Goal: Task Accomplishment & Management: Manage account settings

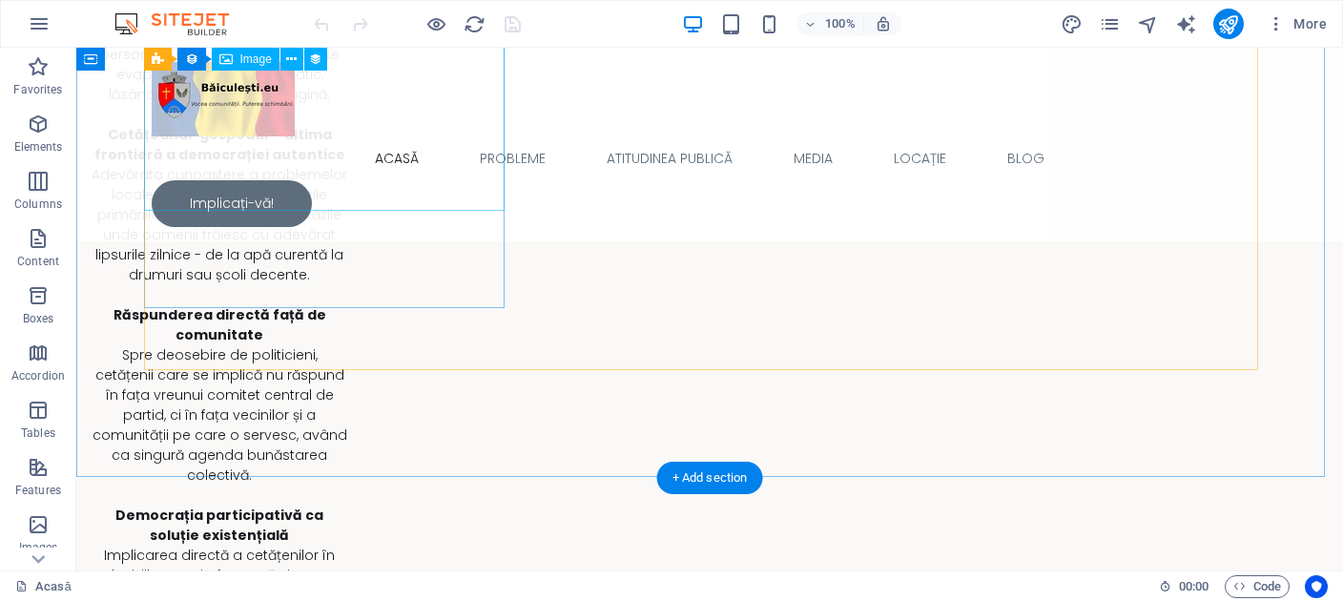
scroll to position [8384, 0]
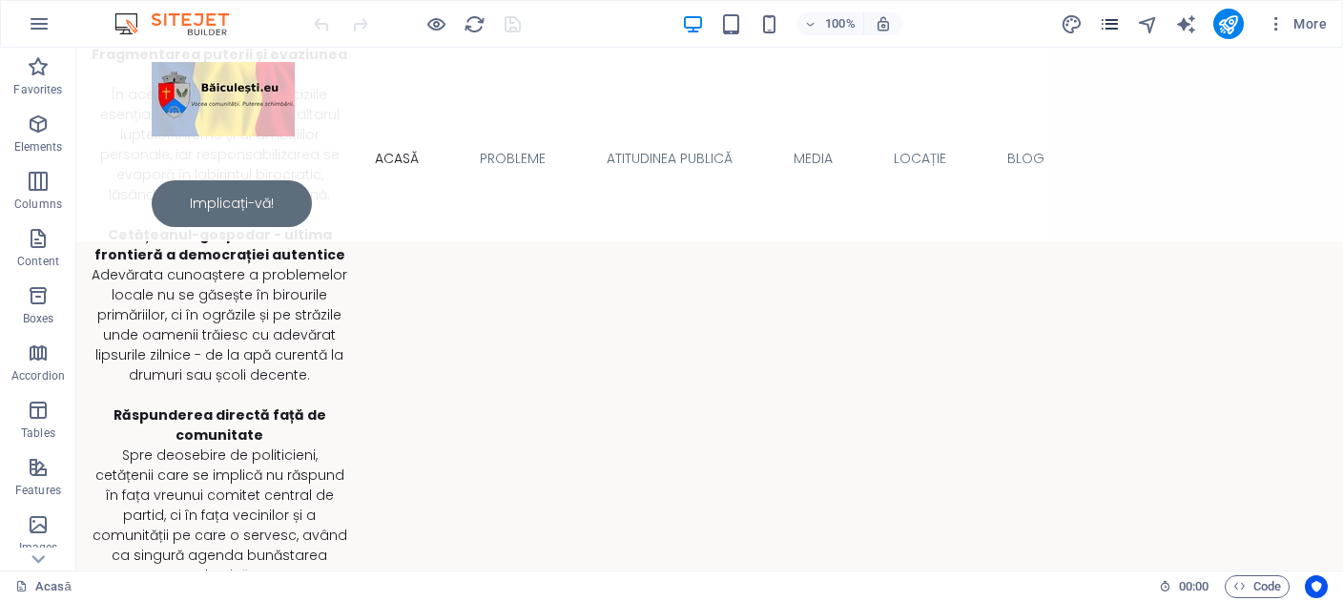
click at [1119, 19] on icon "pages" at bounding box center [1110, 24] width 22 height 22
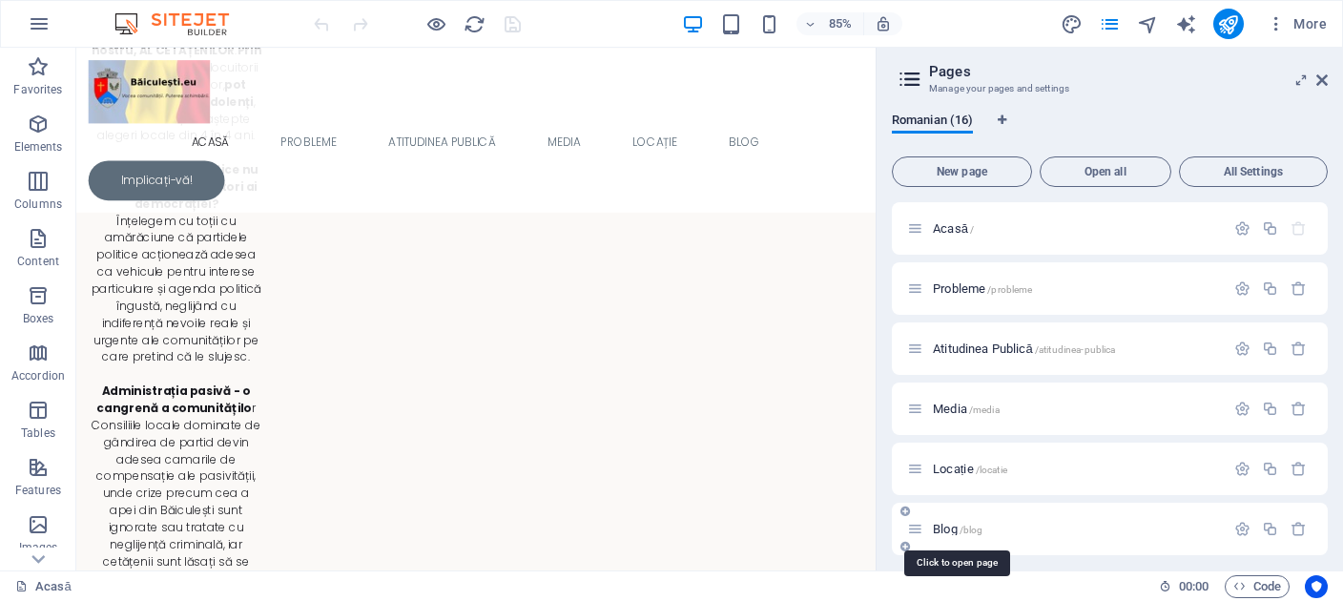
click at [955, 534] on span "Blog /blog" at bounding box center [958, 529] width 50 height 14
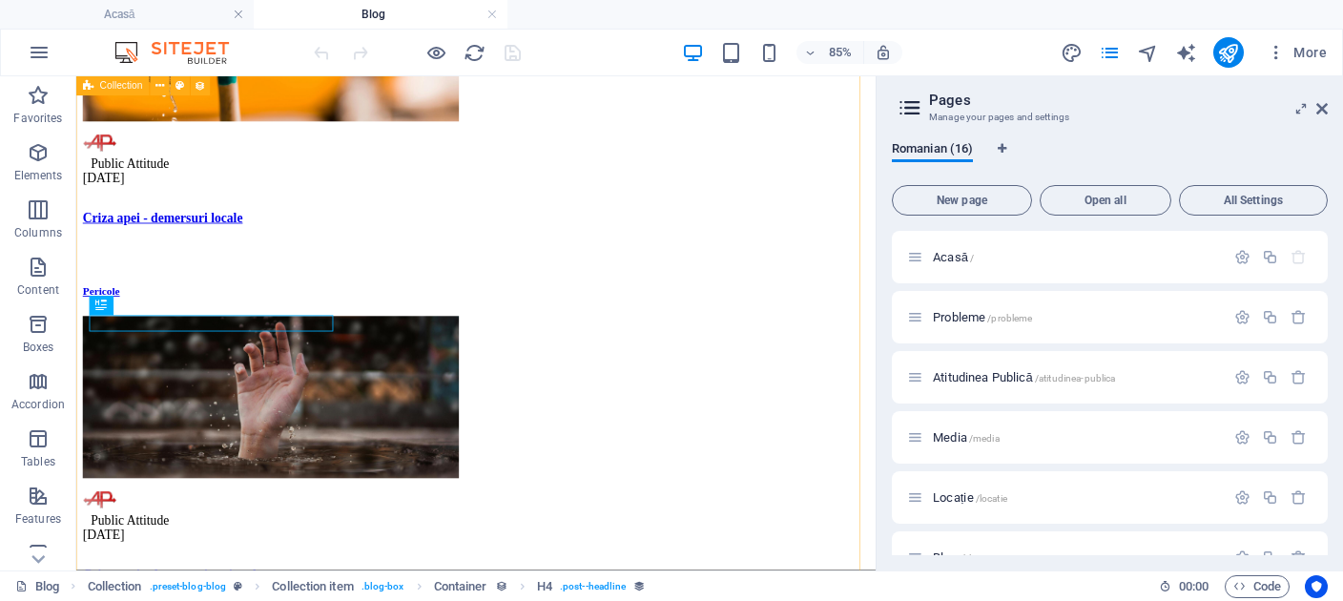
scroll to position [651, 0]
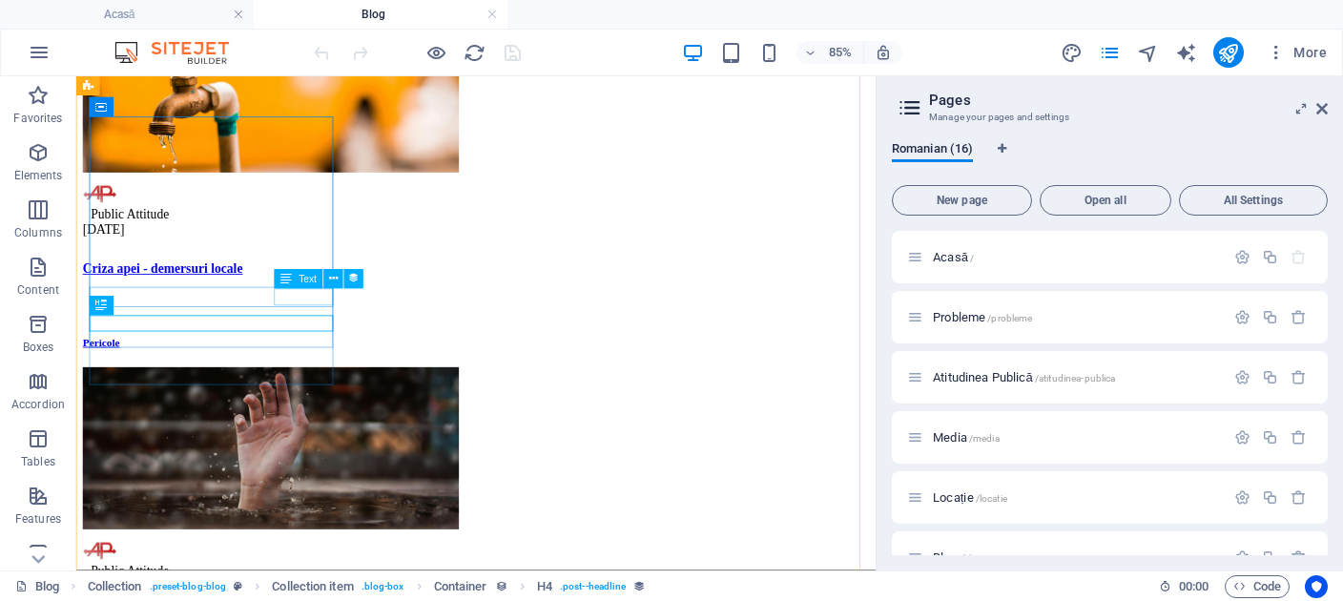
click at [339, 265] on div "[DATE]" at bounding box center [546, 256] width 925 height 17
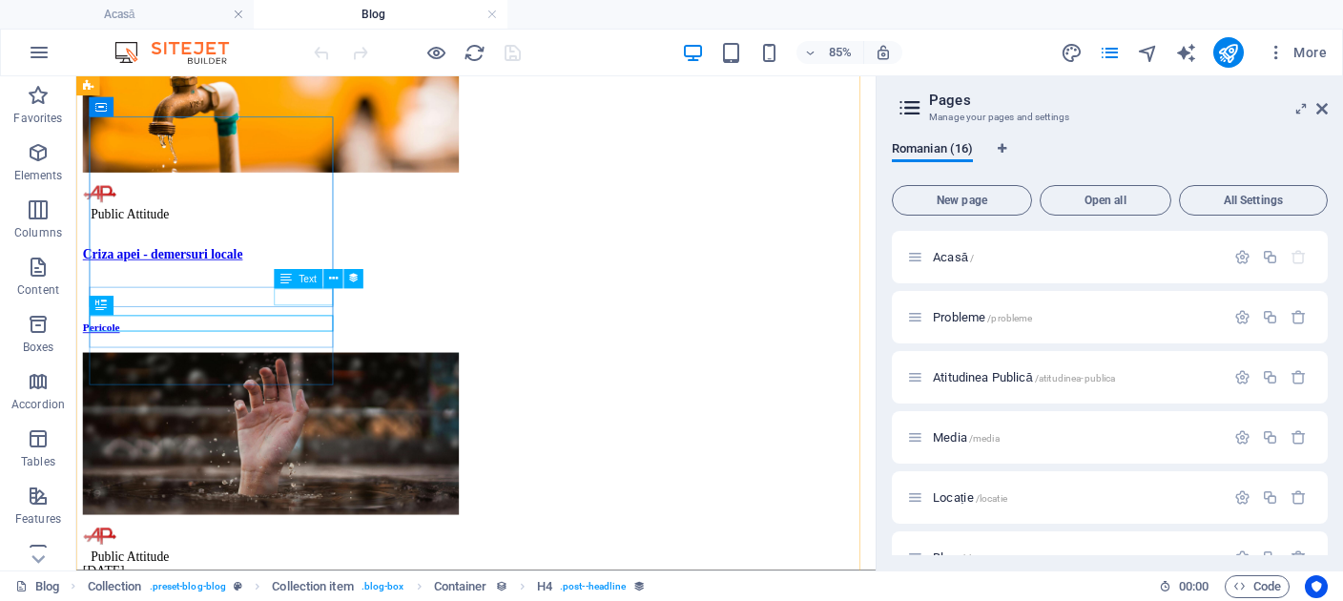
scroll to position [0, 0]
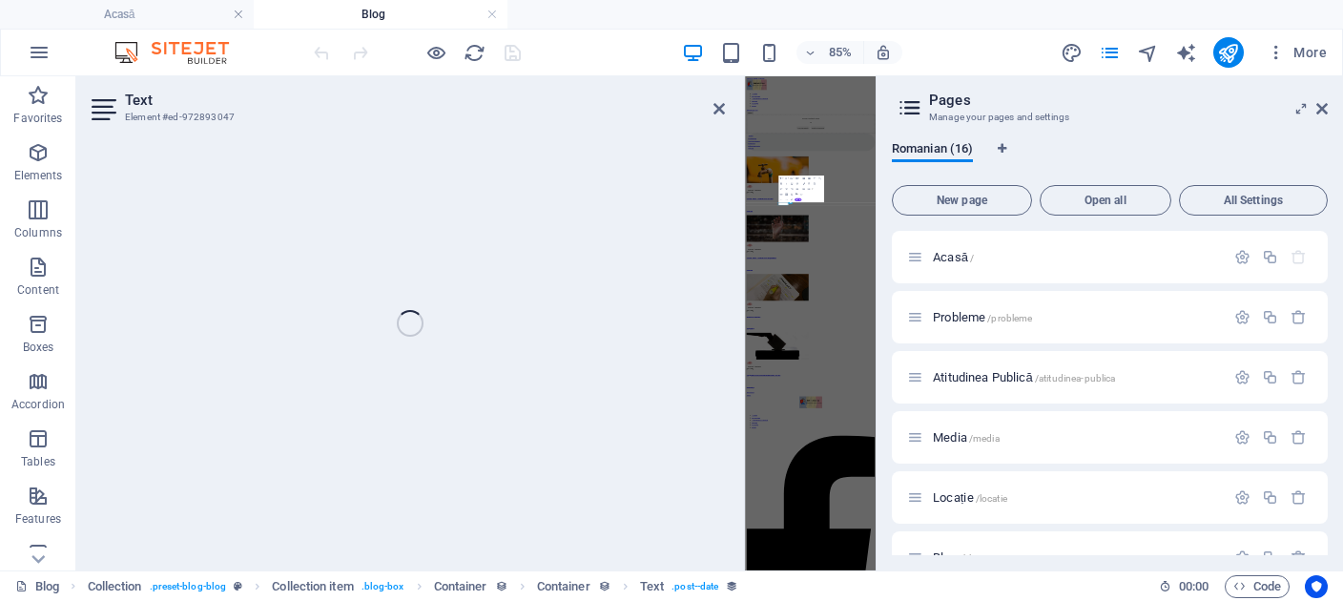
select select "publishing_date"
select select "1"
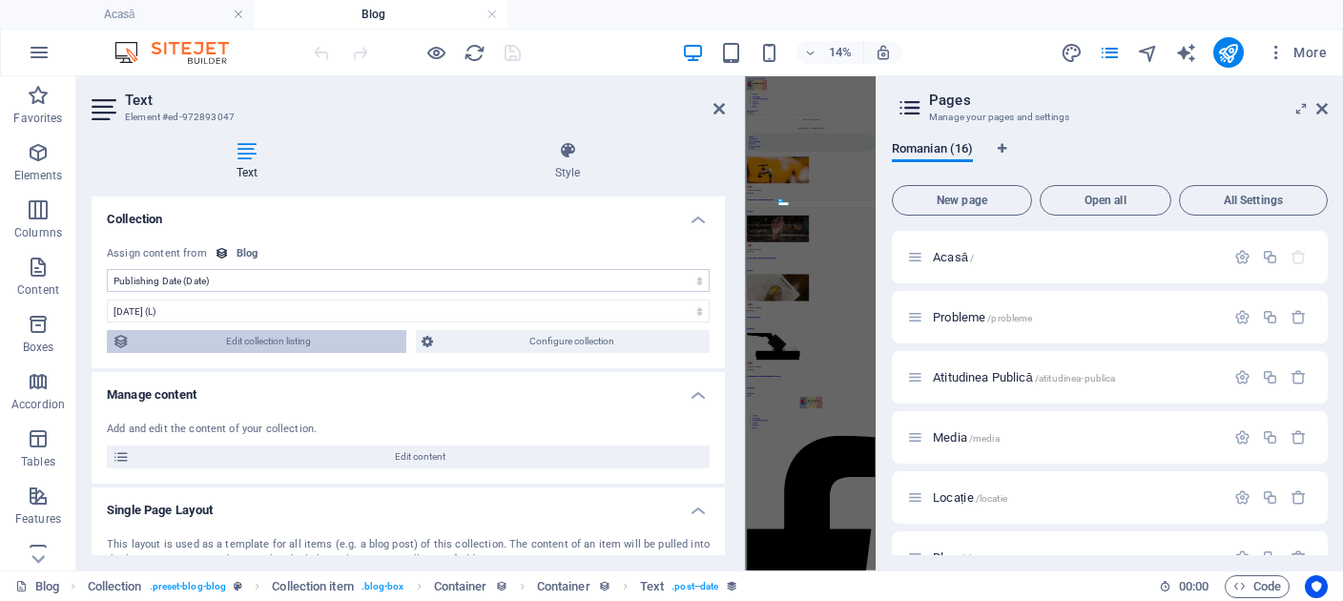
click at [290, 340] on span "Edit collection listing" at bounding box center [267, 341] width 265 height 23
select select "columns.publishing_date_DESC"
select select "columns.status"
select select "columns.publishing_date"
select select "past"
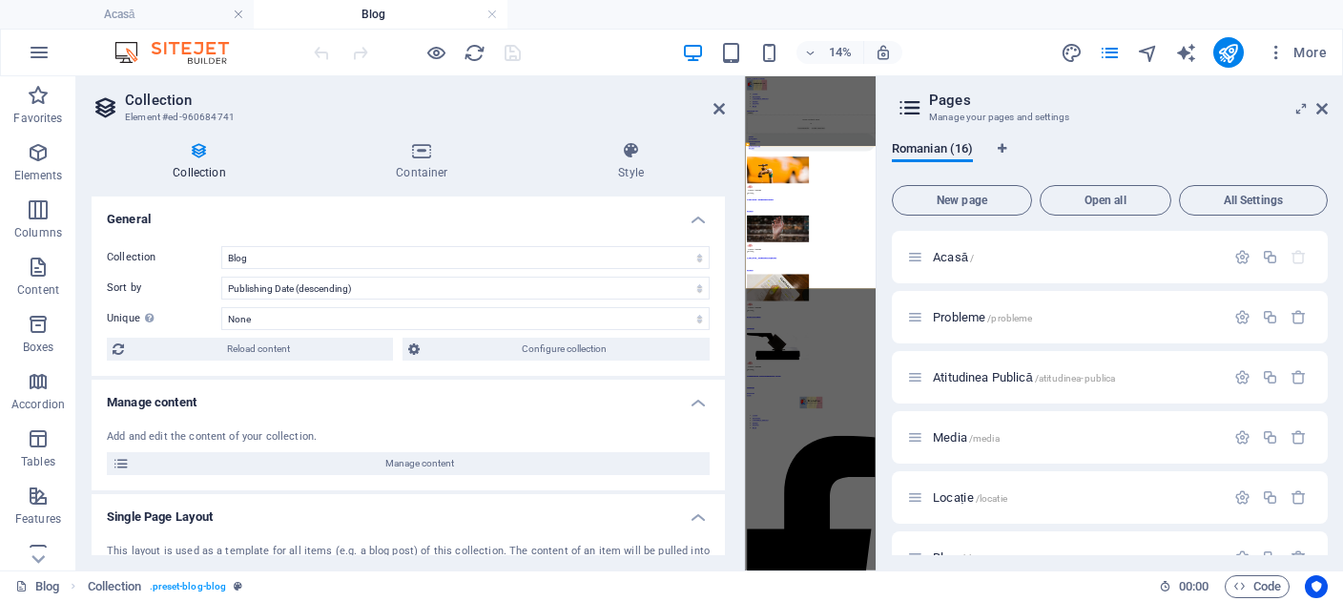
click at [290, 340] on span "Reload content" at bounding box center [259, 349] width 258 height 23
select select "columns.publishing_date_DESC"
select select "columns.status"
select select "columns.publishing_date"
select select "past"
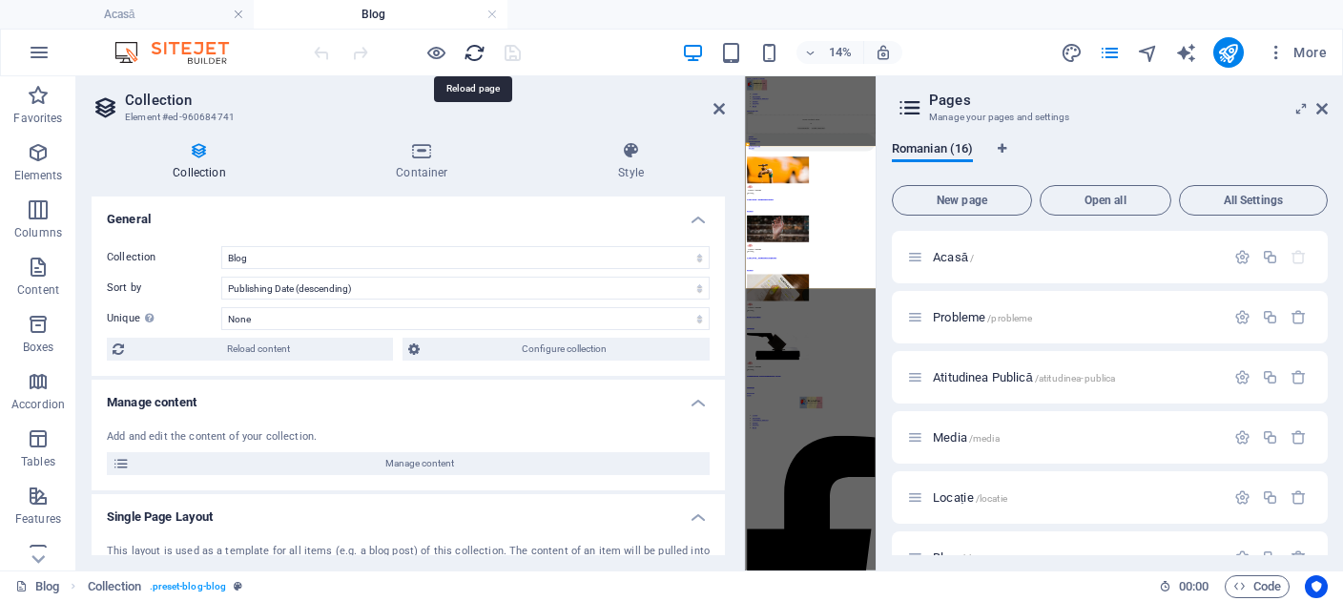
click at [472, 50] on icon "reload" at bounding box center [475, 53] width 22 height 22
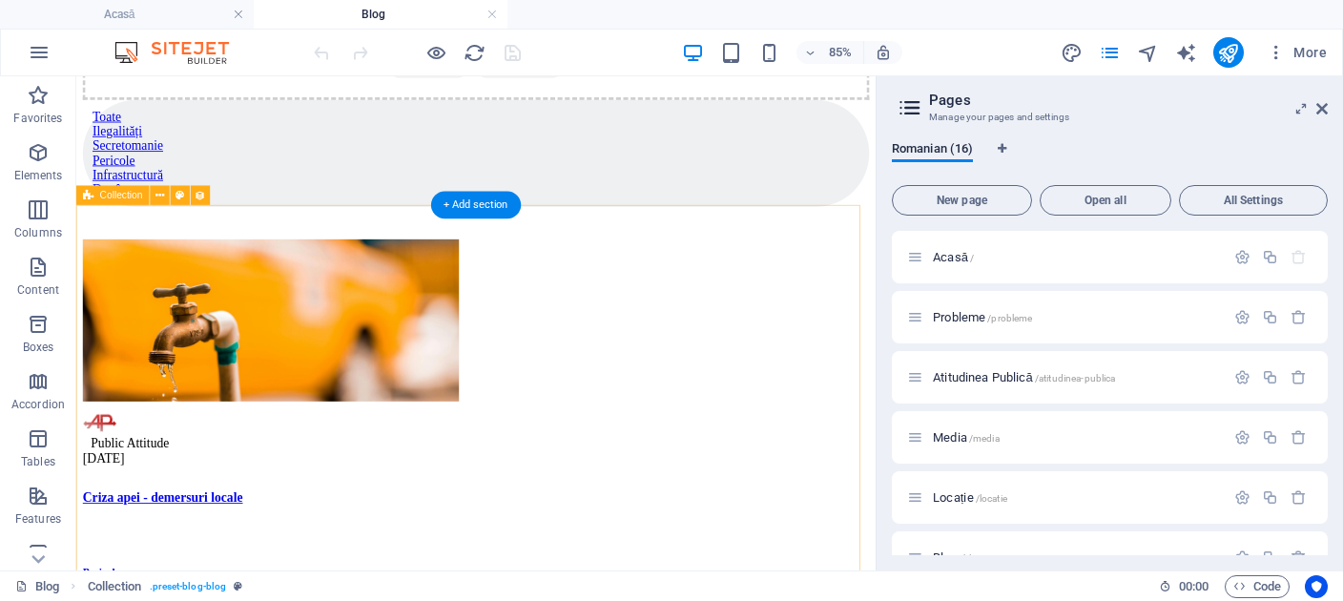
scroll to position [403, 0]
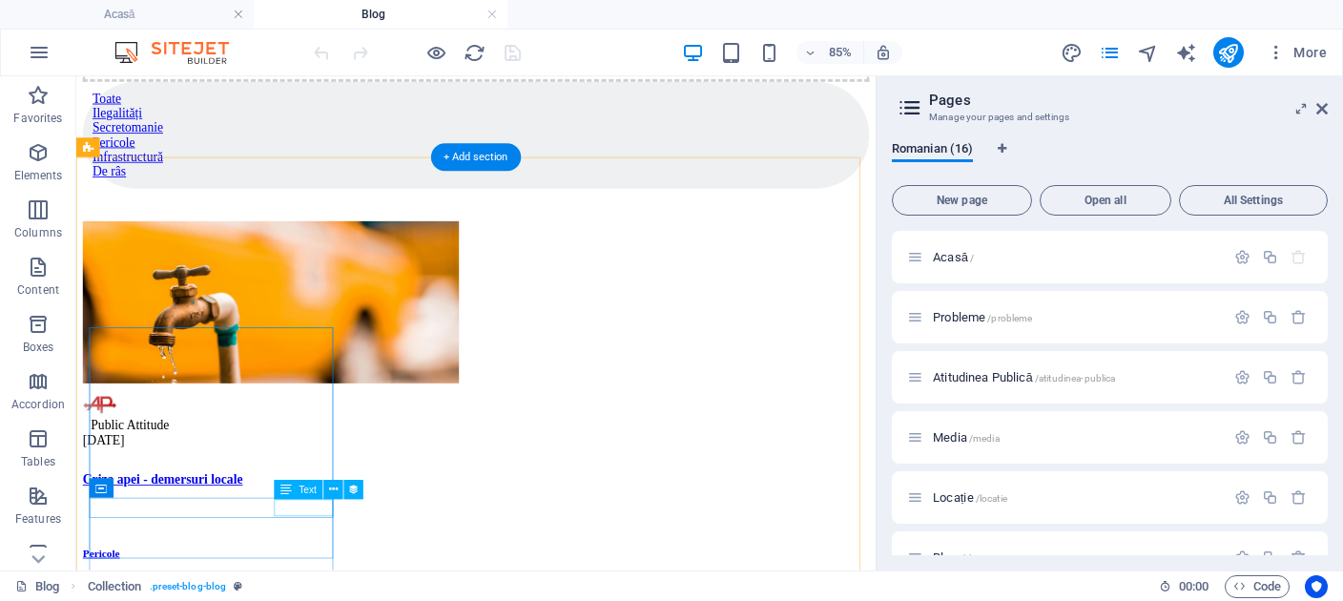
click at [319, 513] on div "[DATE]" at bounding box center [546, 504] width 925 height 17
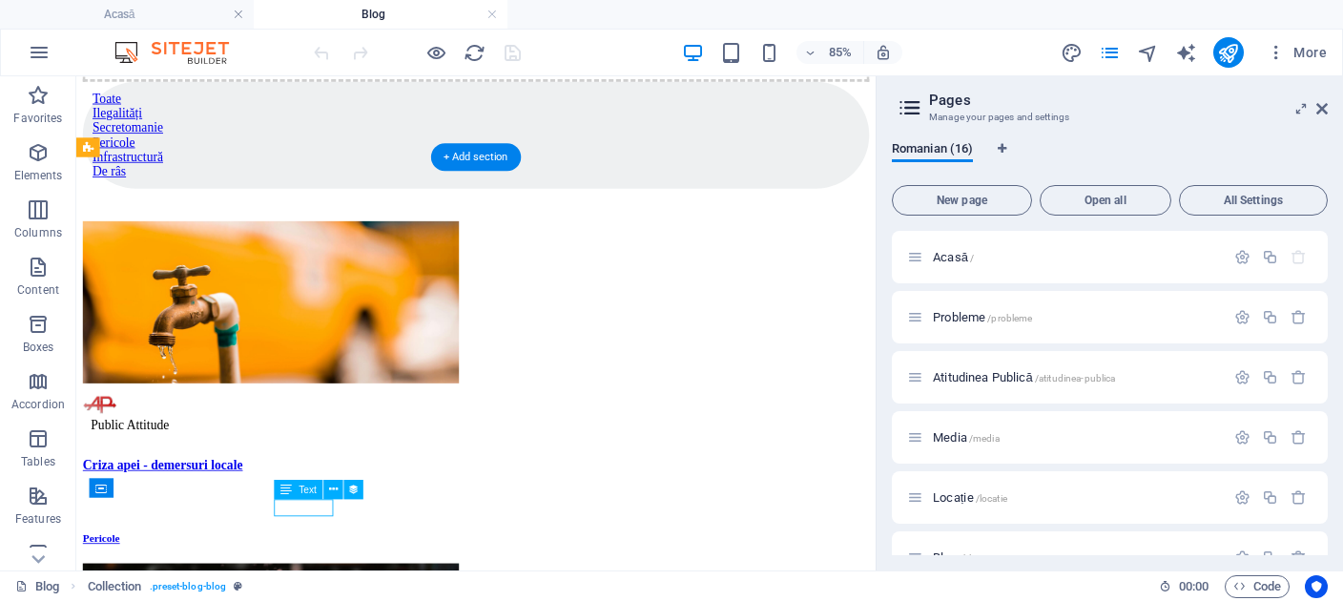
select select "publishing_date"
select select "1"
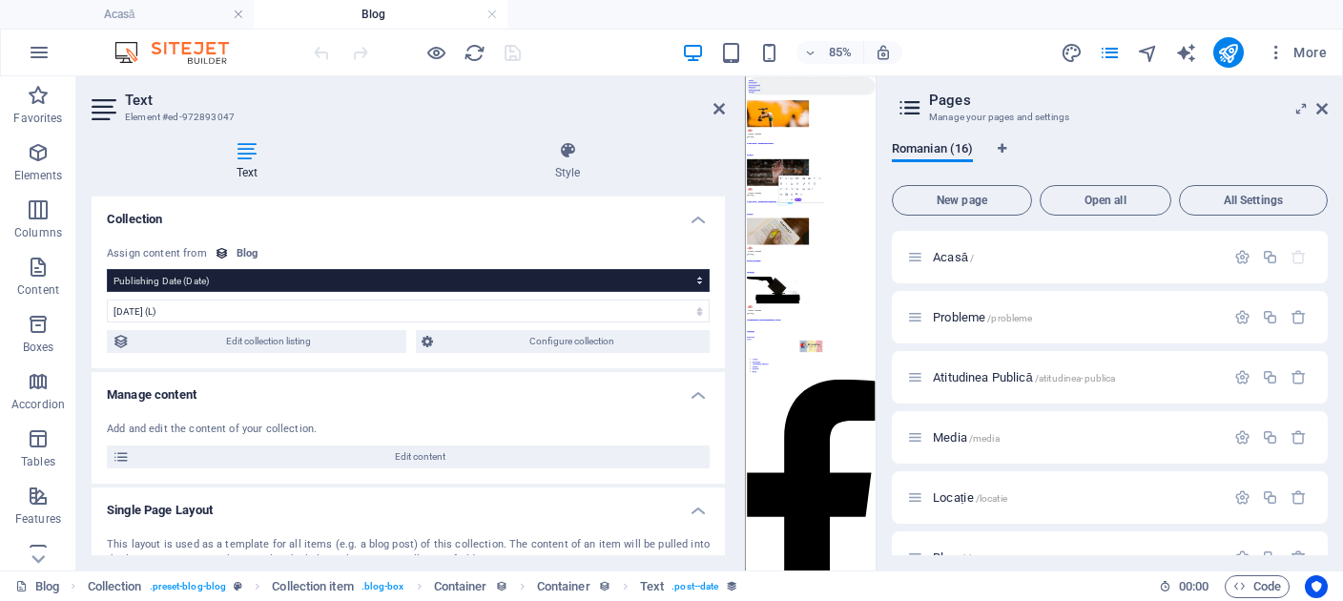
scroll to position [0, 0]
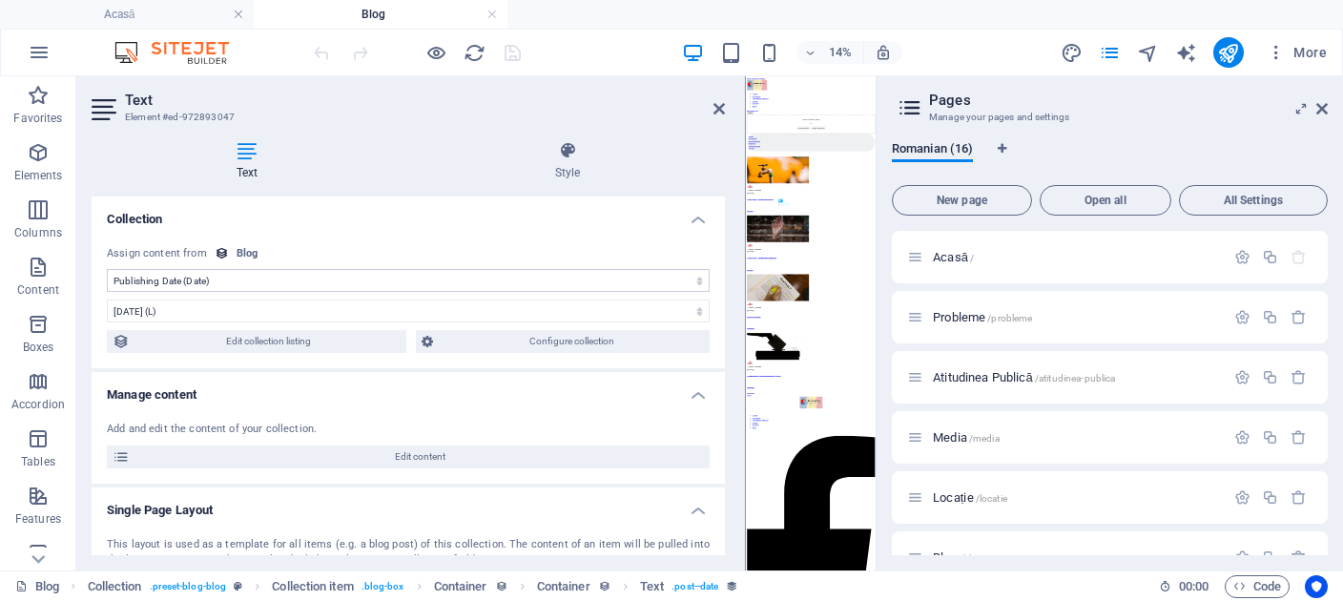
click at [217, 257] on icon at bounding box center [222, 253] width 14 height 14
click at [232, 252] on div "Assign content from Blog" at bounding box center [408, 254] width 603 height 16
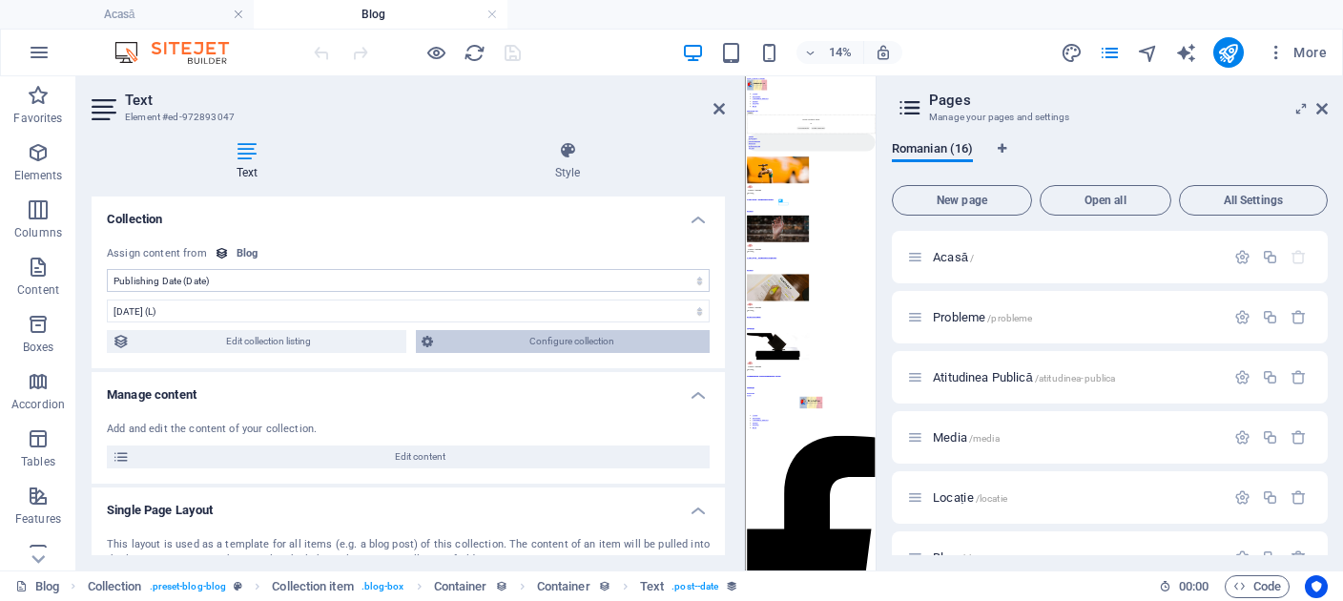
click at [515, 344] on span "Configure collection" at bounding box center [571, 341] width 265 height 23
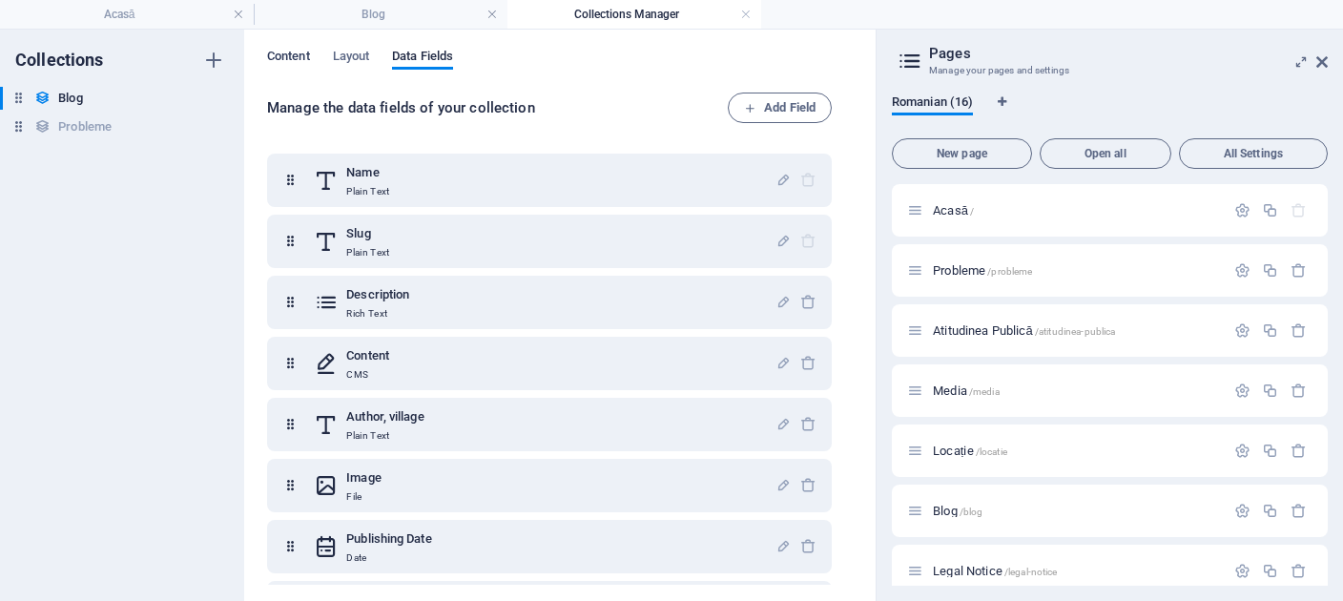
click at [310, 54] on span "Content" at bounding box center [288, 58] width 43 height 27
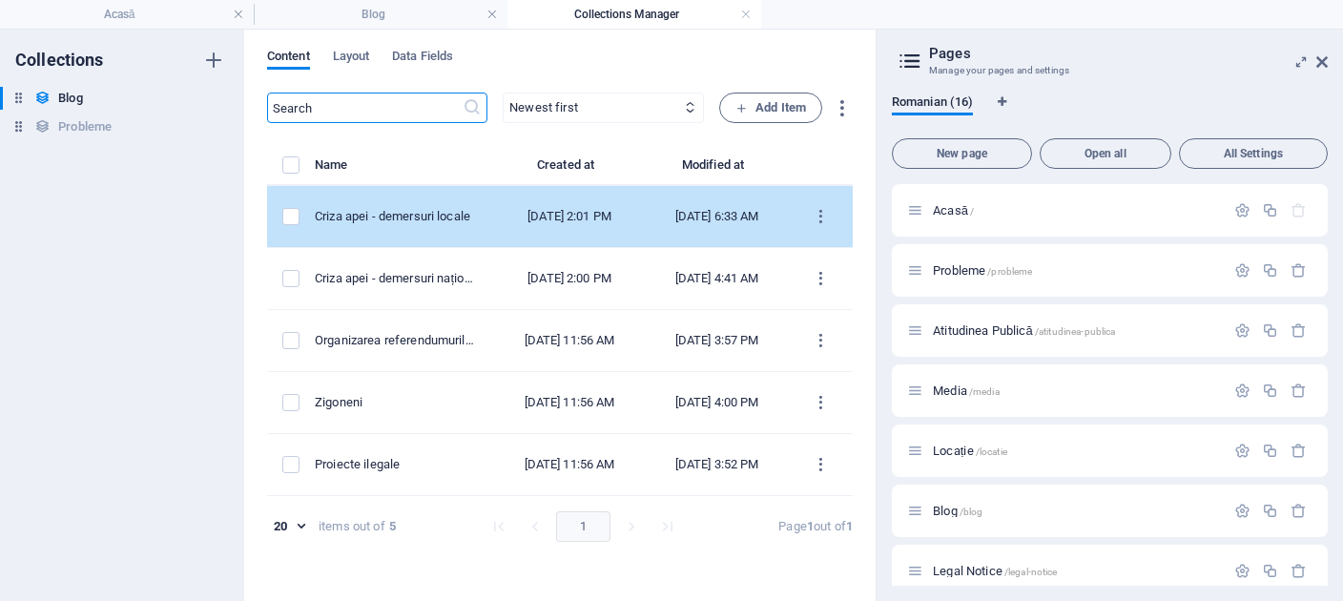
click at [539, 211] on div "Dec 9, 2021 2:01 PM" at bounding box center [569, 216] width 121 height 17
select select "Pericole"
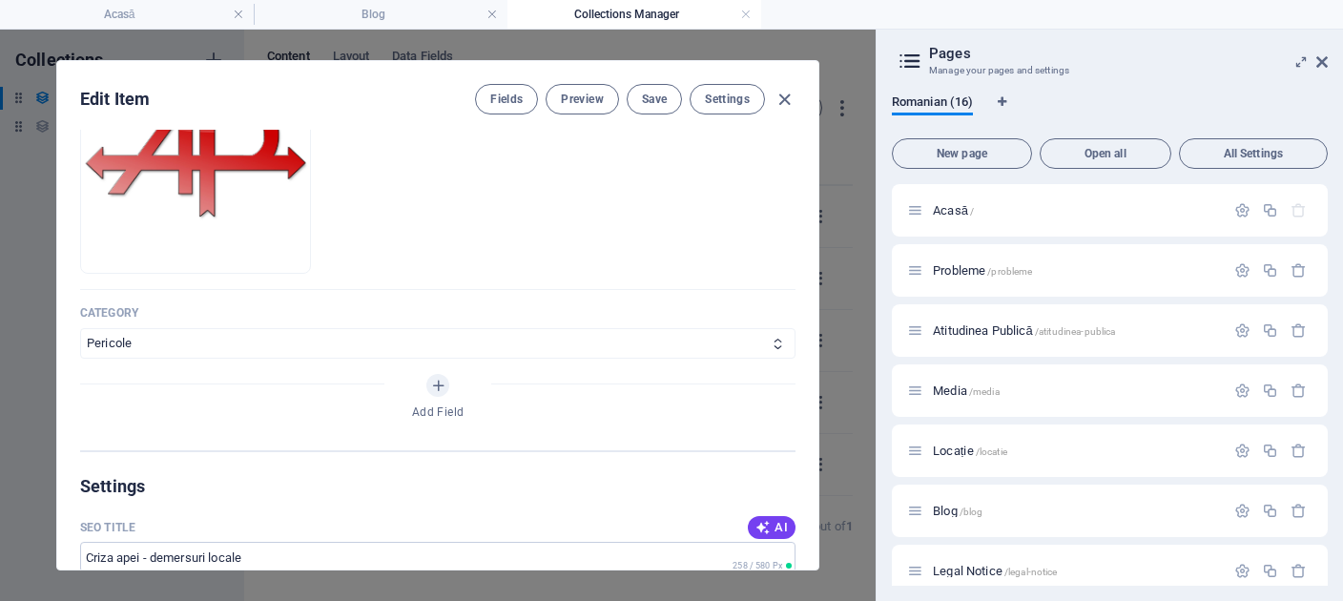
scroll to position [1146, 0]
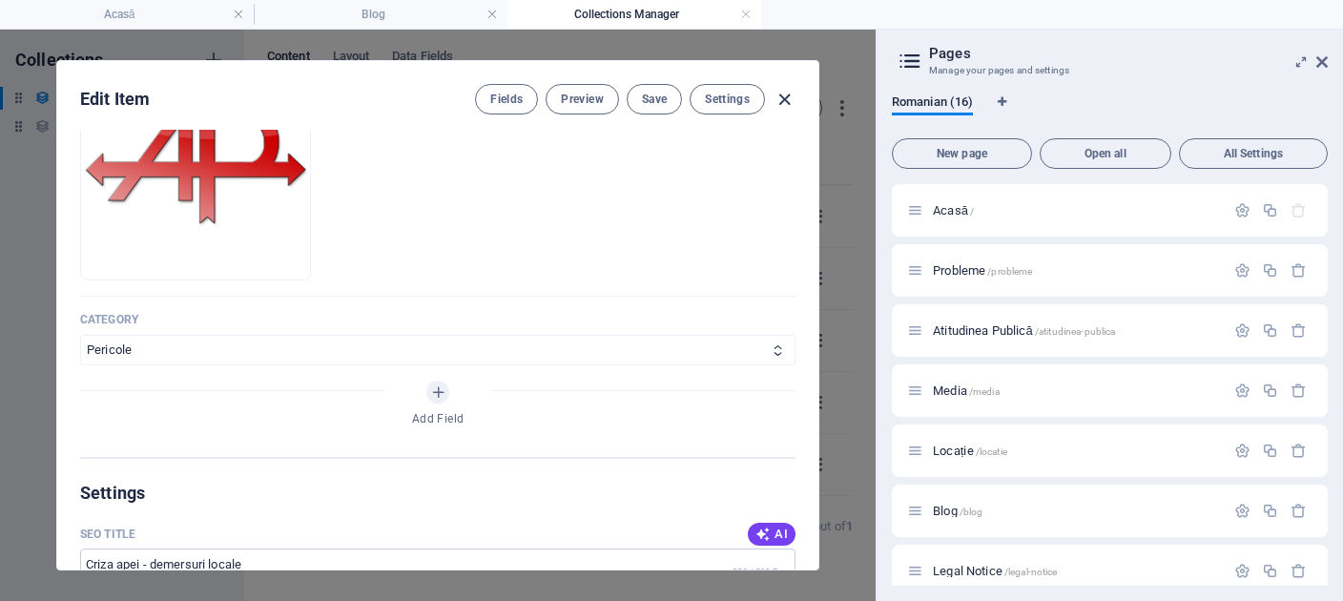
click at [784, 100] on icon "button" at bounding box center [785, 100] width 22 height 22
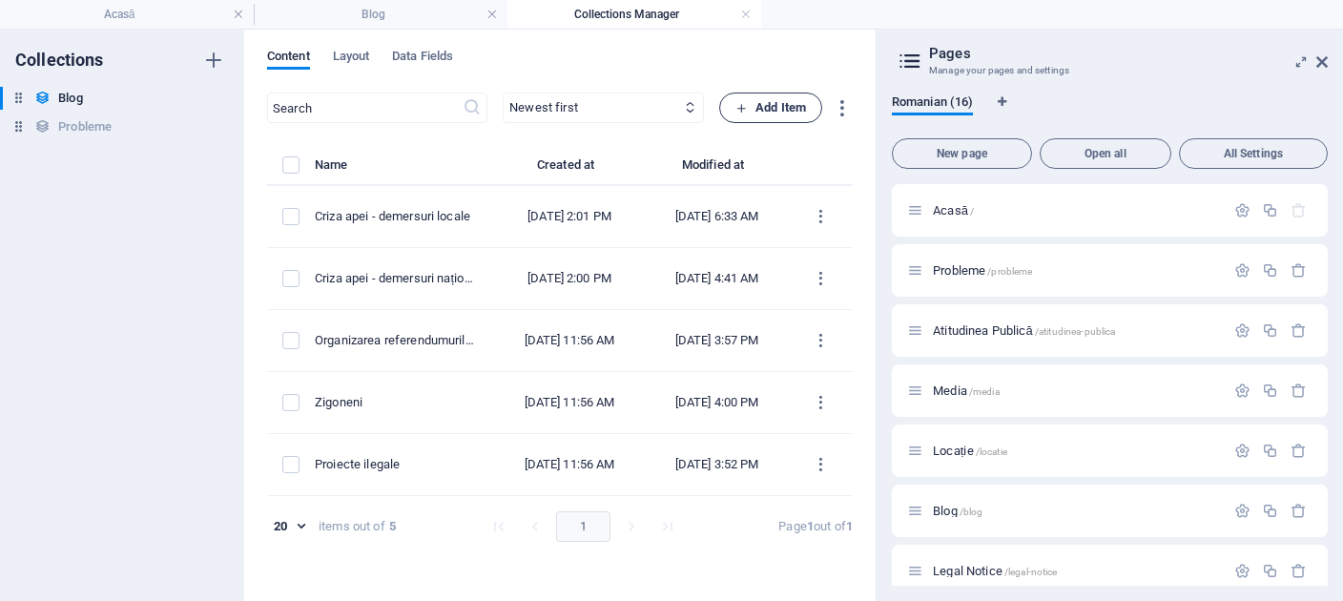
scroll to position [0, 0]
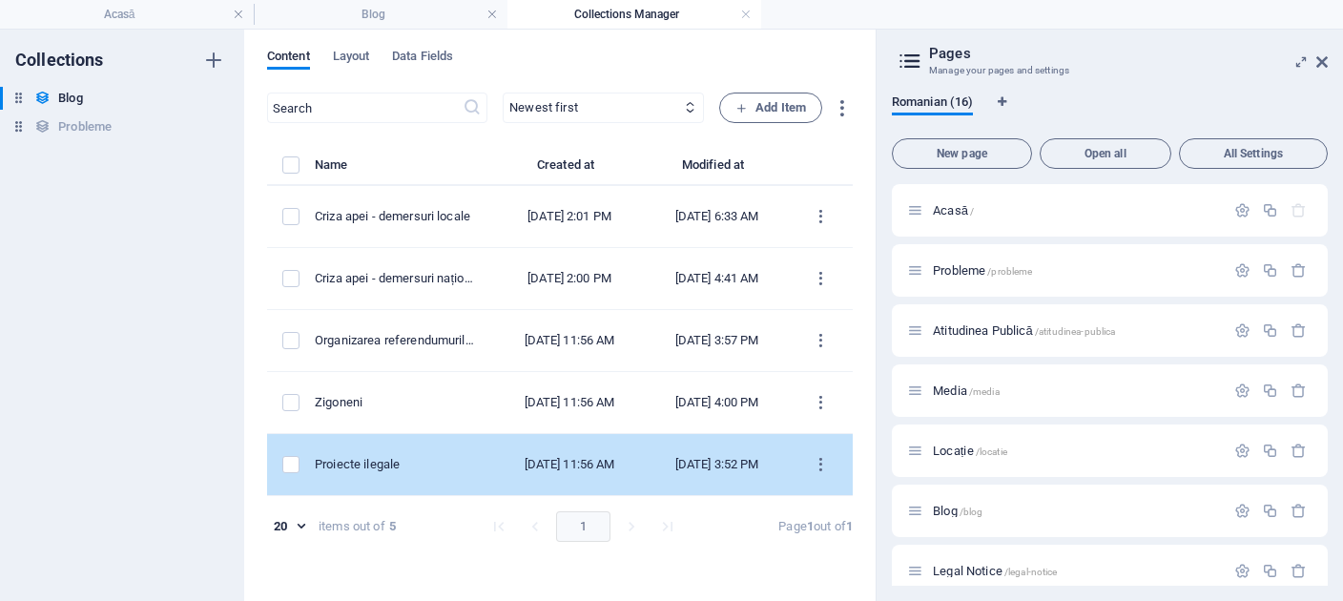
click at [534, 470] on div "Dec 9, 2021 11:56 AM" at bounding box center [569, 464] width 121 height 17
select select "Ilegalități"
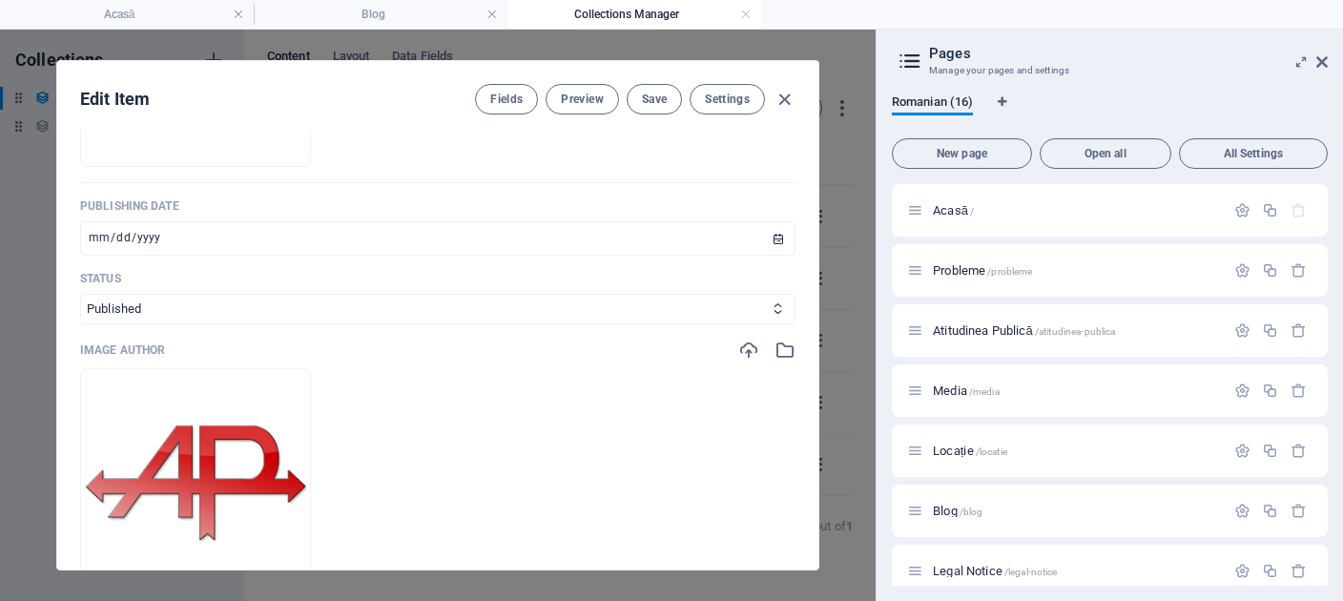
scroll to position [793, 0]
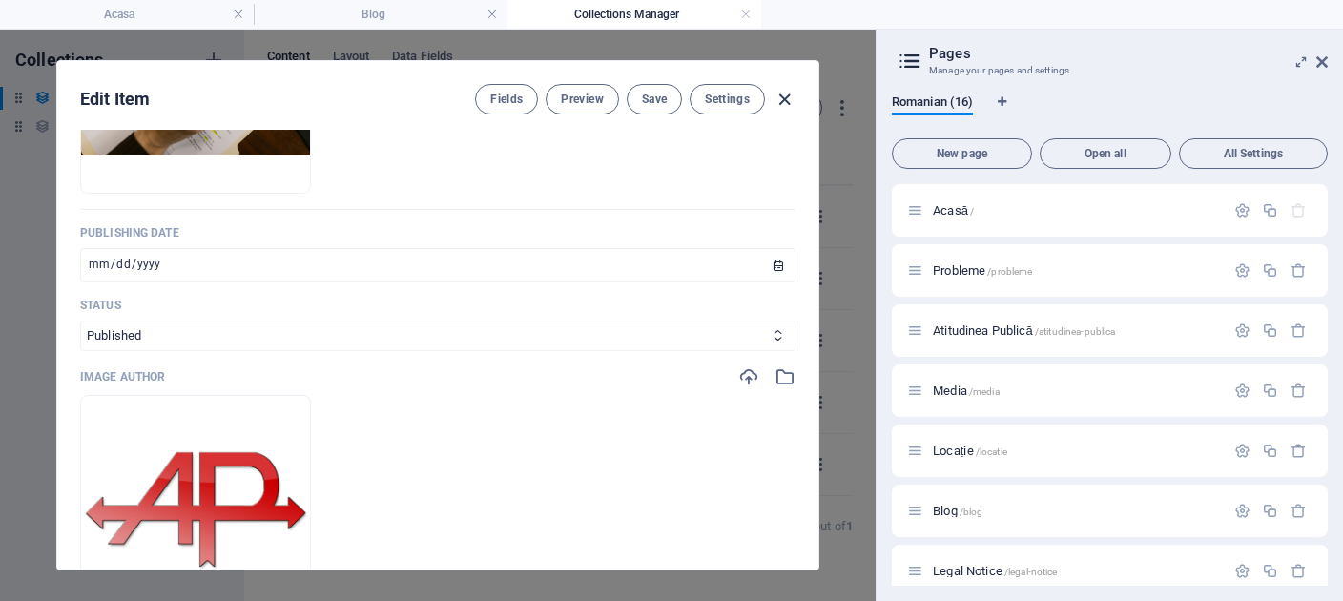
click at [788, 89] on icon "button" at bounding box center [785, 100] width 22 height 22
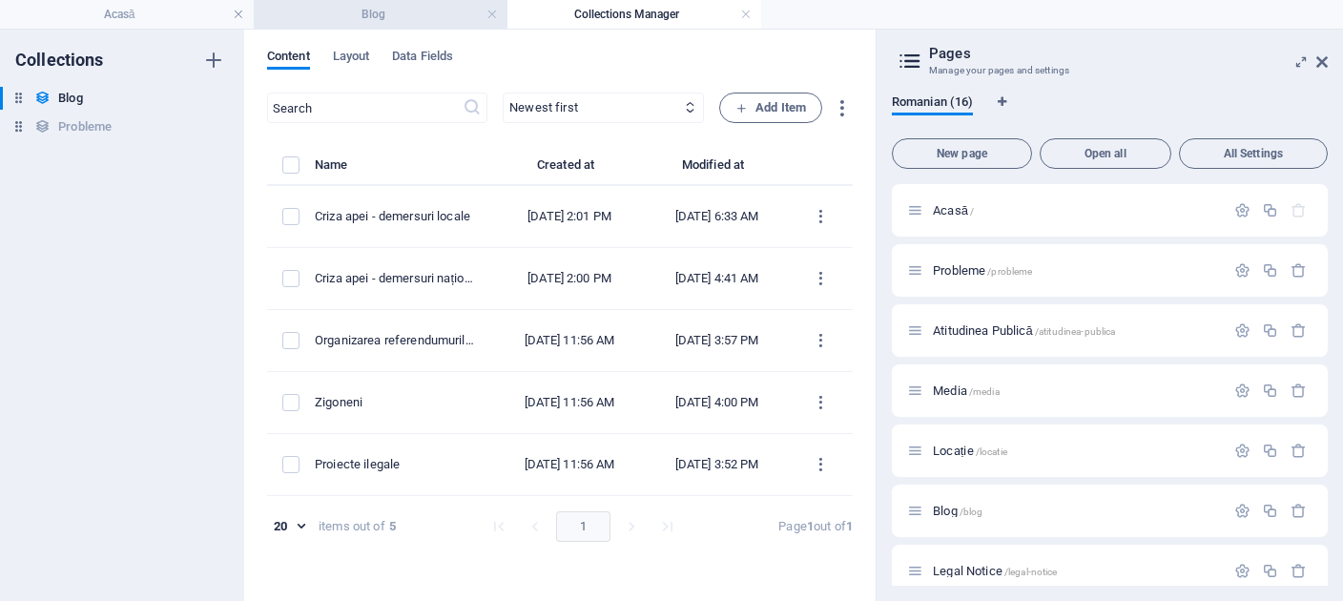
click at [431, 4] on li "Blog" at bounding box center [381, 14] width 254 height 29
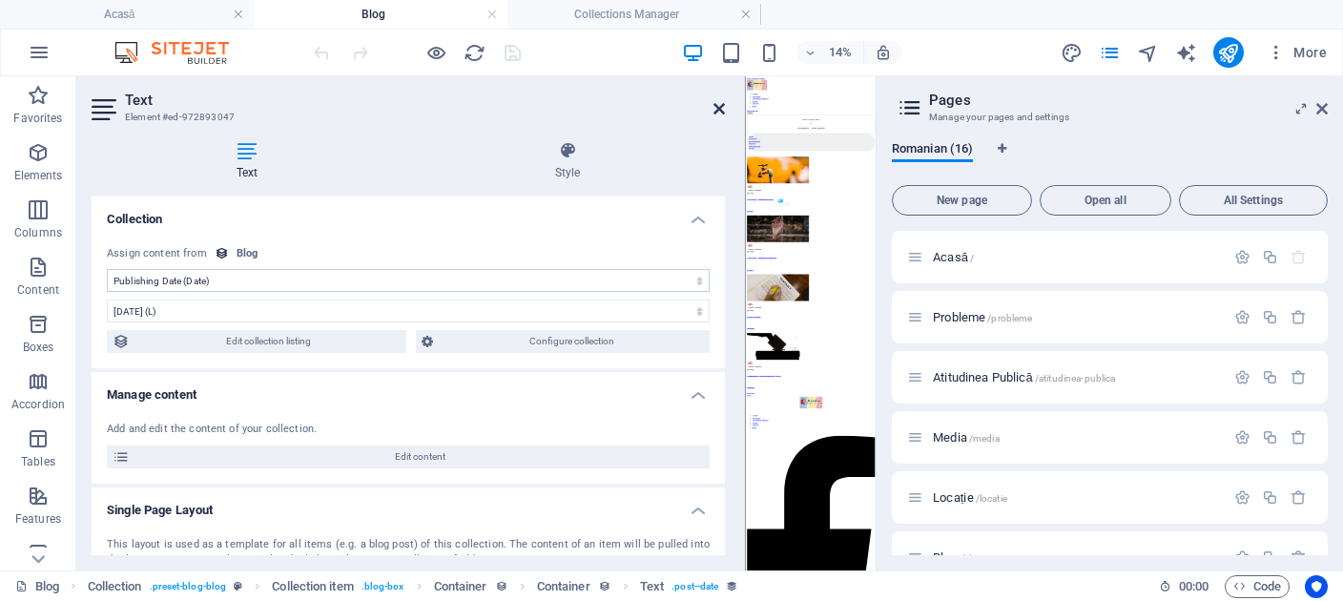
click at [722, 116] on header "Text Element #ed-972893047" at bounding box center [408, 101] width 633 height 50
click at [717, 104] on icon at bounding box center [719, 108] width 11 height 15
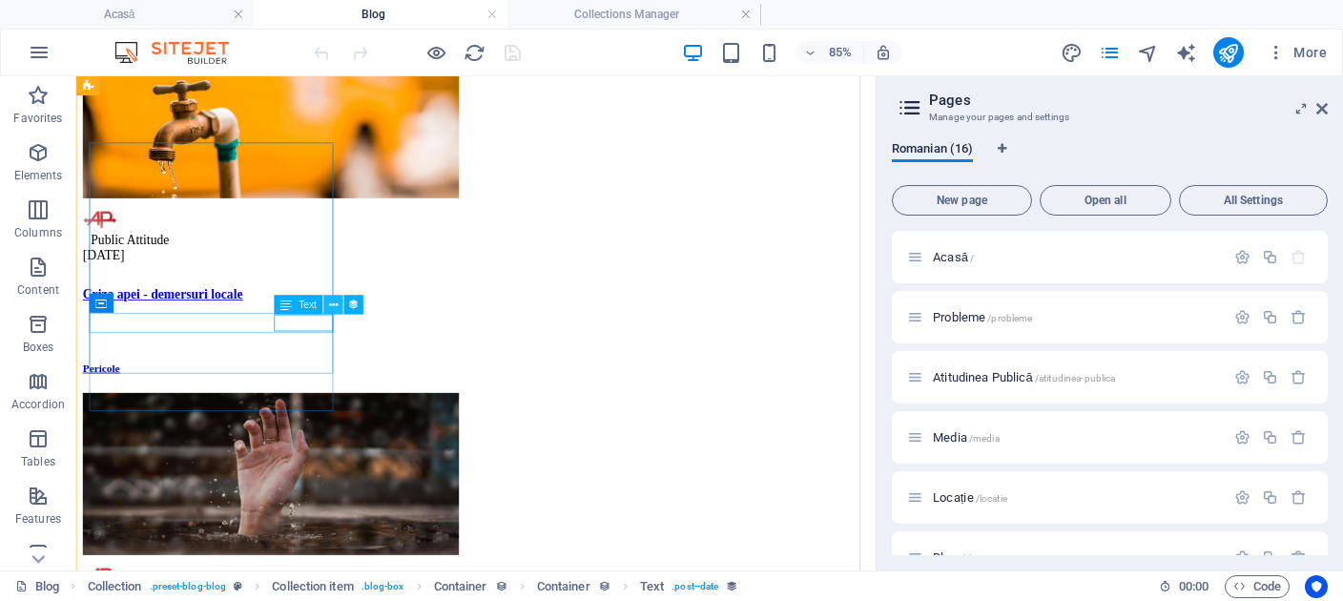
click at [337, 306] on icon at bounding box center [333, 305] width 9 height 17
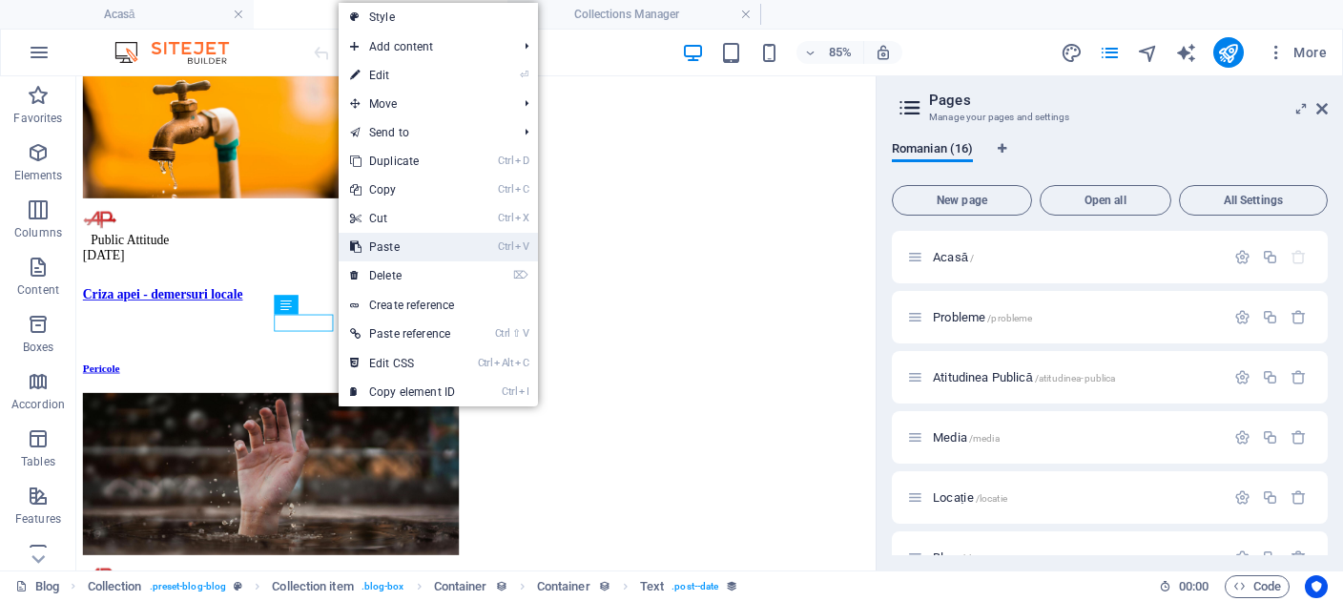
click at [412, 261] on link "Ctrl V Paste" at bounding box center [403, 247] width 128 height 29
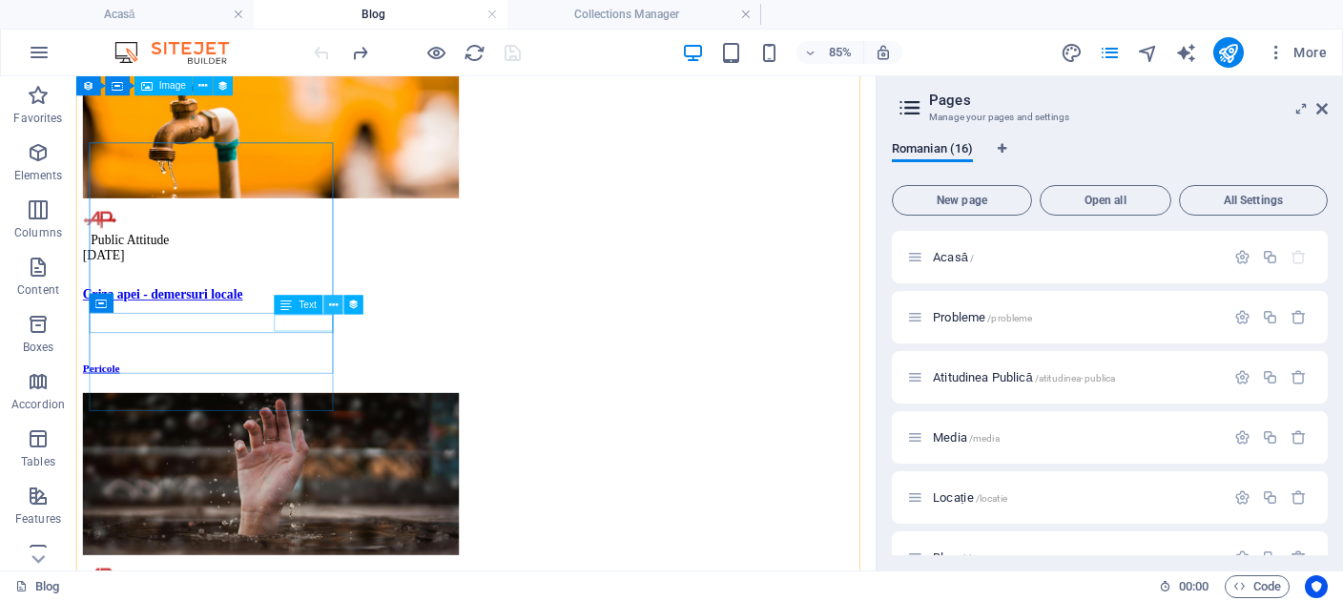
click at [339, 314] on button at bounding box center [333, 305] width 19 height 19
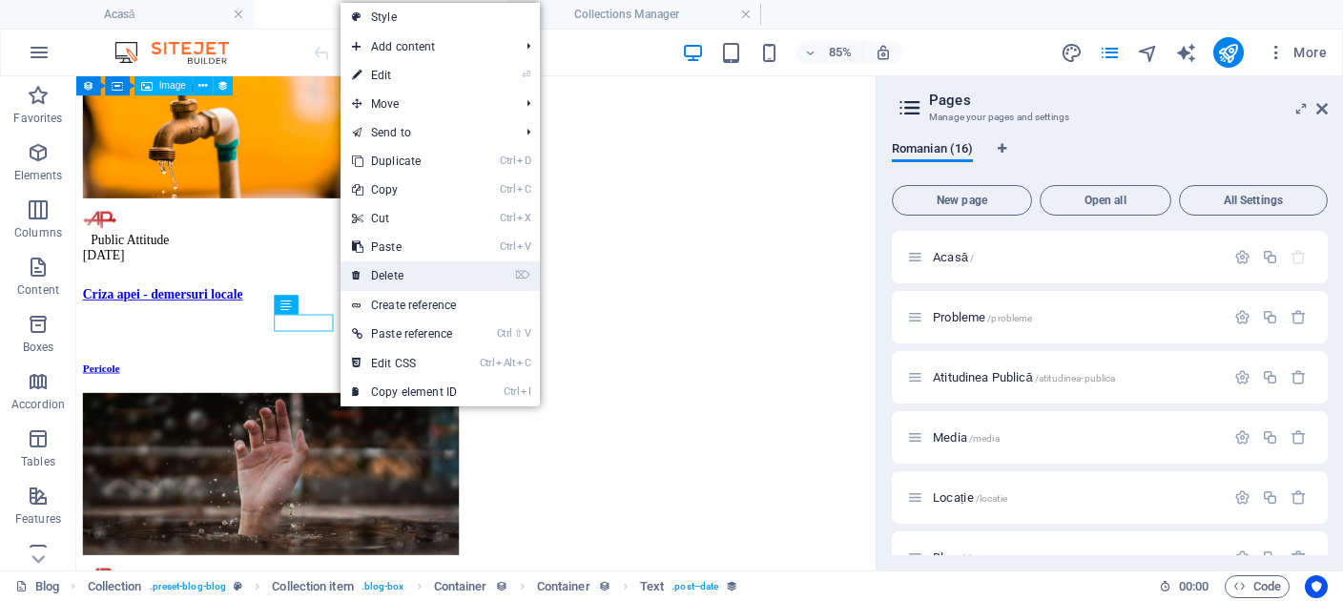
click at [383, 274] on link "⌦ Delete" at bounding box center [405, 275] width 128 height 29
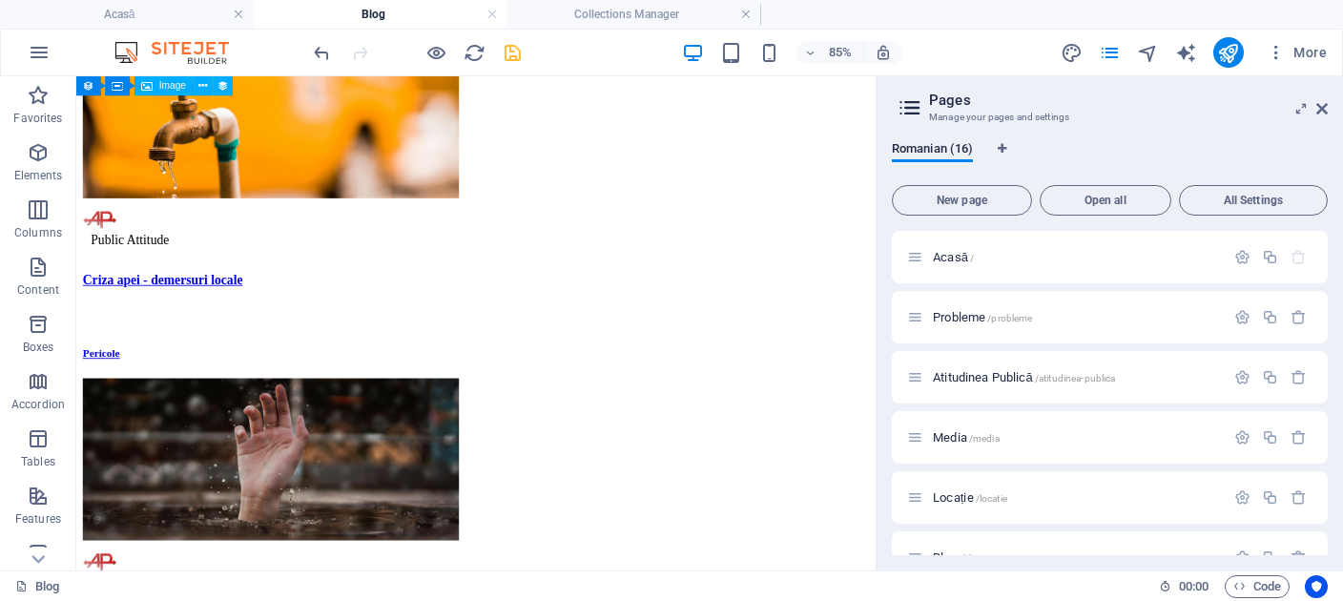
click at [513, 52] on icon "save" at bounding box center [513, 53] width 22 height 22
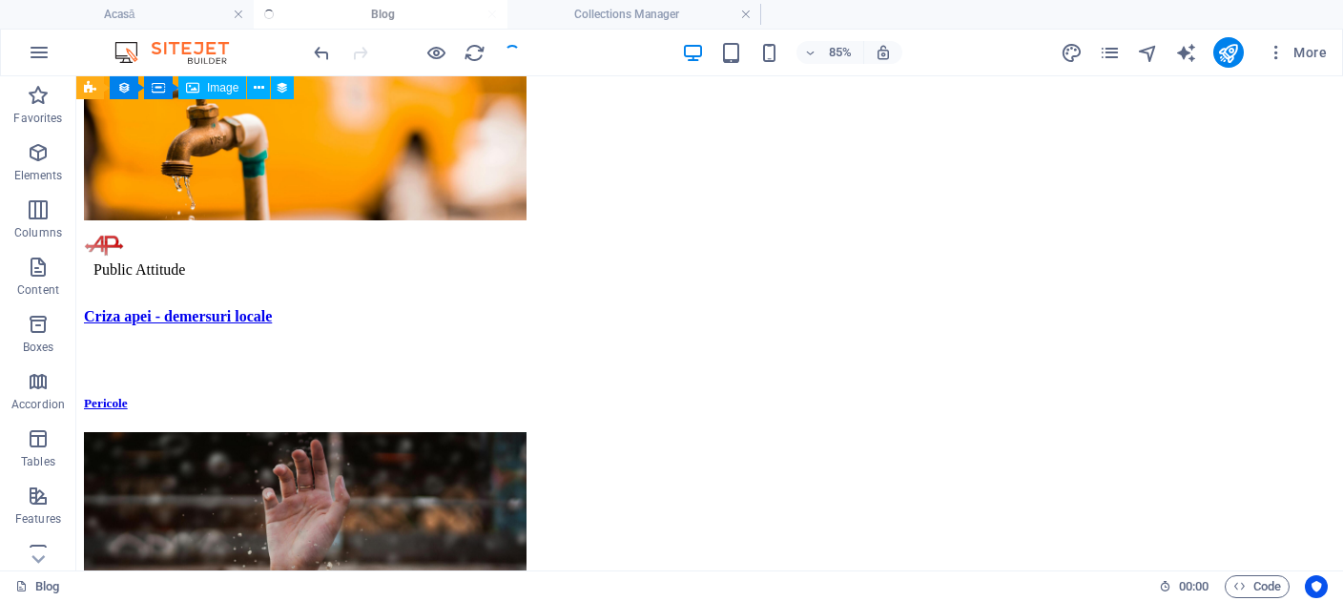
scroll to position [573, 0]
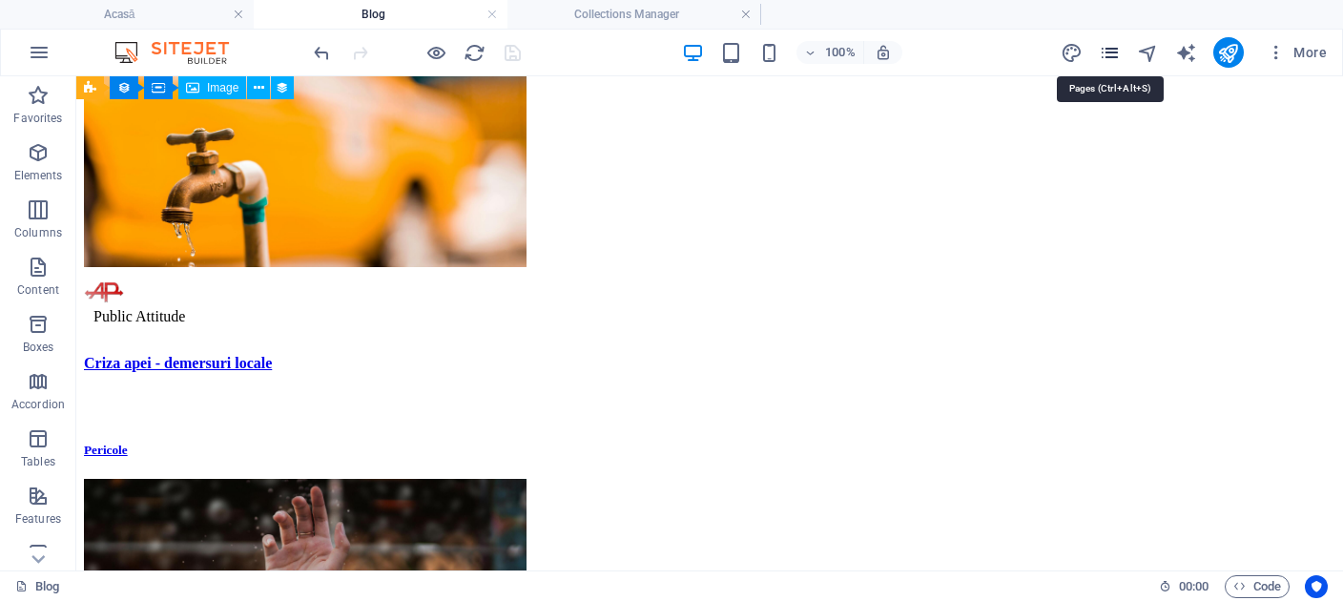
click at [1111, 51] on icon "pages" at bounding box center [1110, 53] width 22 height 22
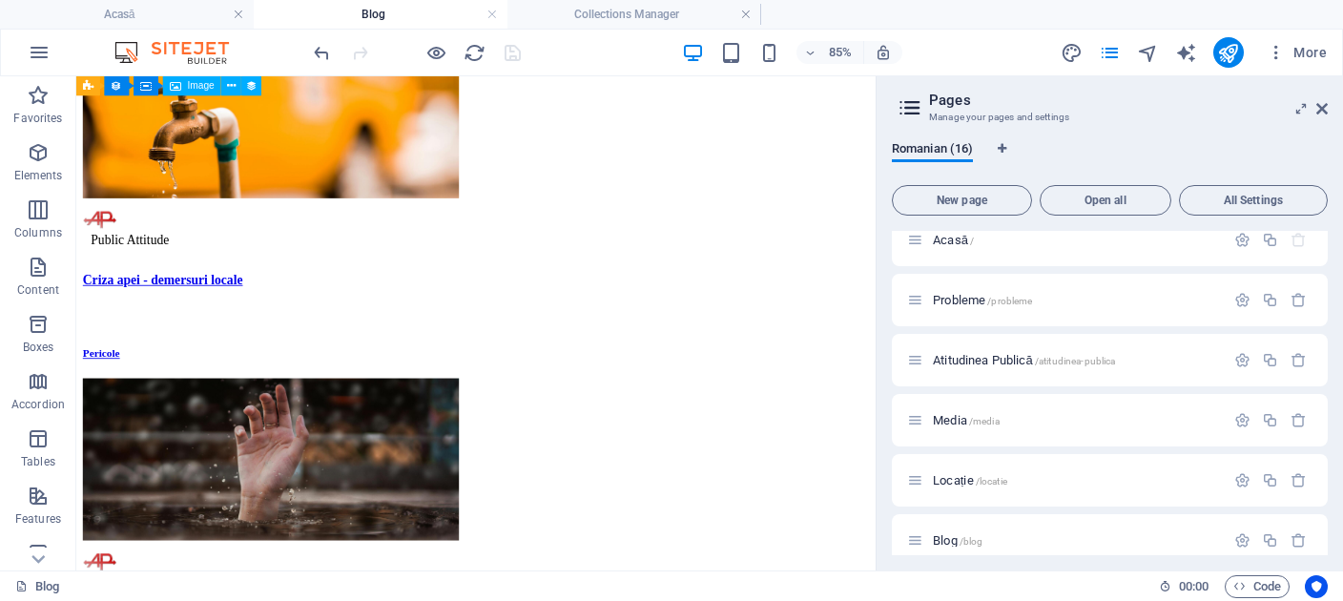
scroll to position [0, 0]
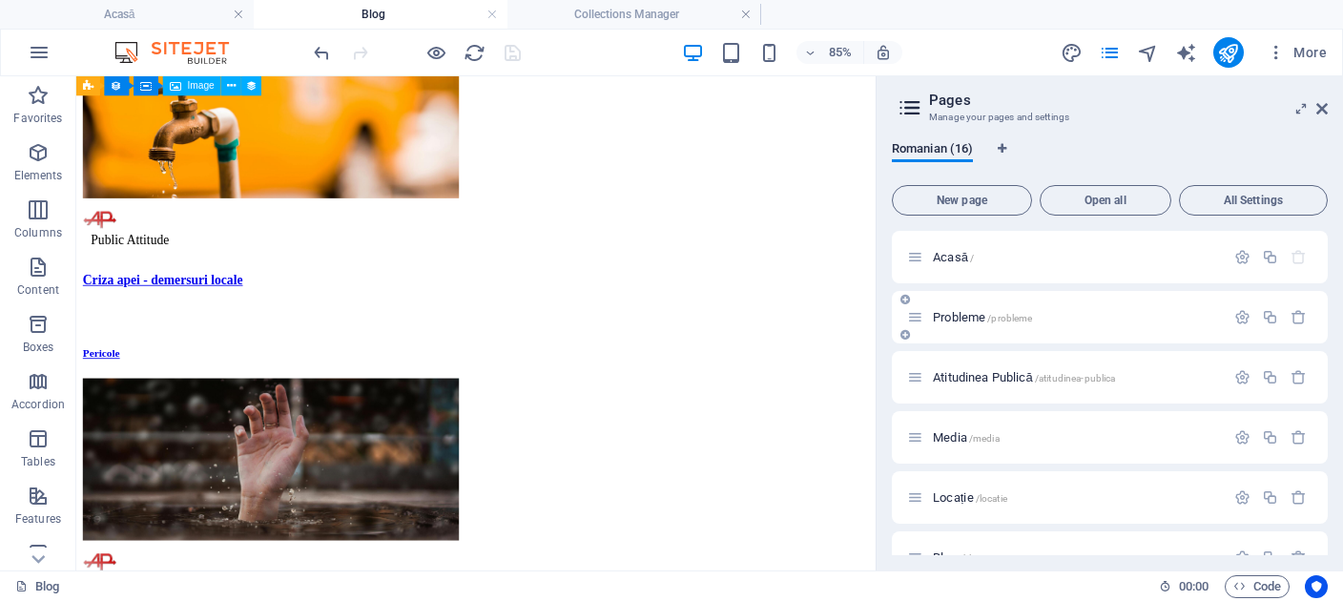
click at [985, 306] on div "Probleme /probleme" at bounding box center [1066, 317] width 318 height 22
click at [980, 314] on span "Probleme /probleme" at bounding box center [982, 317] width 99 height 14
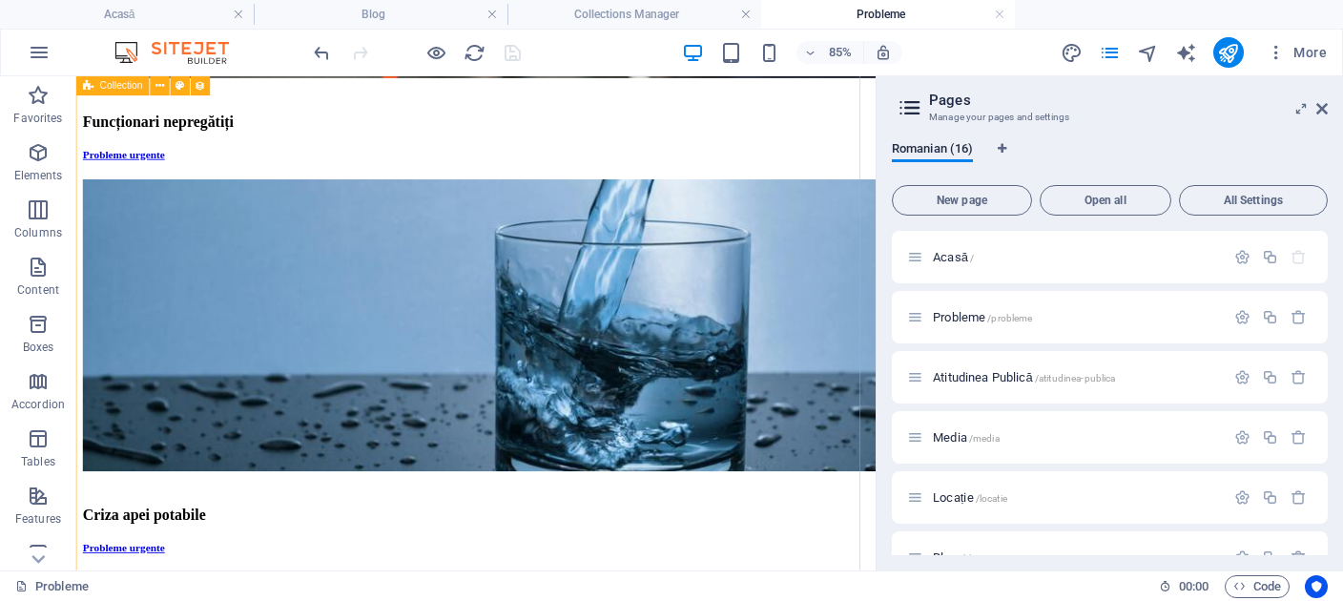
scroll to position [2014, 0]
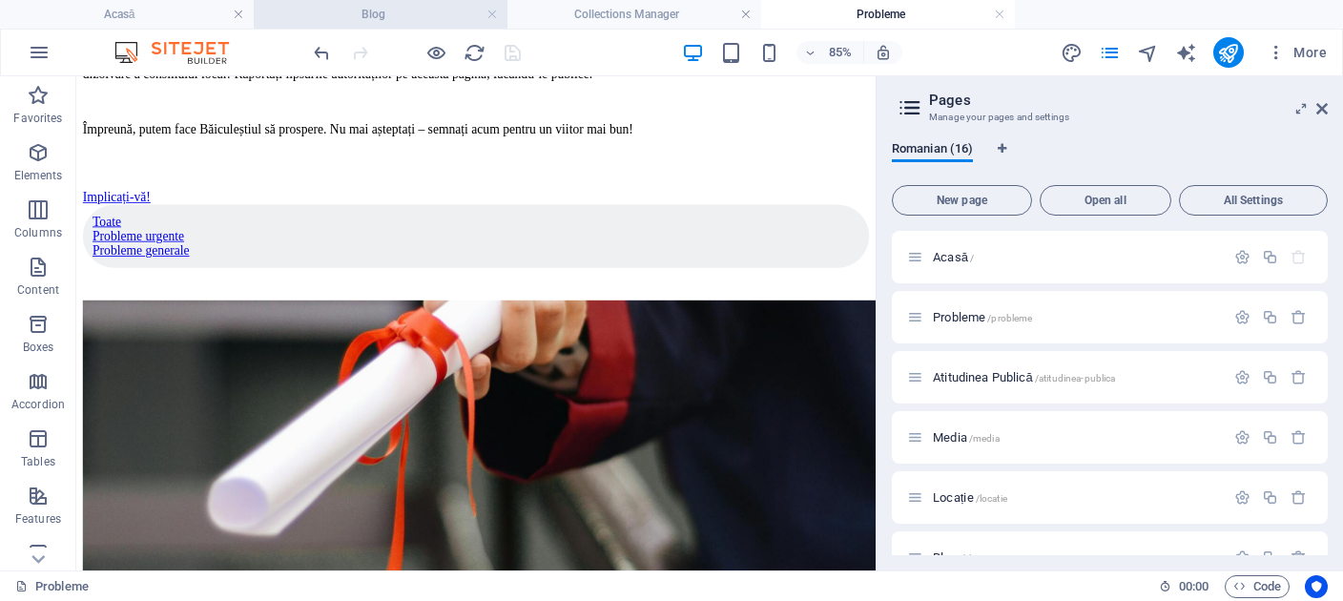
click at [445, 10] on h4 "Blog" at bounding box center [381, 14] width 254 height 21
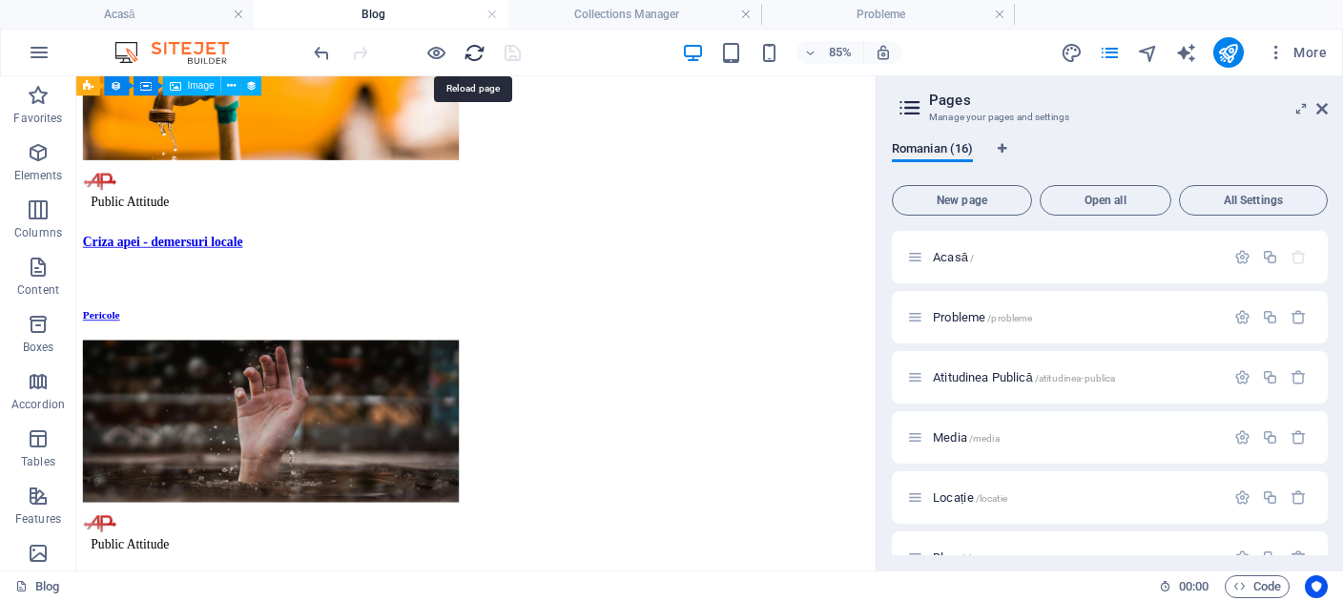
click at [469, 53] on icon "reload" at bounding box center [475, 53] width 22 height 22
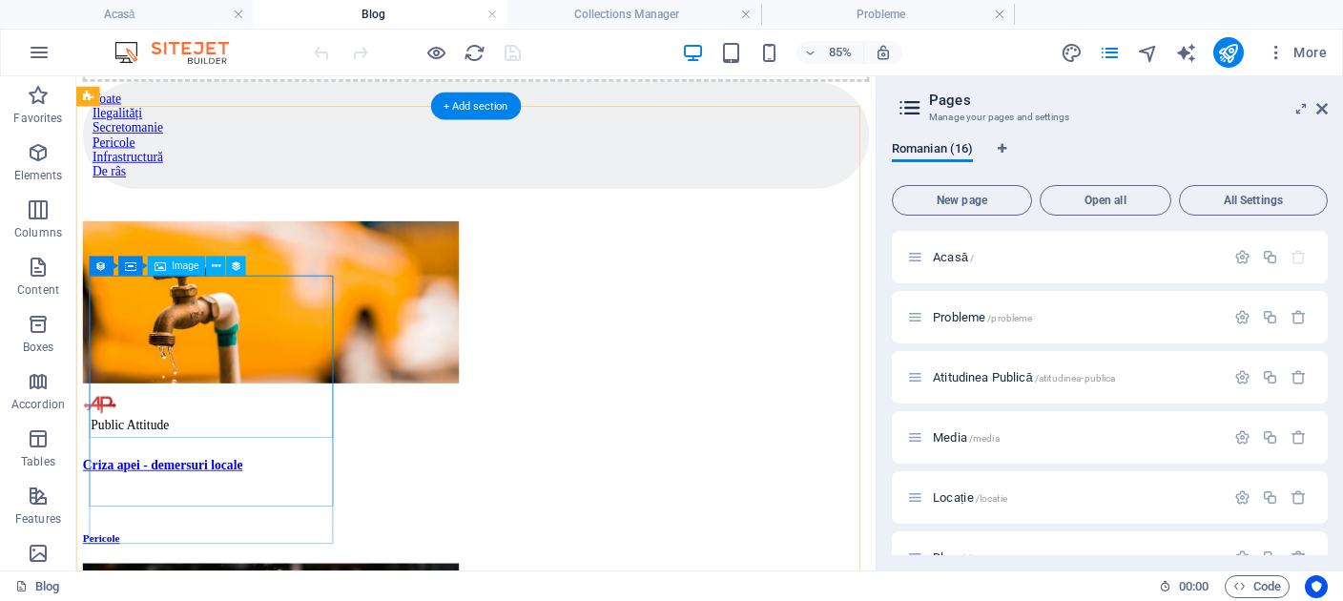
scroll to position [504, 0]
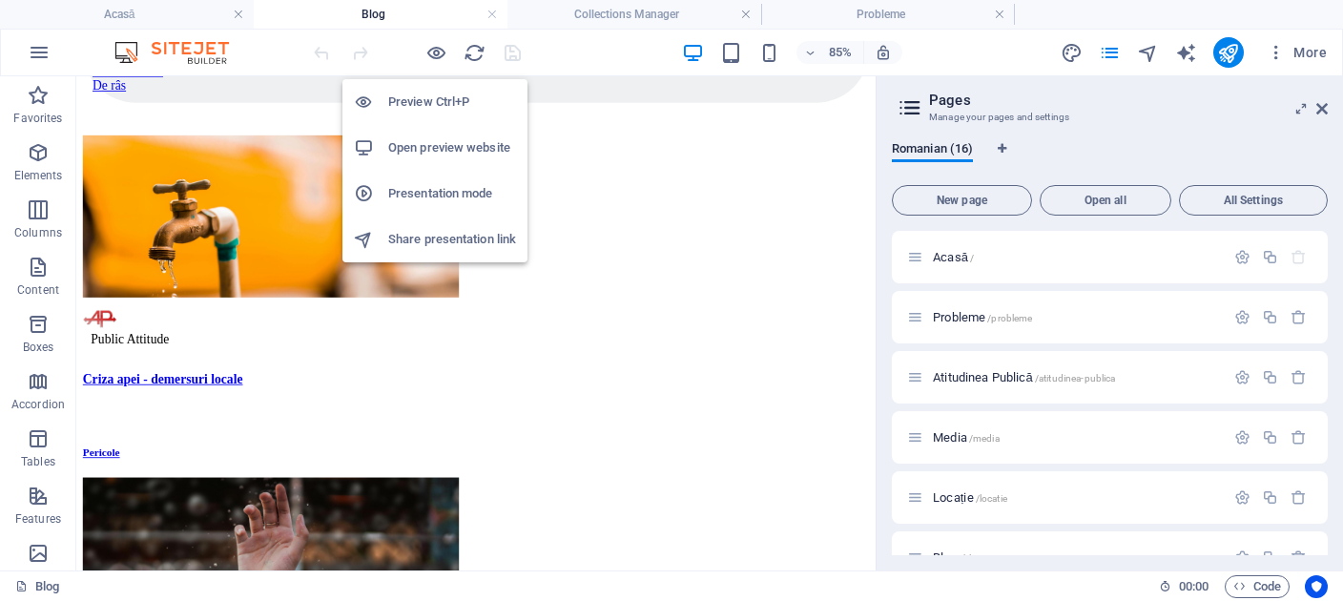
click at [420, 146] on h6 "Open preview website" at bounding box center [452, 147] width 128 height 23
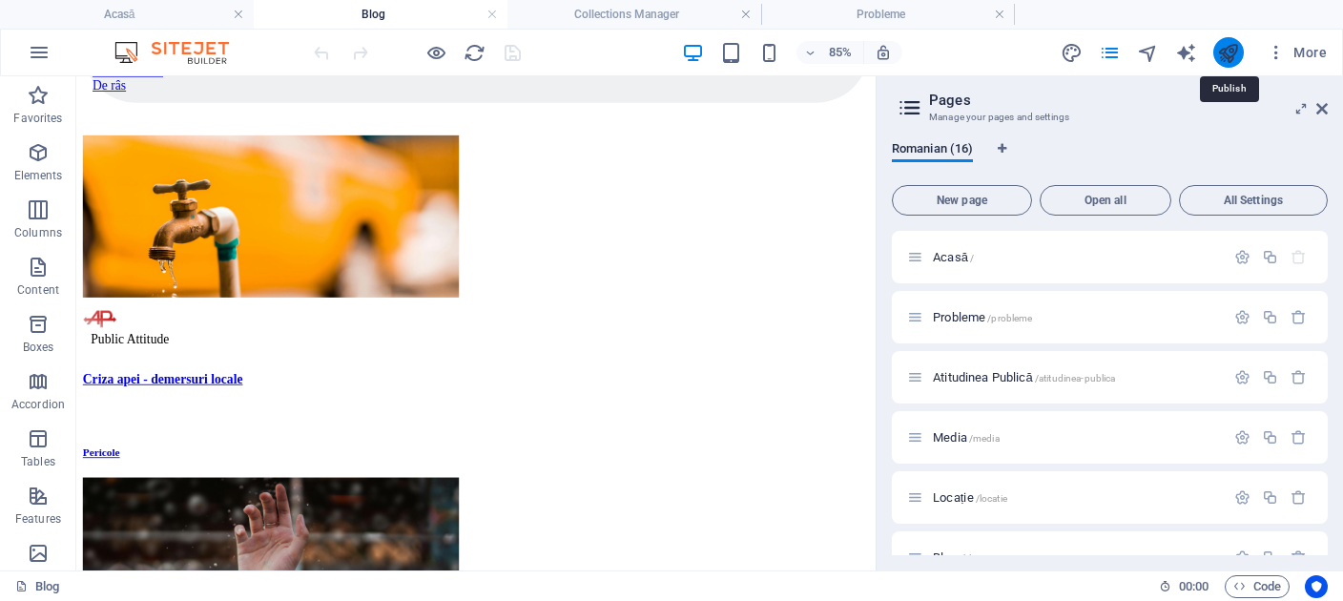
click at [1220, 55] on icon "publish" at bounding box center [1228, 53] width 22 height 22
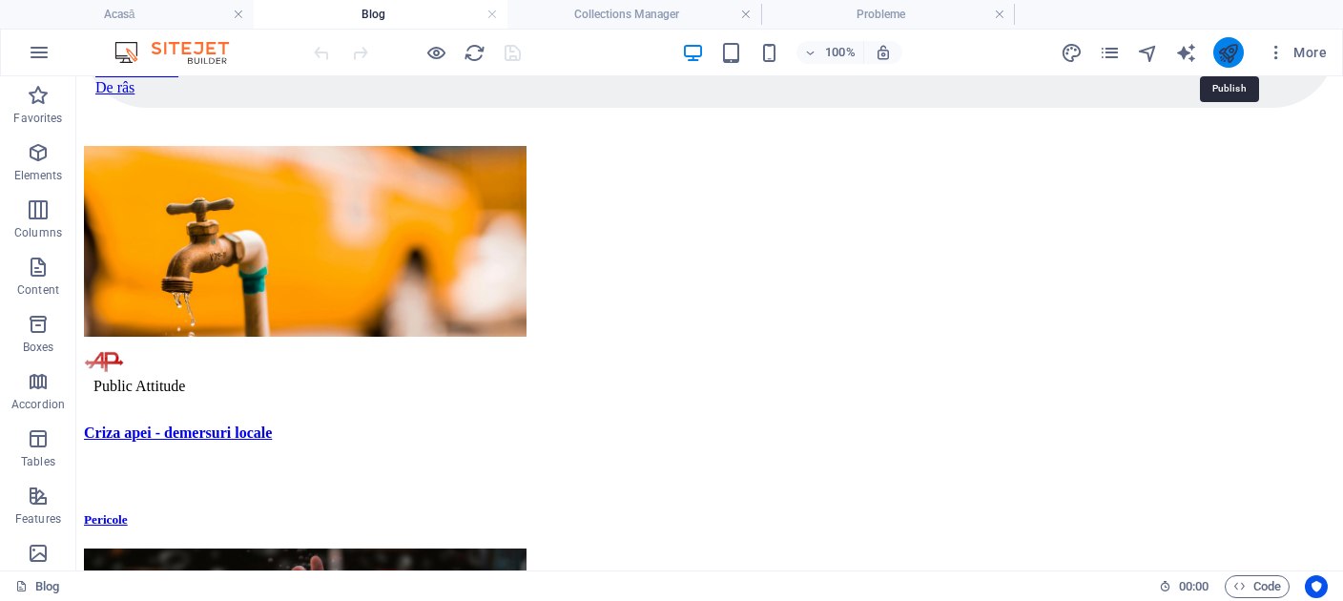
scroll to position [457, 0]
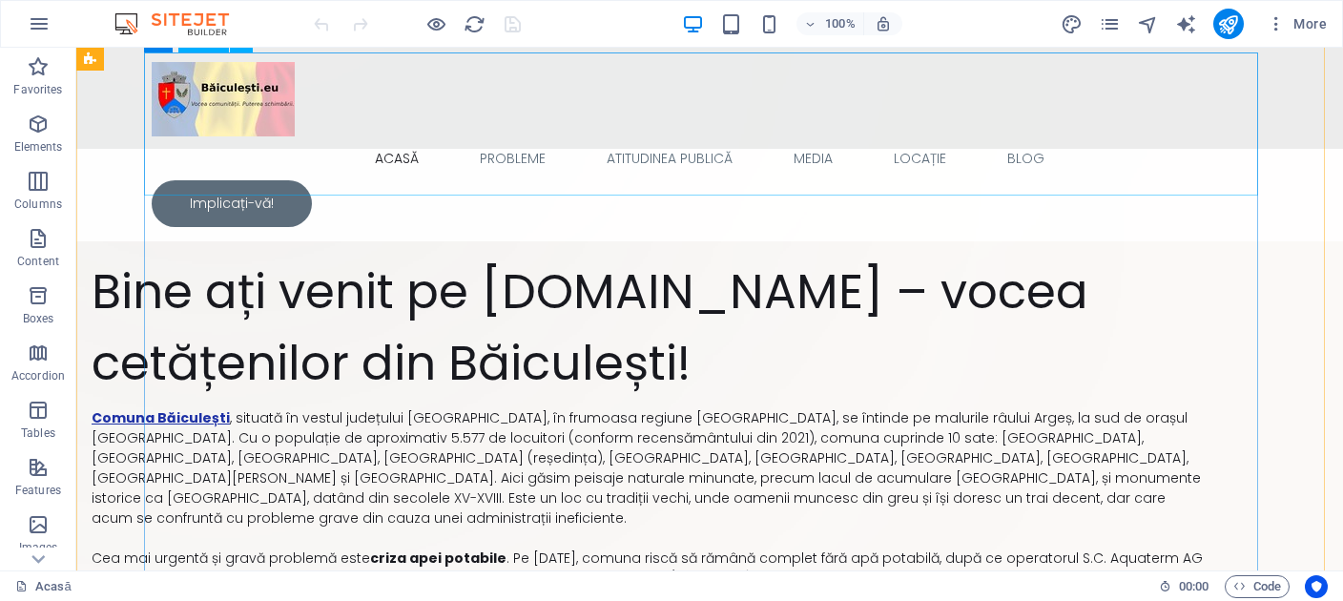
scroll to position [201, 0]
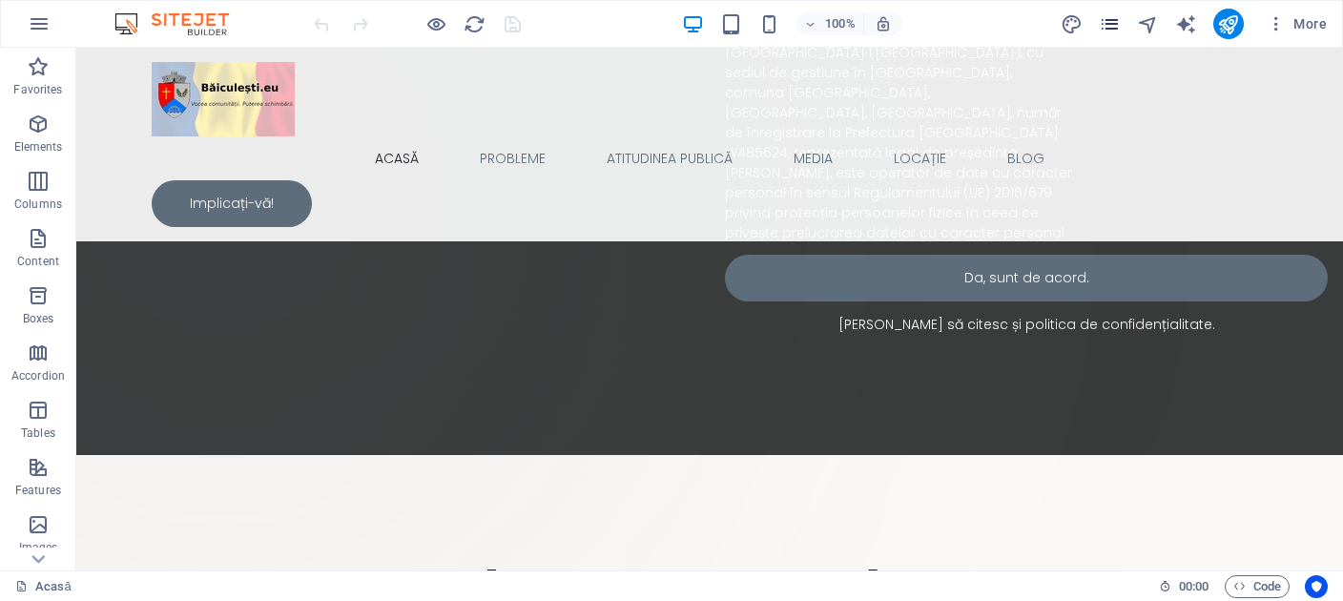
click at [1113, 33] on icon "pages" at bounding box center [1110, 24] width 22 height 22
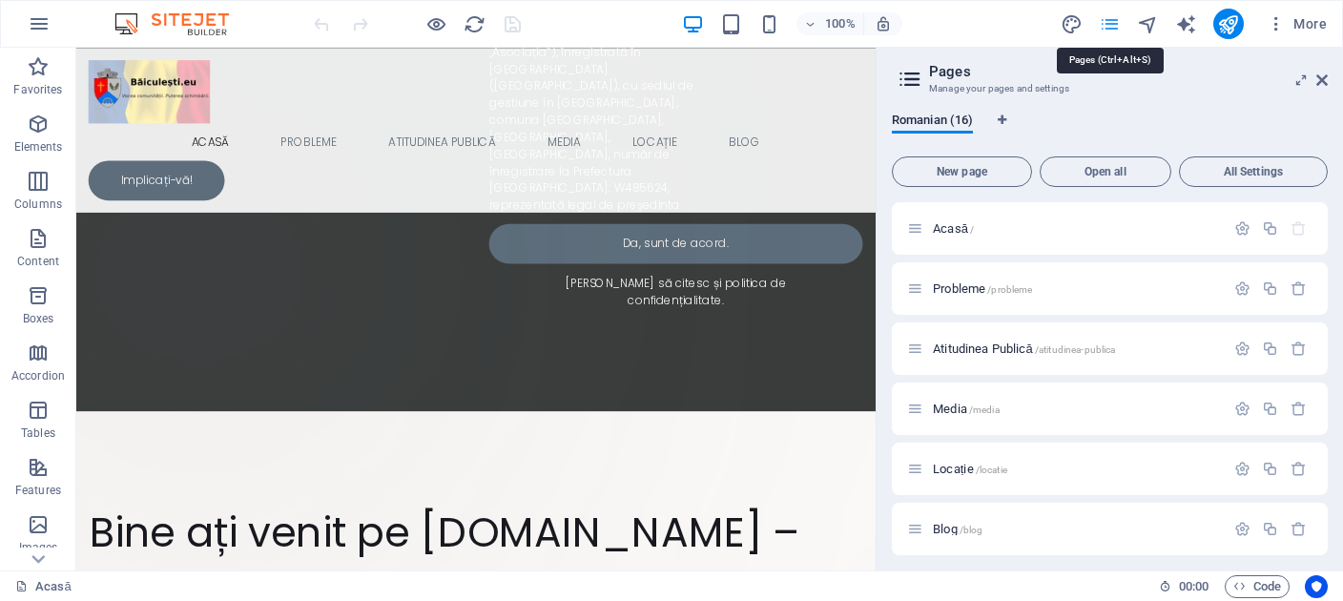
scroll to position [248, 0]
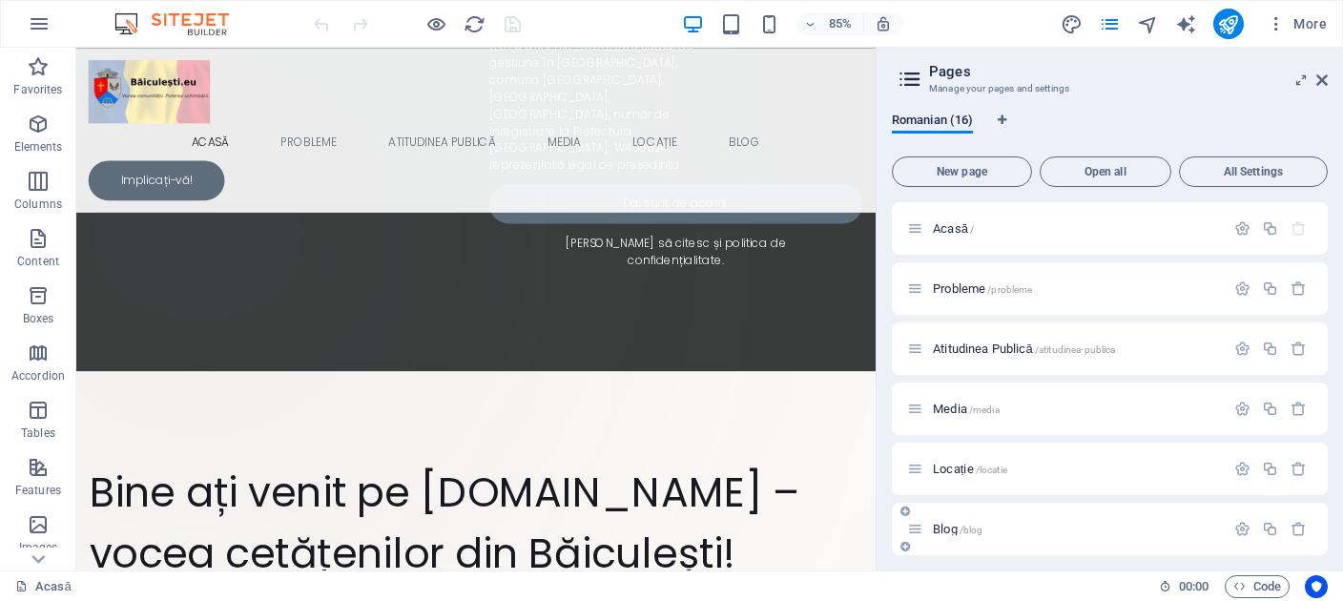
click at [959, 522] on div "Blog /blog" at bounding box center [1066, 529] width 318 height 22
click at [952, 528] on span "Blog /blog" at bounding box center [958, 529] width 50 height 14
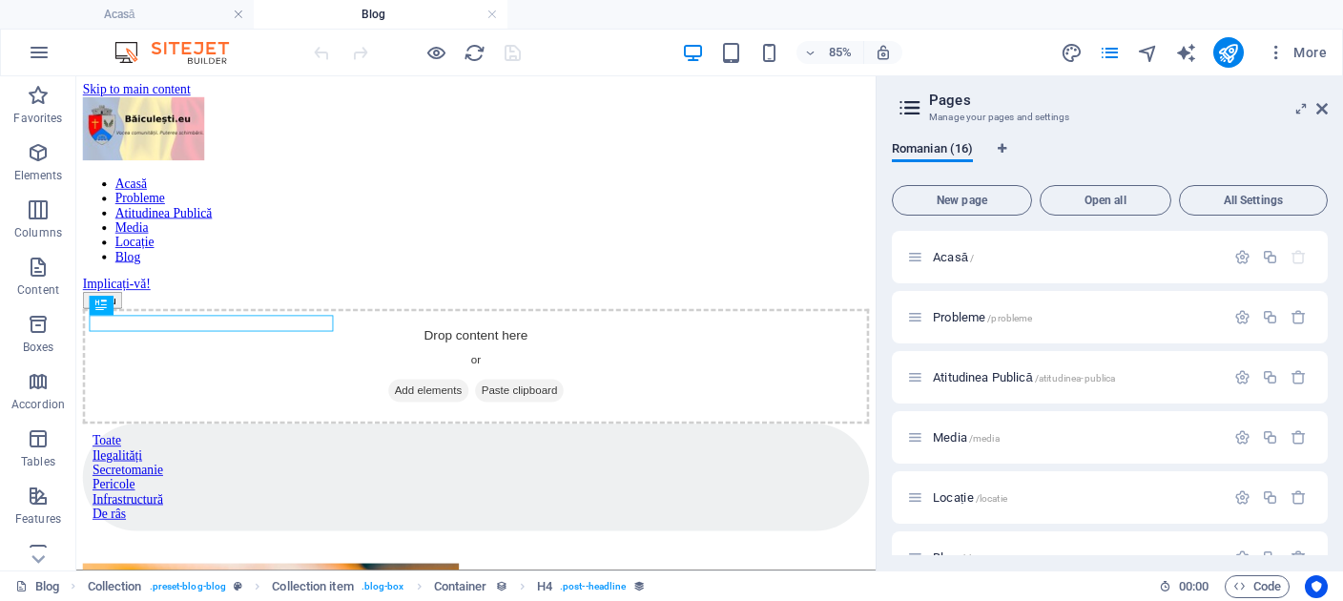
scroll to position [651, 0]
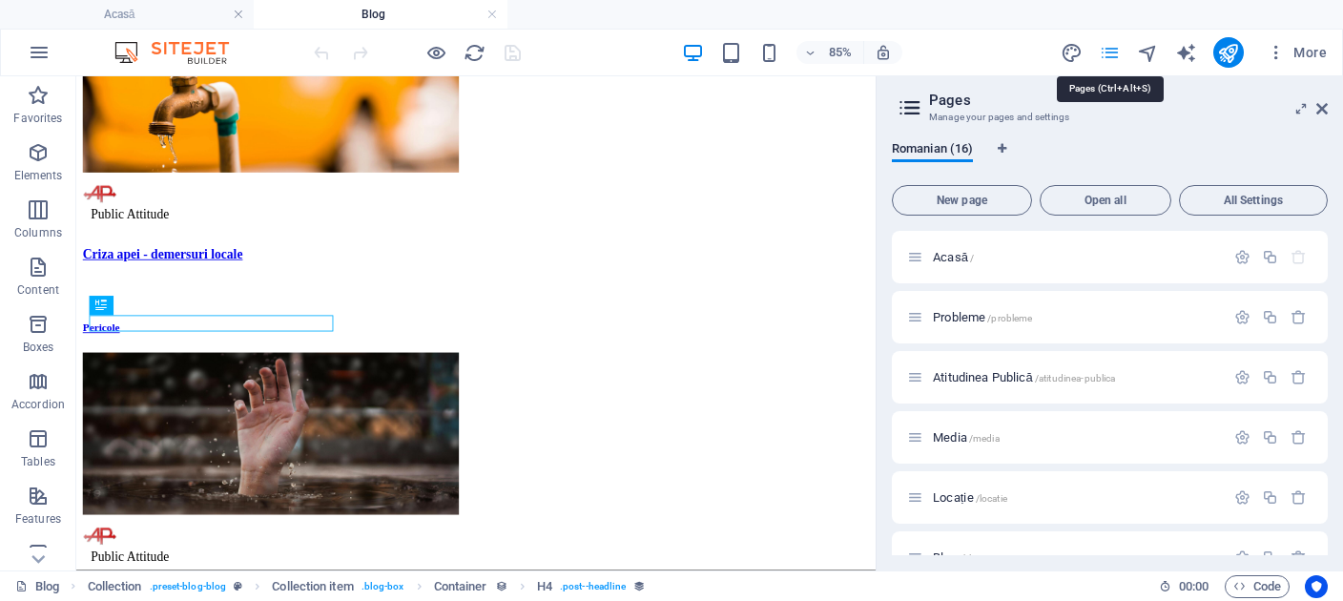
click at [1118, 44] on icon "pages" at bounding box center [1110, 53] width 22 height 22
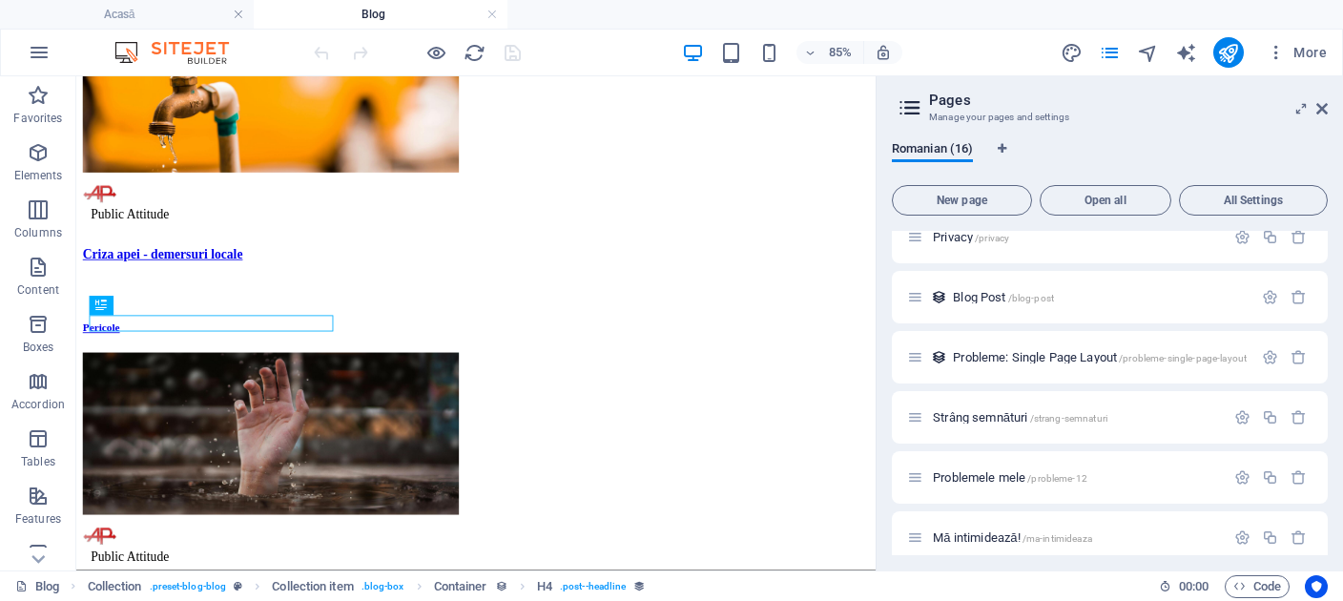
scroll to position [364, 0]
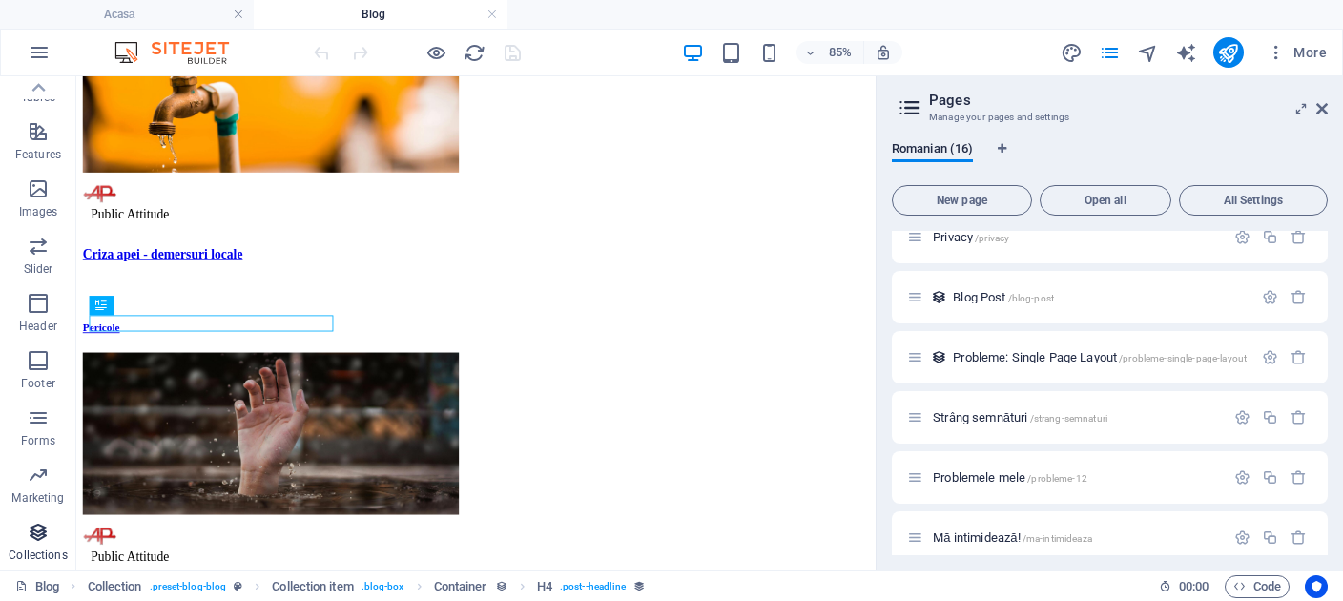
click at [37, 526] on icon "button" at bounding box center [38, 532] width 23 height 23
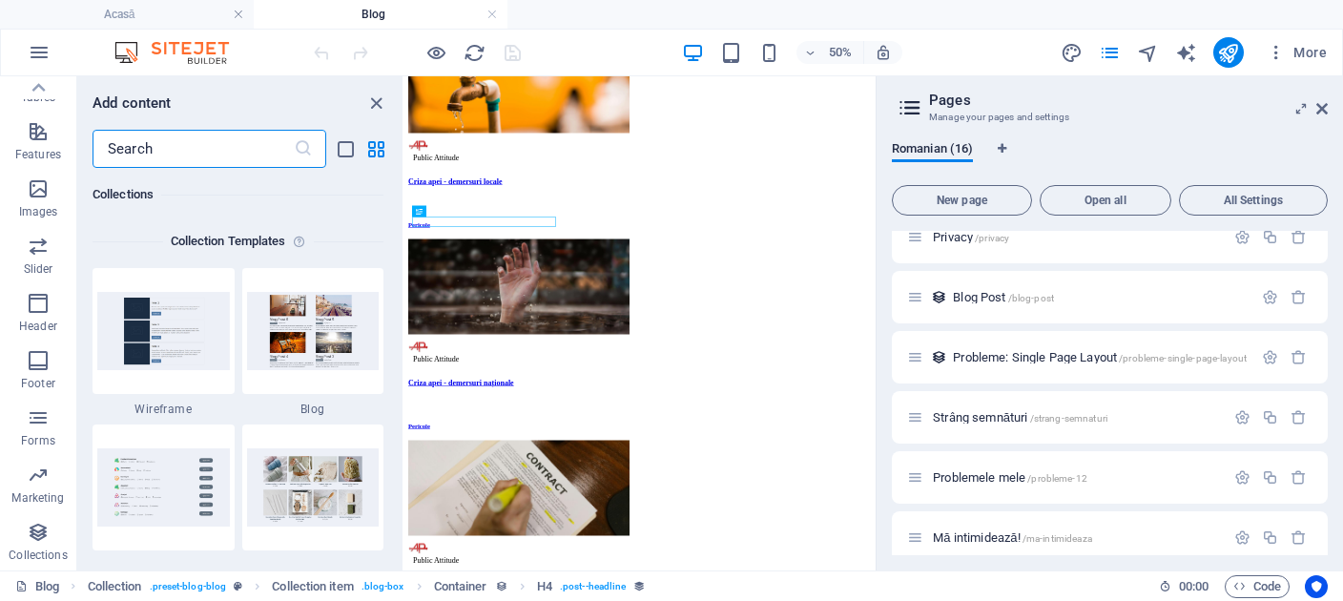
scroll to position [17462, 0]
click at [377, 93] on icon "close panel" at bounding box center [376, 104] width 22 height 22
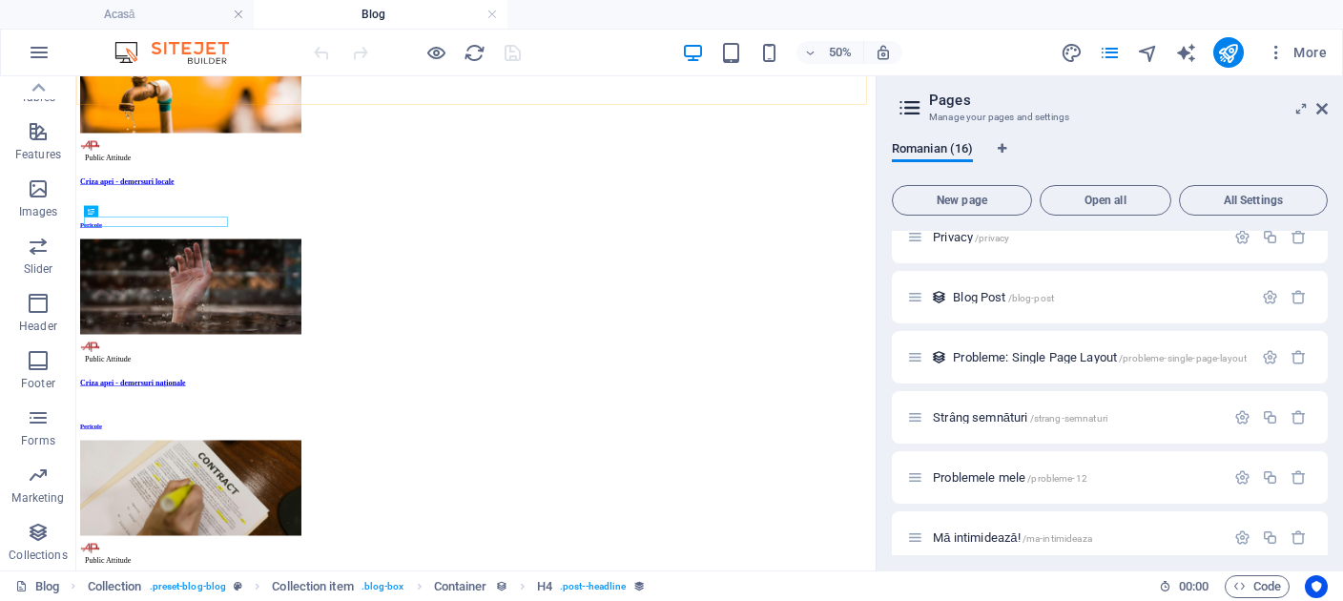
scroll to position [364, 0]
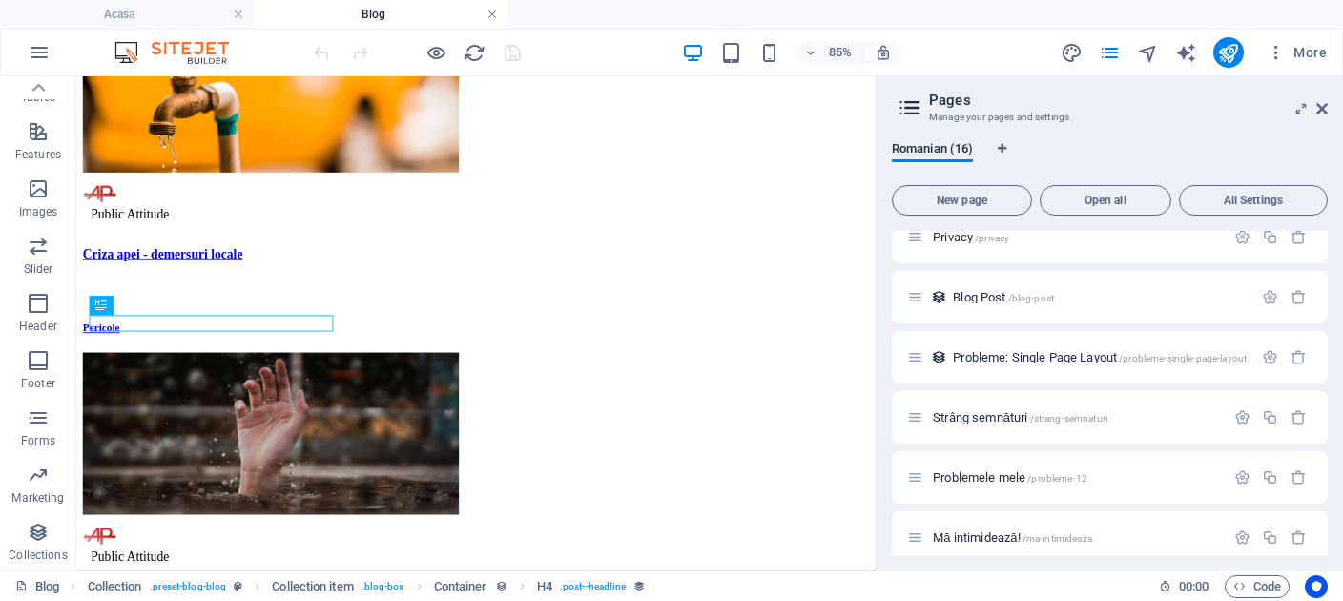
click at [493, 14] on link at bounding box center [491, 15] width 11 height 18
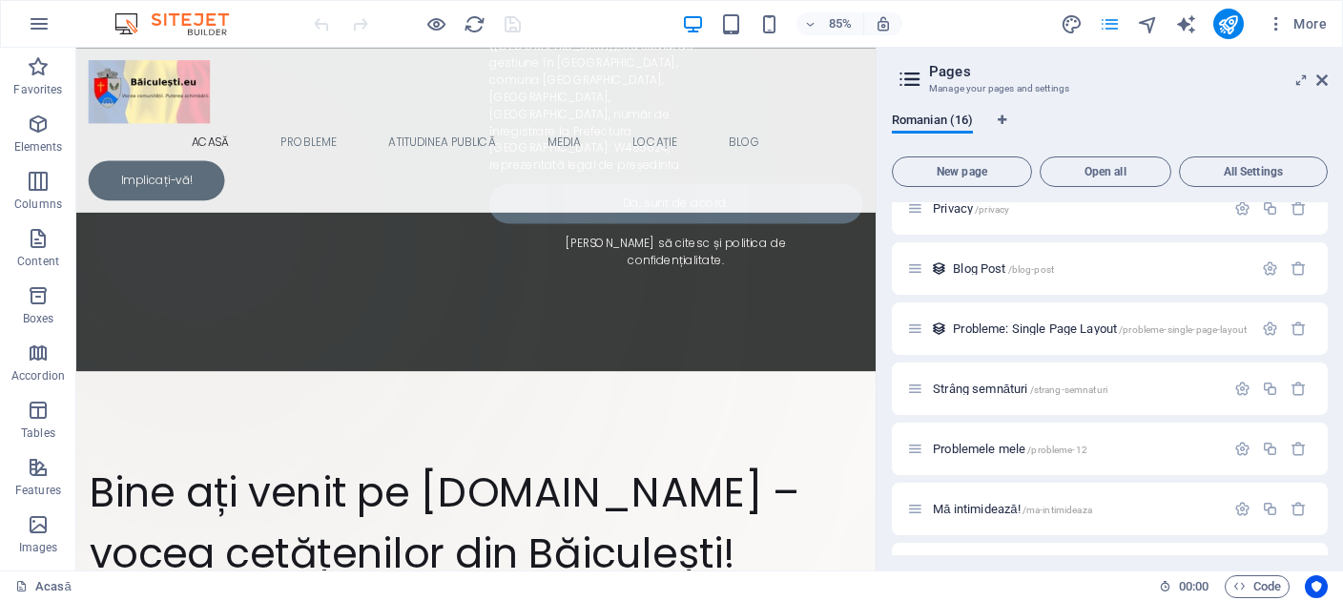
click at [1120, 22] on icon "pages" at bounding box center [1110, 24] width 22 height 22
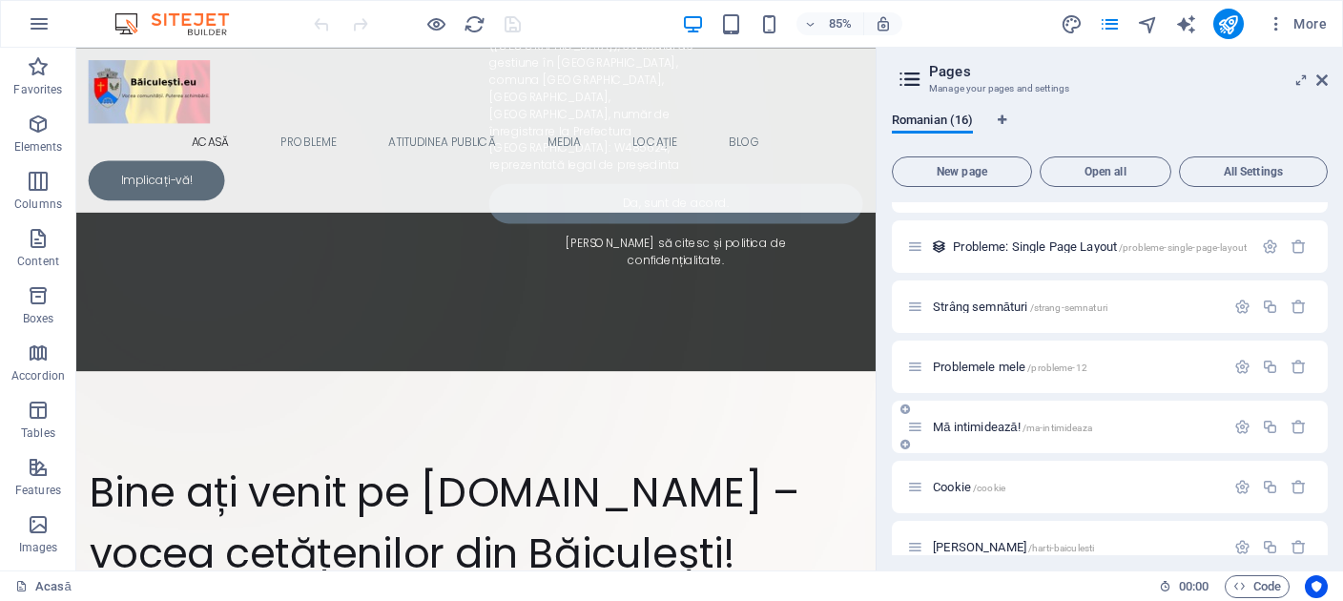
scroll to position [528, 0]
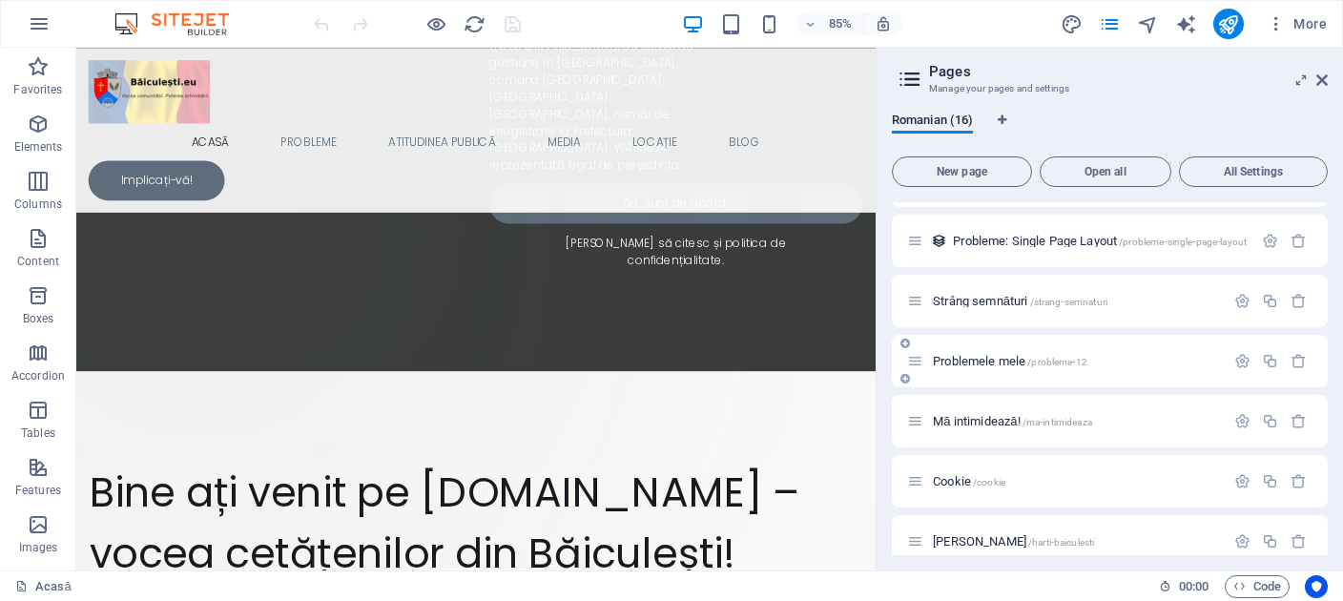
click at [969, 356] on span "Problemele mele /probleme-12" at bounding box center [1010, 361] width 155 height 14
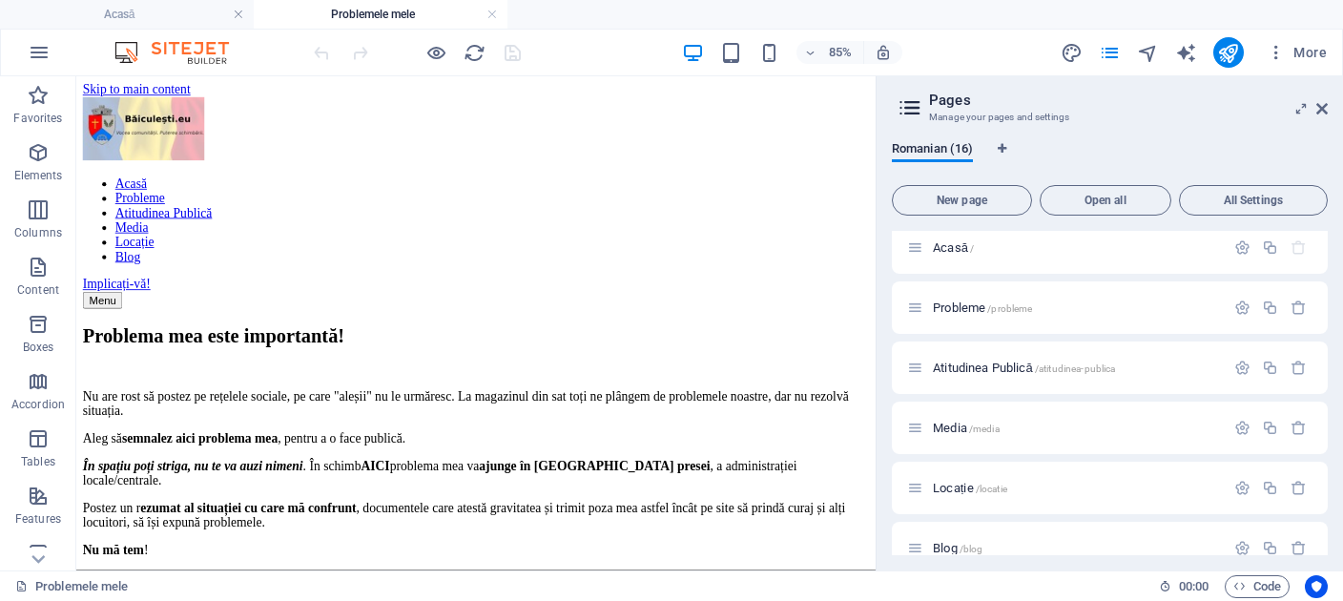
scroll to position [0, 0]
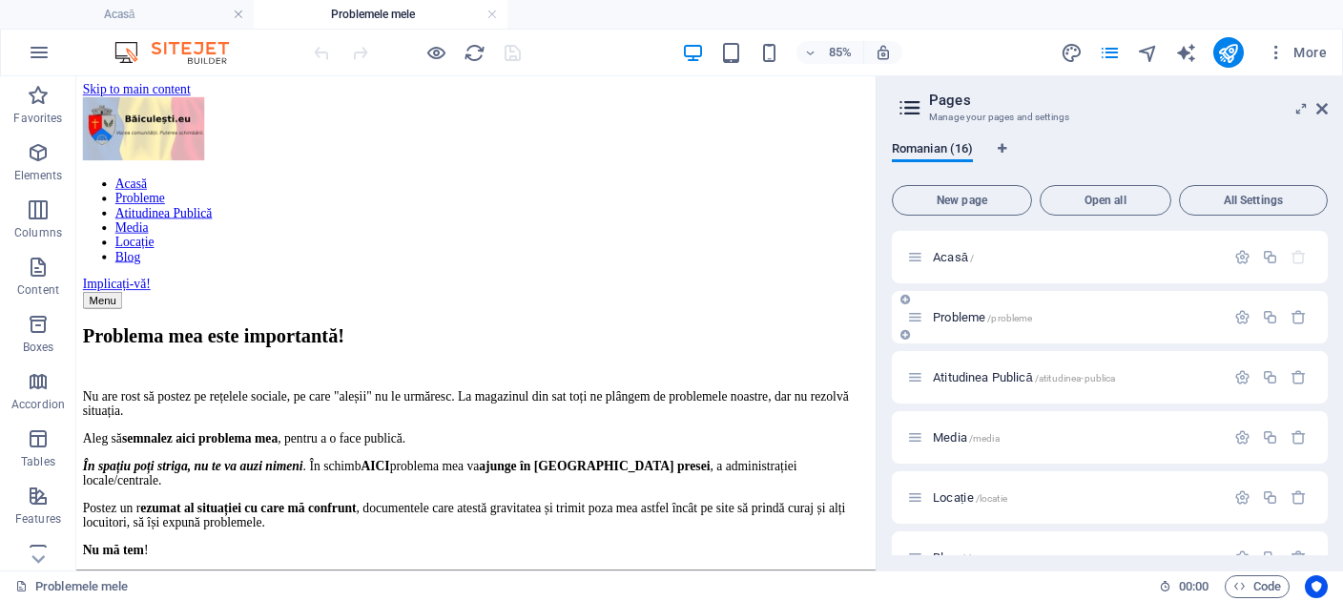
click at [969, 323] on span "Probleme /probleme" at bounding box center [982, 317] width 99 height 14
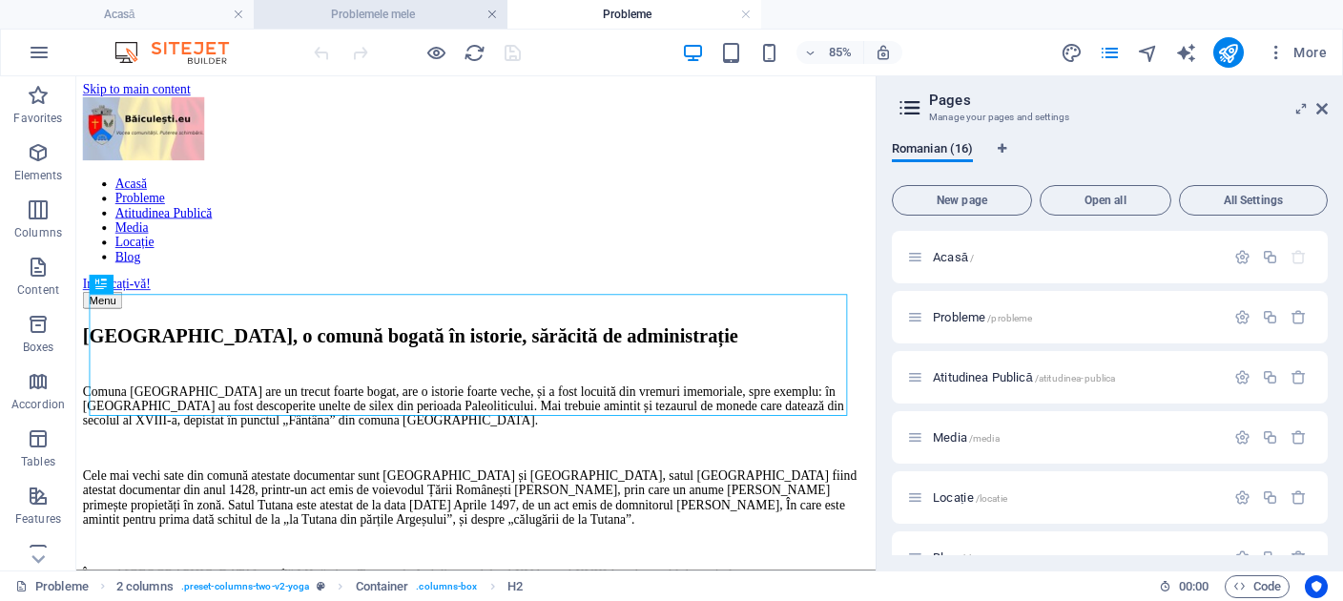
click at [493, 17] on link at bounding box center [491, 15] width 11 height 18
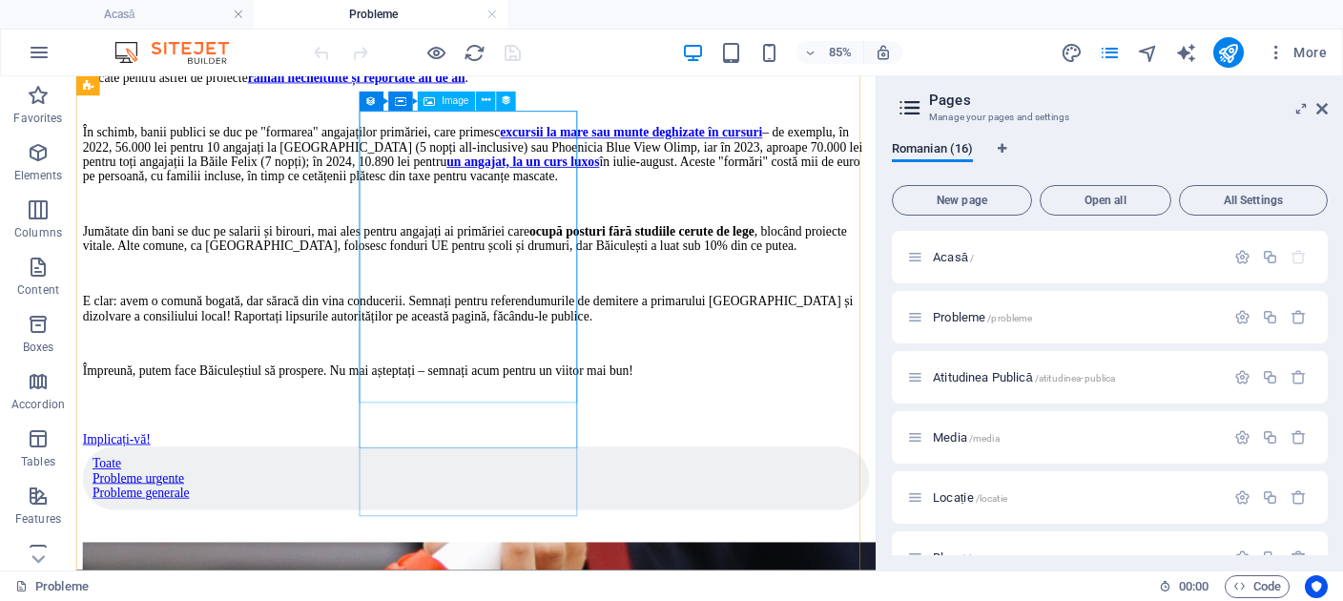
scroll to position [2216, 0]
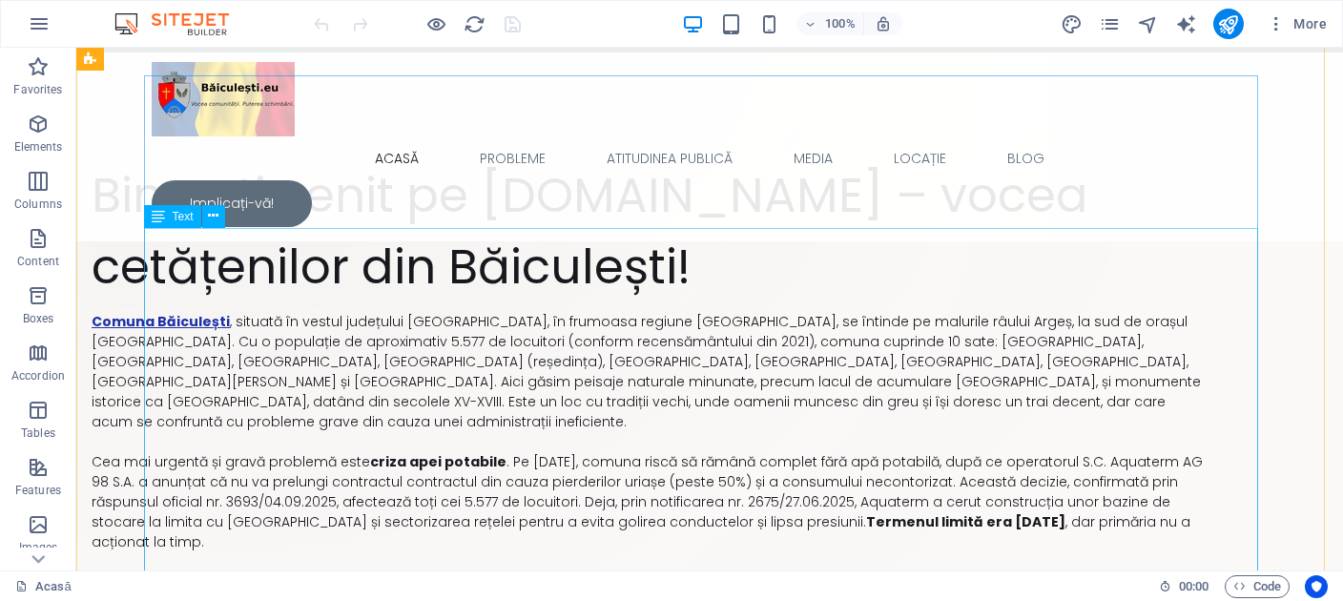
scroll to position [705, 0]
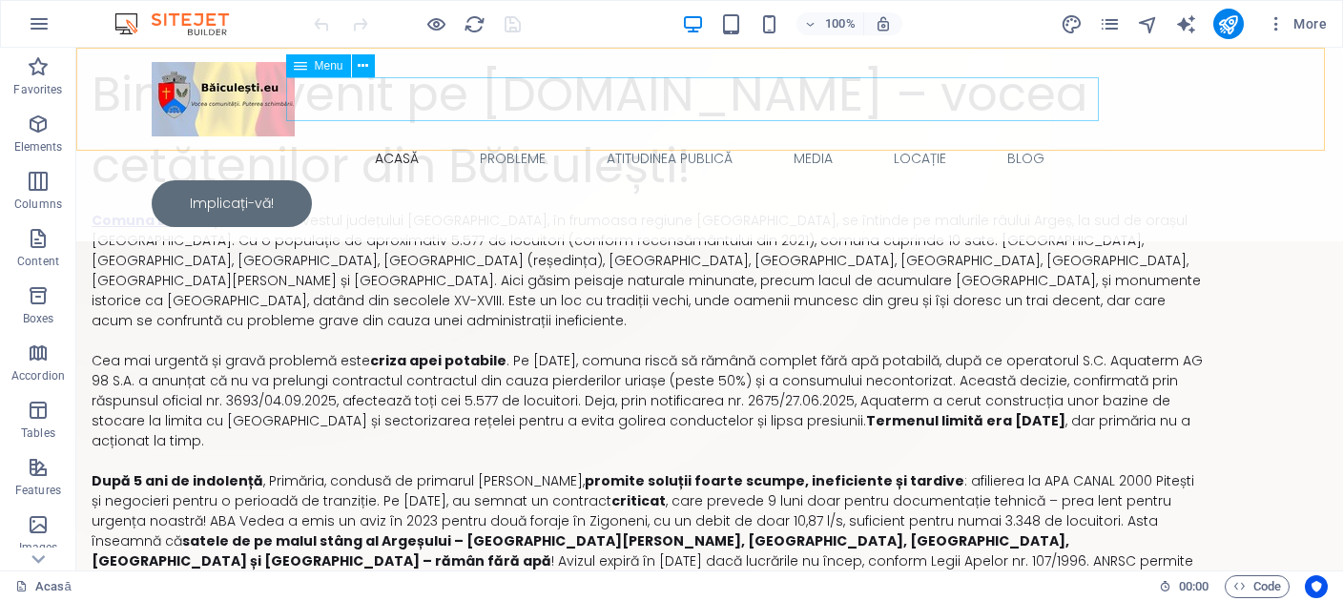
click at [521, 136] on nav "Acasă Probleme Atitudinea Publică Media Locație Blog" at bounding box center [710, 158] width 1116 height 44
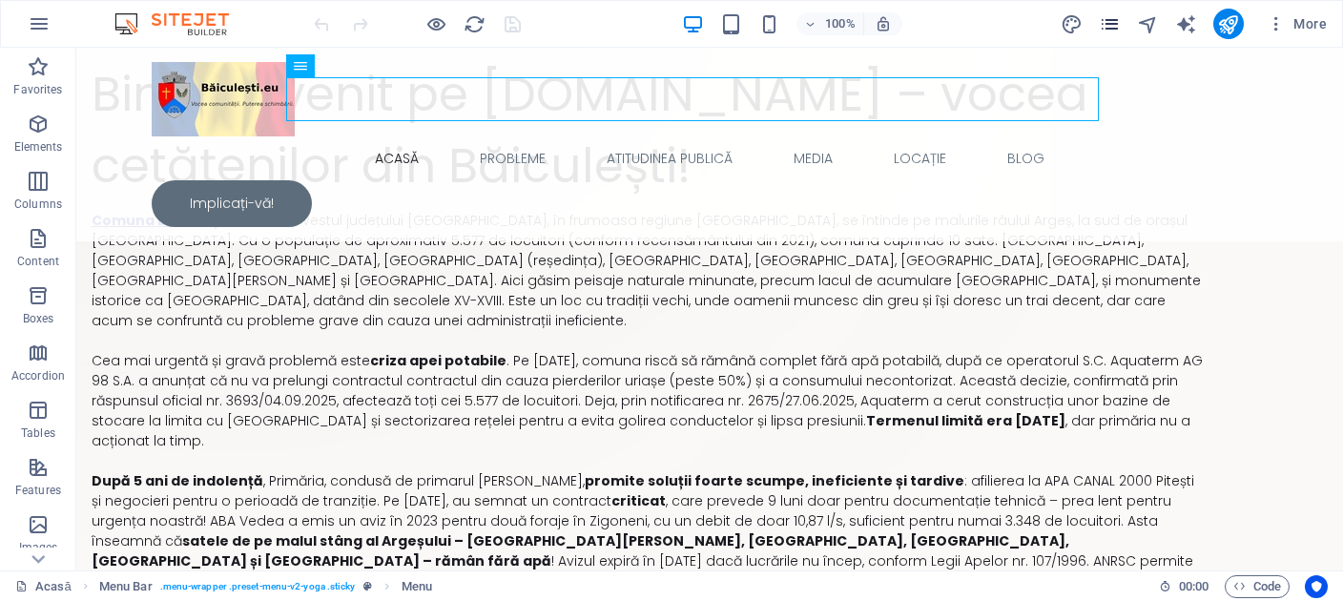
click at [1107, 16] on icon "pages" at bounding box center [1110, 24] width 22 height 22
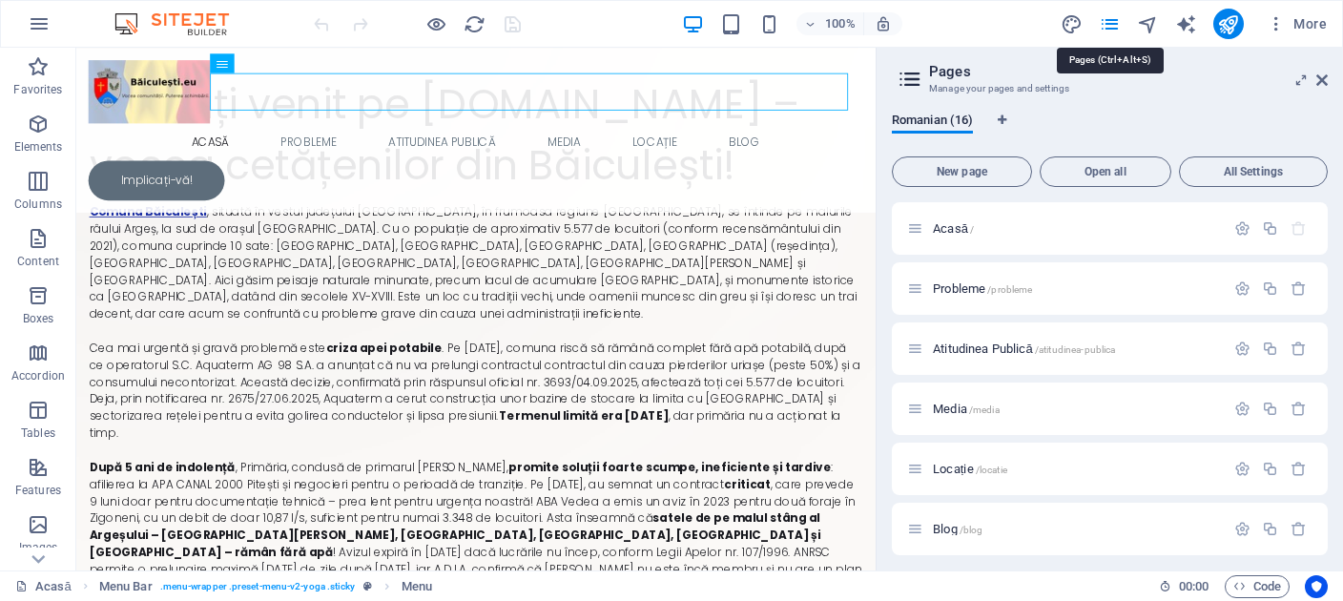
scroll to position [752, 0]
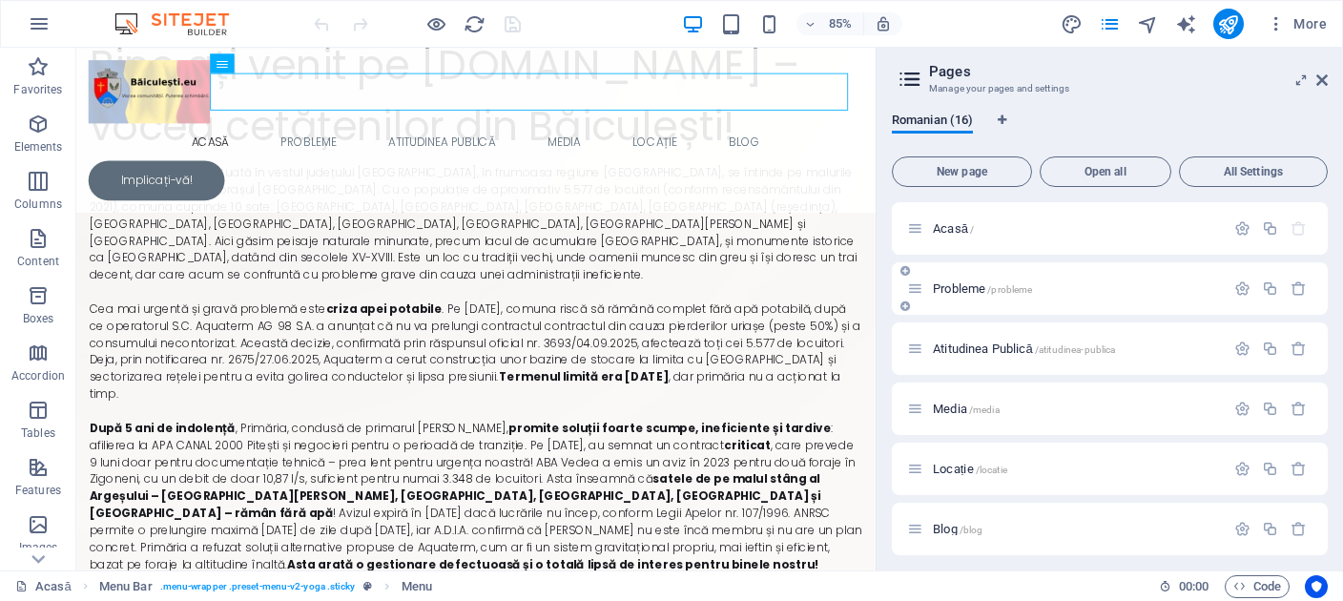
click at [962, 296] on div "Probleme /probleme" at bounding box center [1066, 289] width 318 height 22
click at [960, 283] on span "Probleme /probleme" at bounding box center [982, 288] width 99 height 14
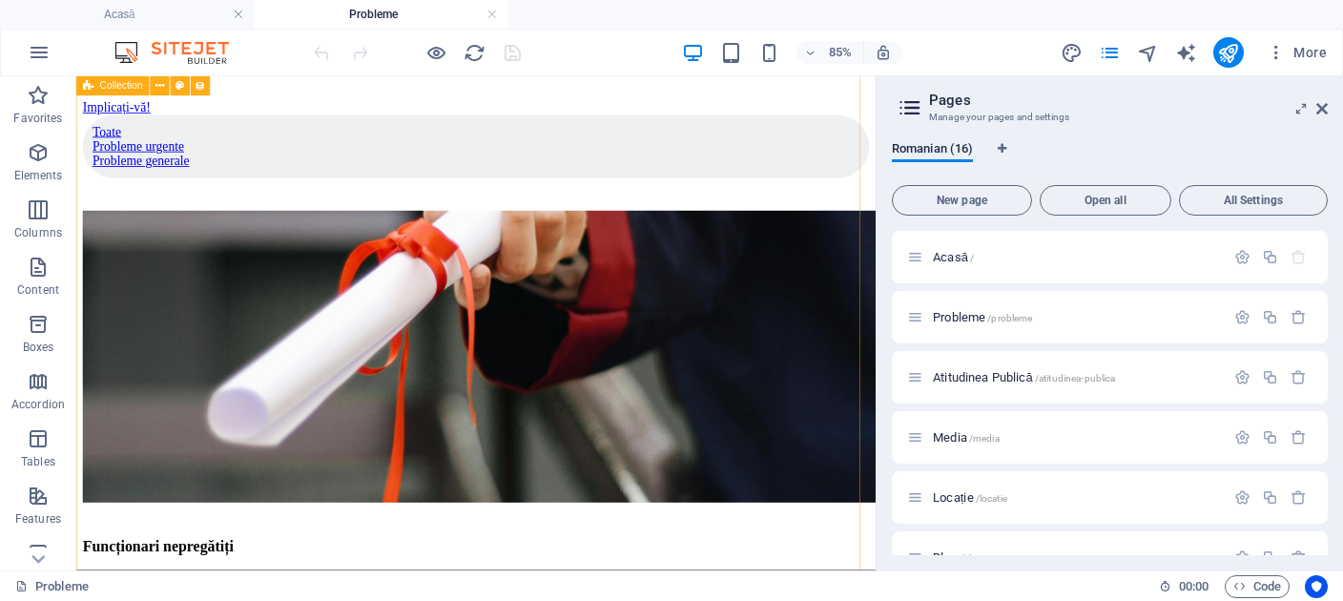
scroll to position [2115, 0]
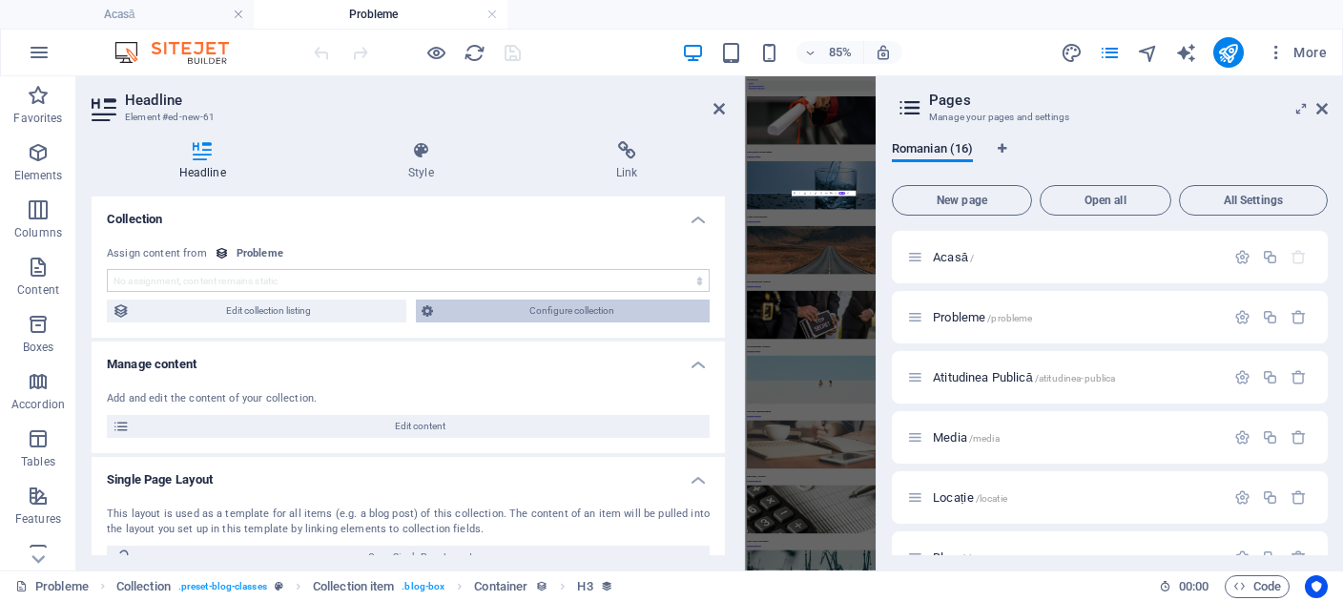
select select "name"
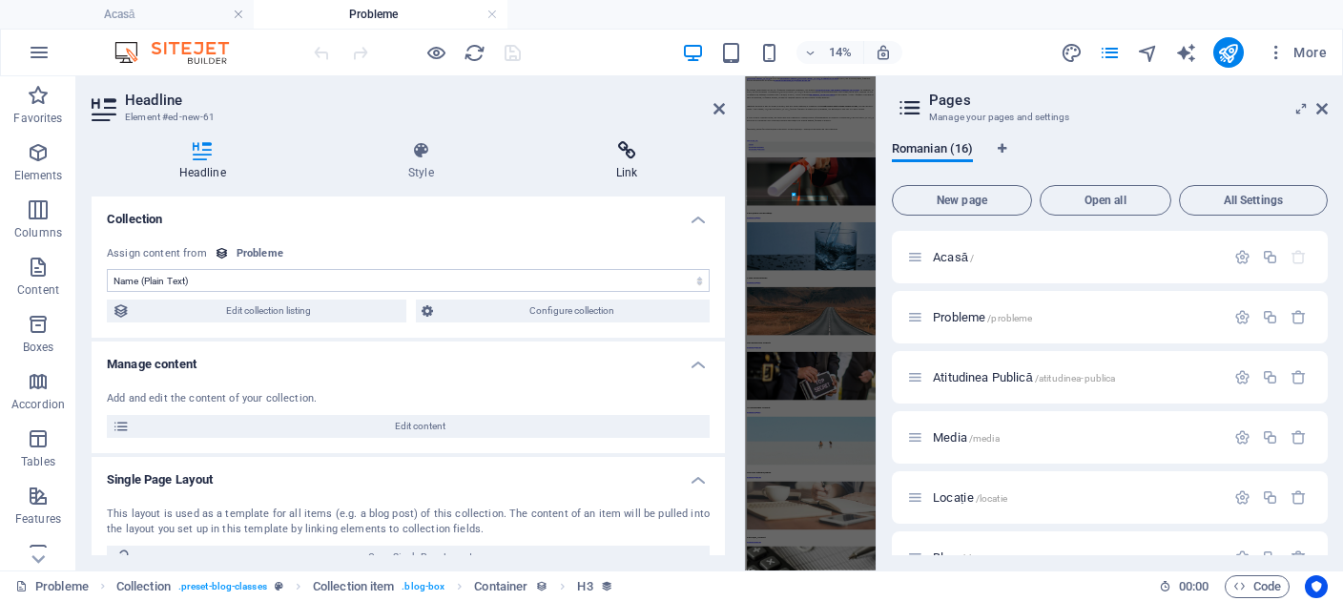
click at [620, 163] on h4 "Link" at bounding box center [626, 161] width 197 height 40
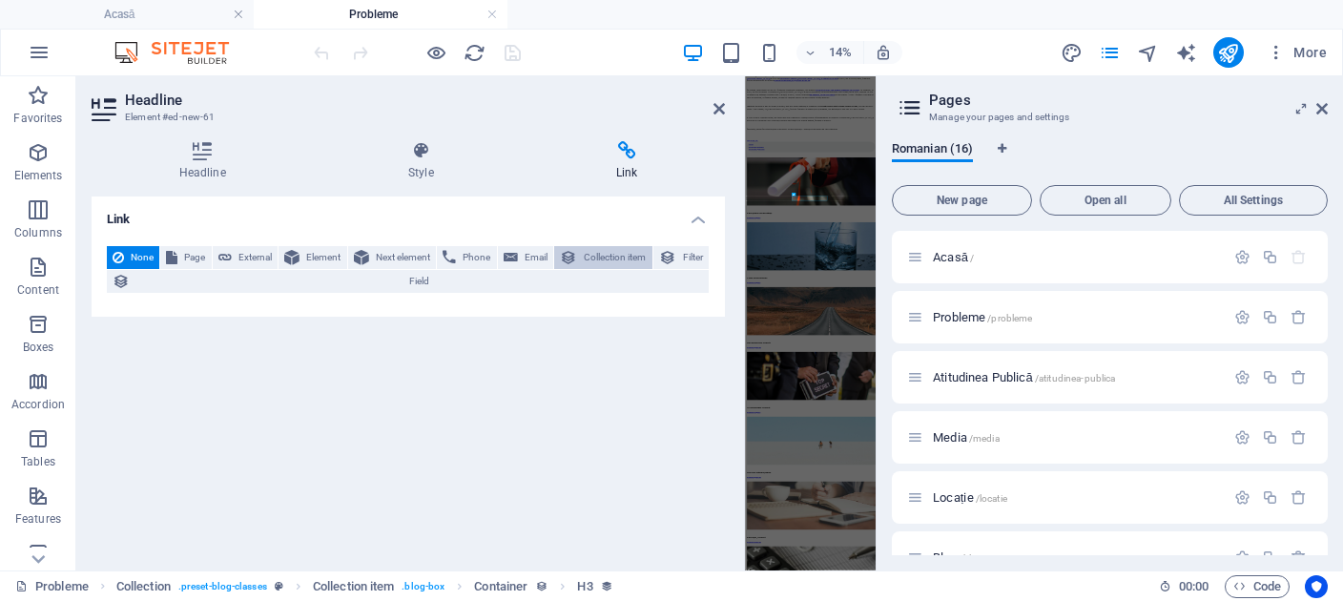
click at [610, 258] on span "Collection item" at bounding box center [614, 257] width 63 height 23
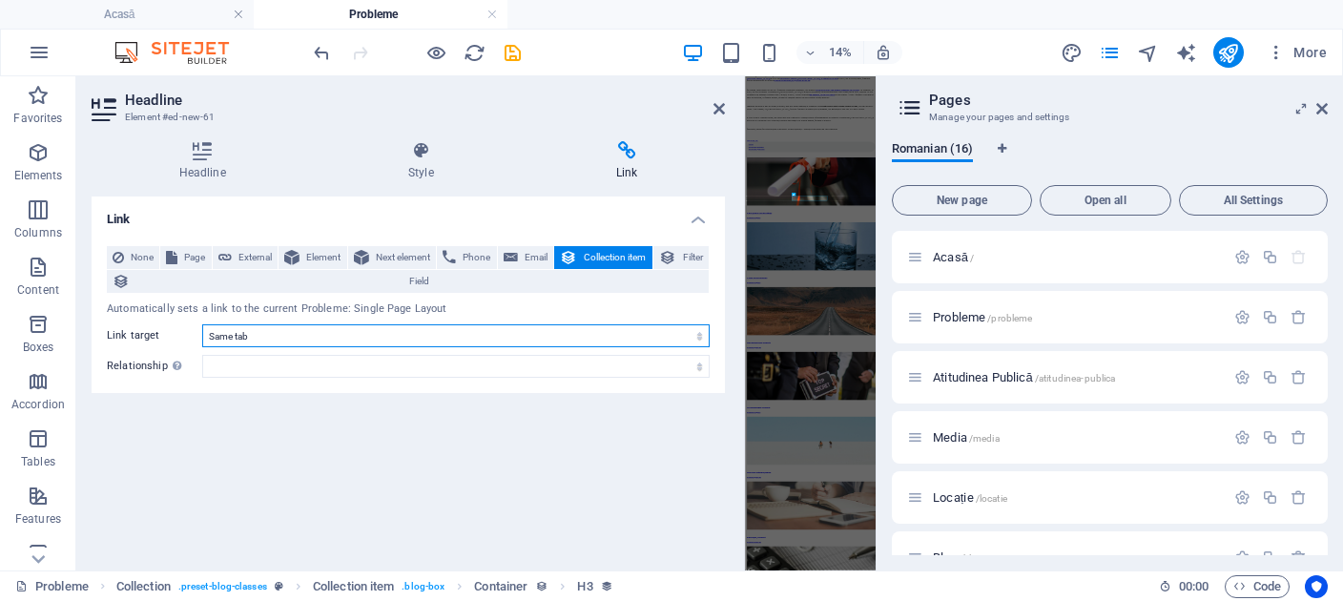
select select "blank"
click option "New tab" at bounding box center [0, 0] width 0 height 0
click at [202, 324] on select "New tab Same tab Overlay" at bounding box center [455, 335] width 507 height 23
select select
click option "Same tab" at bounding box center [0, 0] width 0 height 0
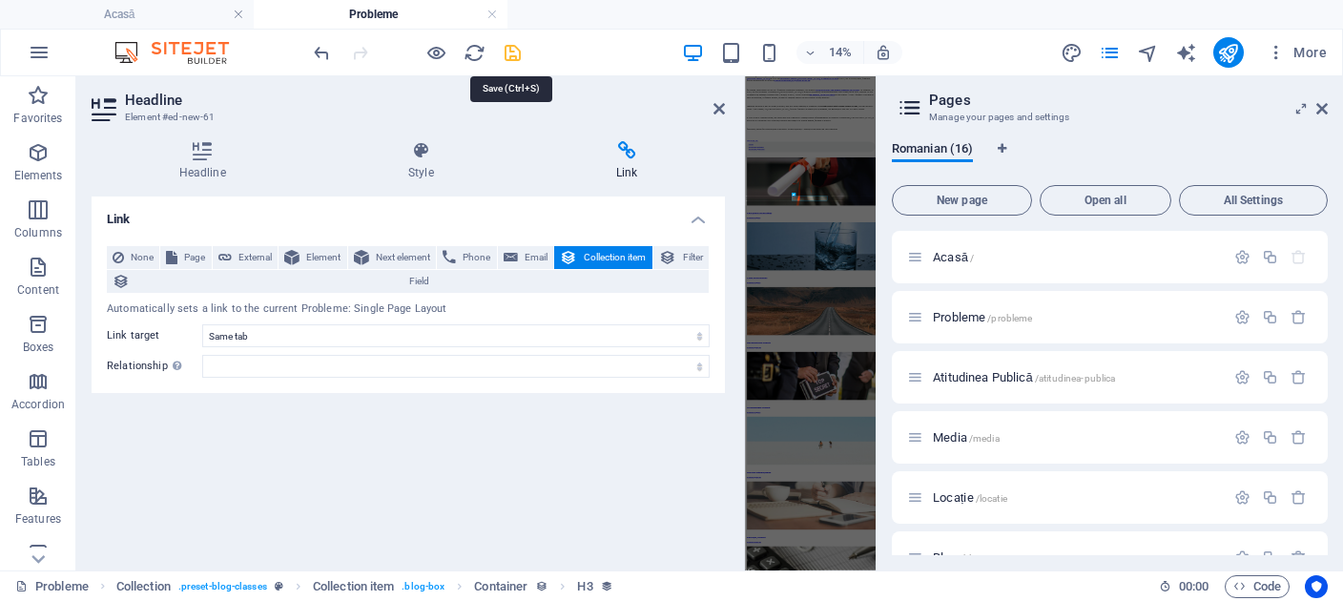
click at [515, 43] on icon "save" at bounding box center [513, 53] width 22 height 22
checkbox input "false"
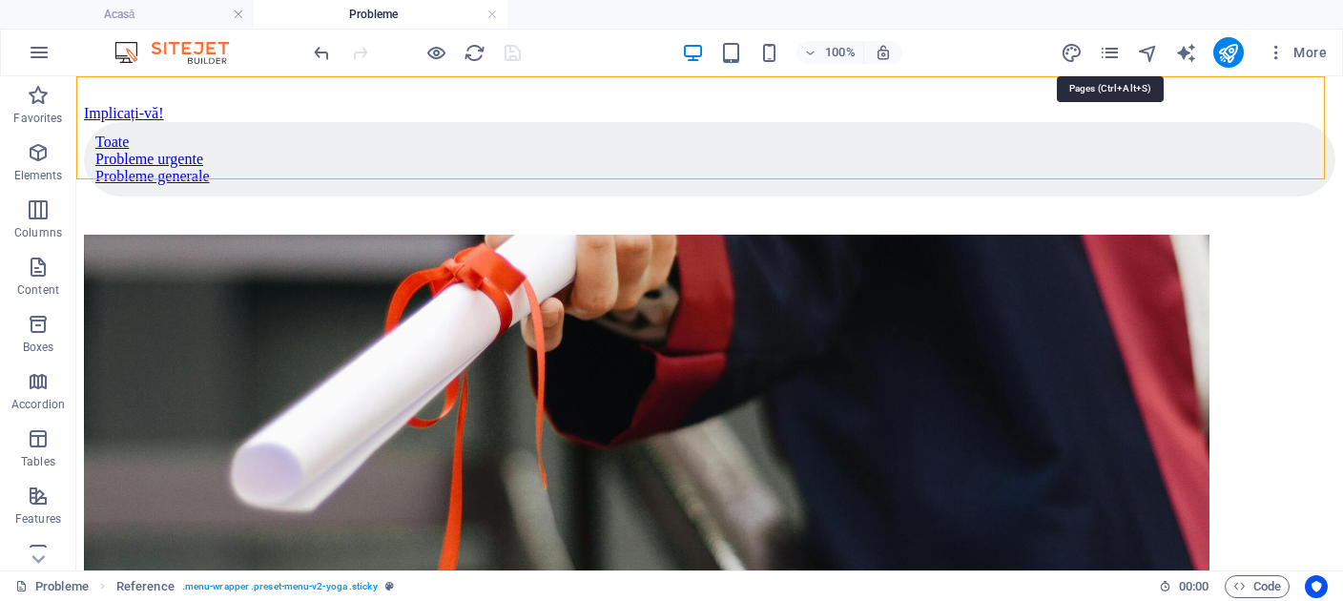
click at [1090, 51] on div "More" at bounding box center [1198, 52] width 274 height 31
click at [1113, 57] on icon "pages" at bounding box center [1110, 53] width 22 height 22
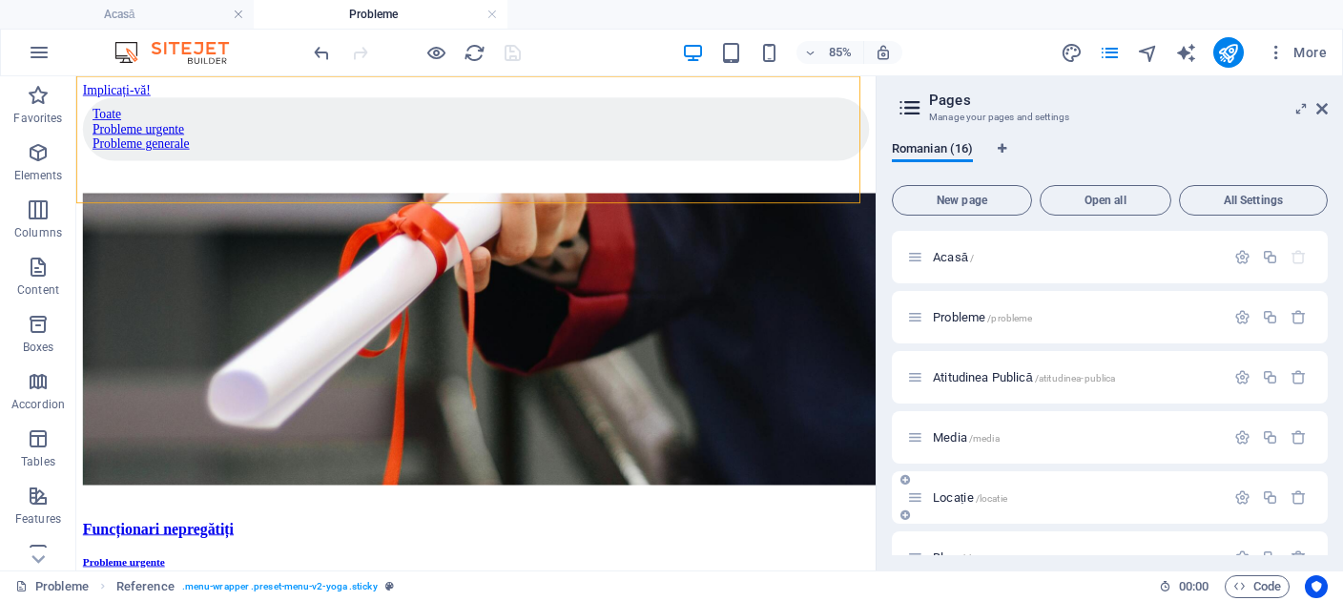
scroll to position [88, 0]
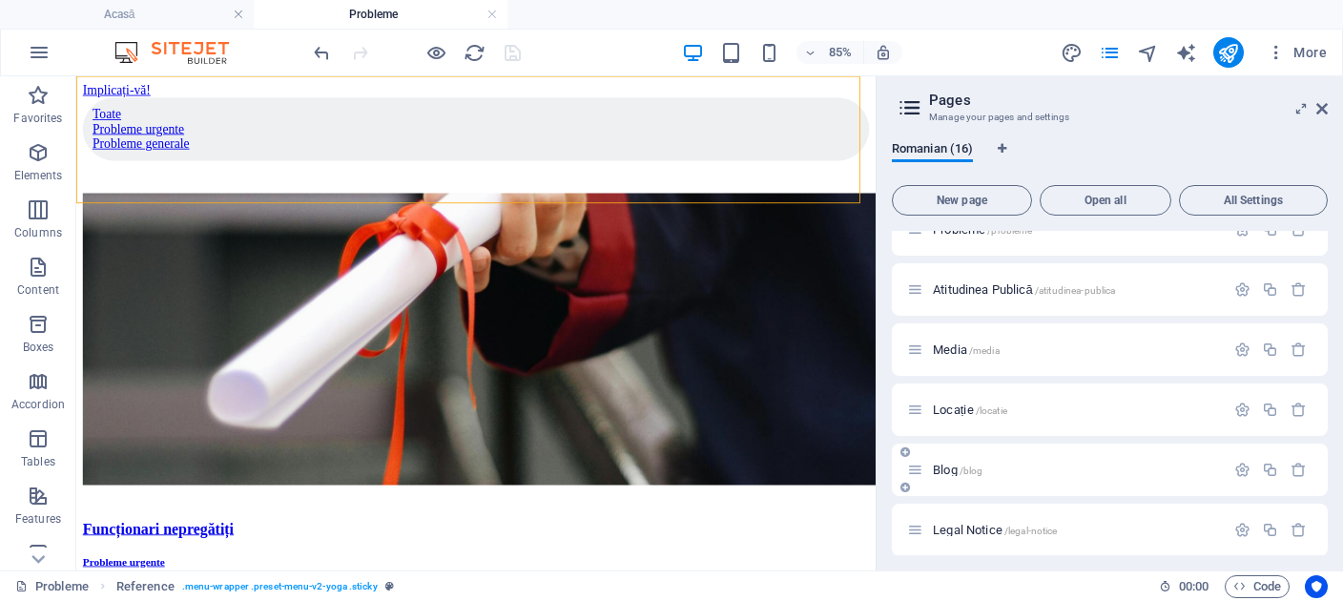
click at [954, 466] on span "Blog /blog" at bounding box center [958, 470] width 50 height 14
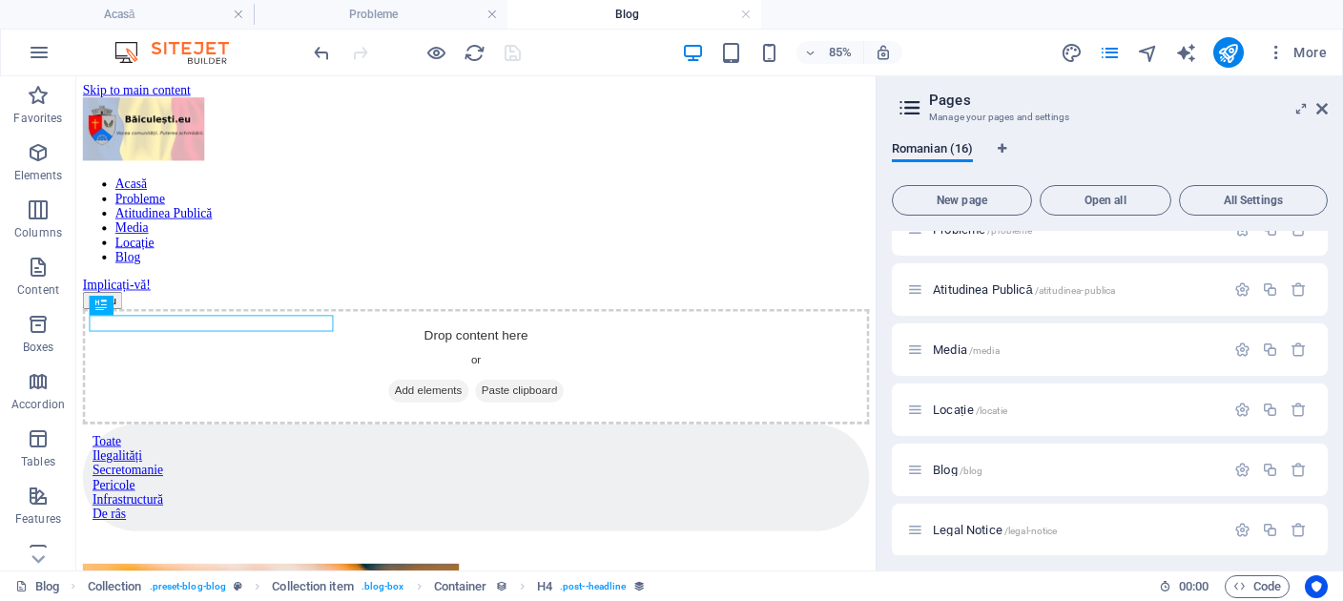
scroll to position [651, 0]
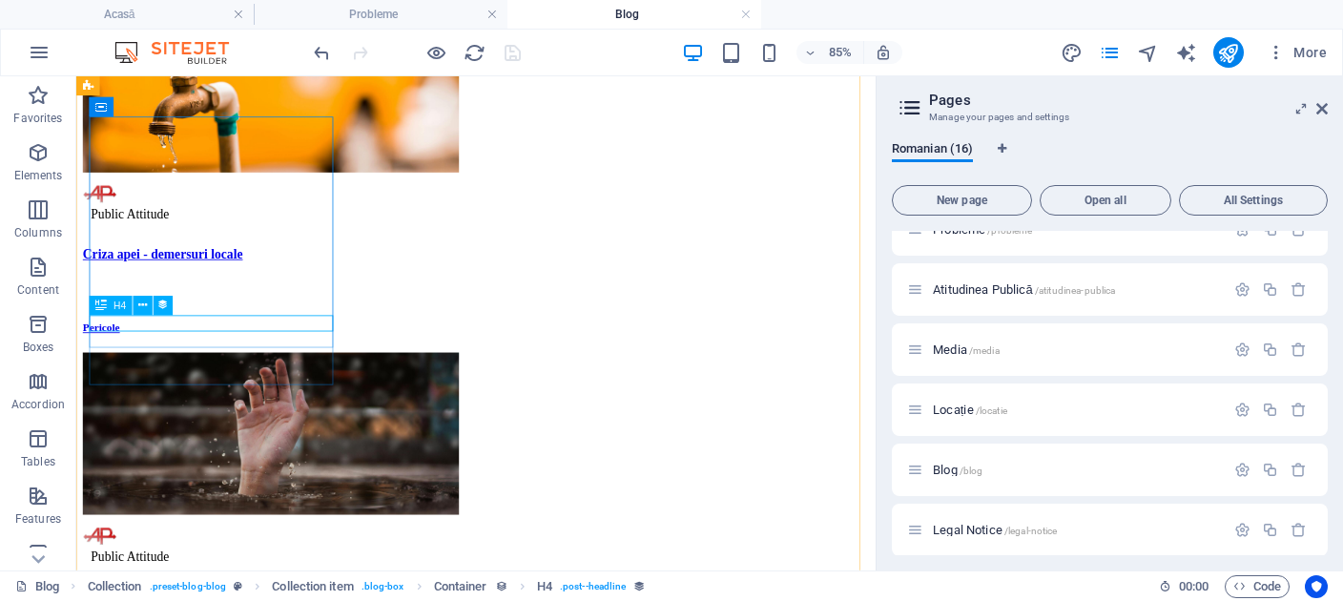
click at [249, 295] on div "Criza apei - demersuri locale" at bounding box center [546, 286] width 925 height 17
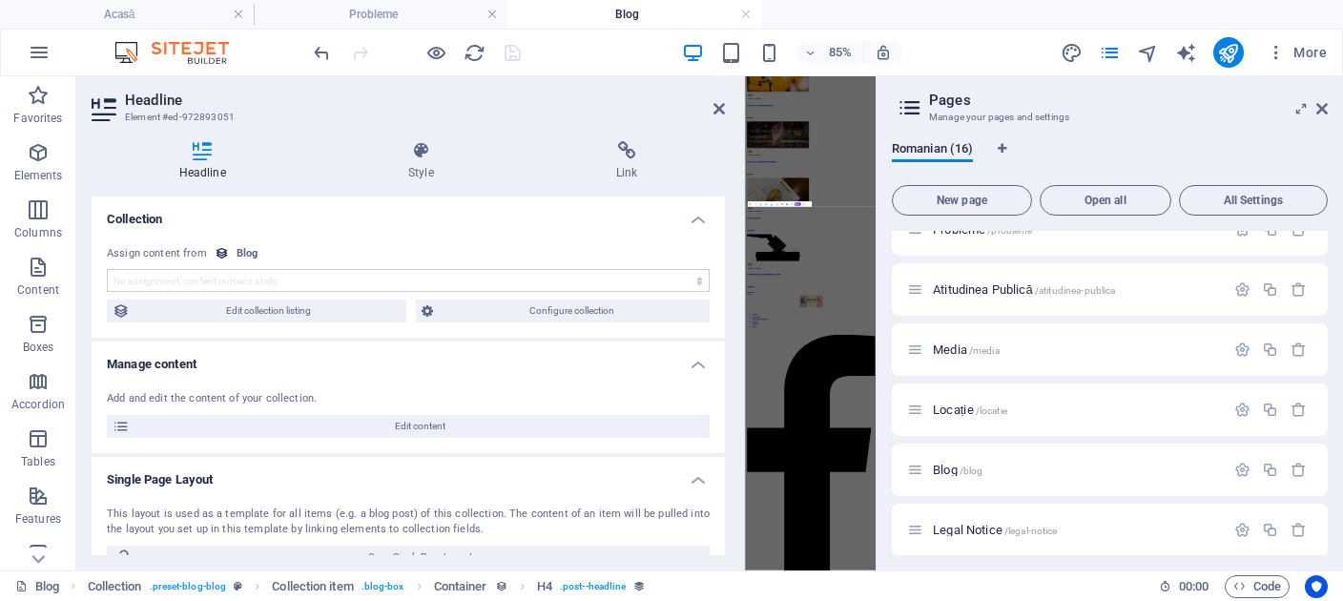
select select "name"
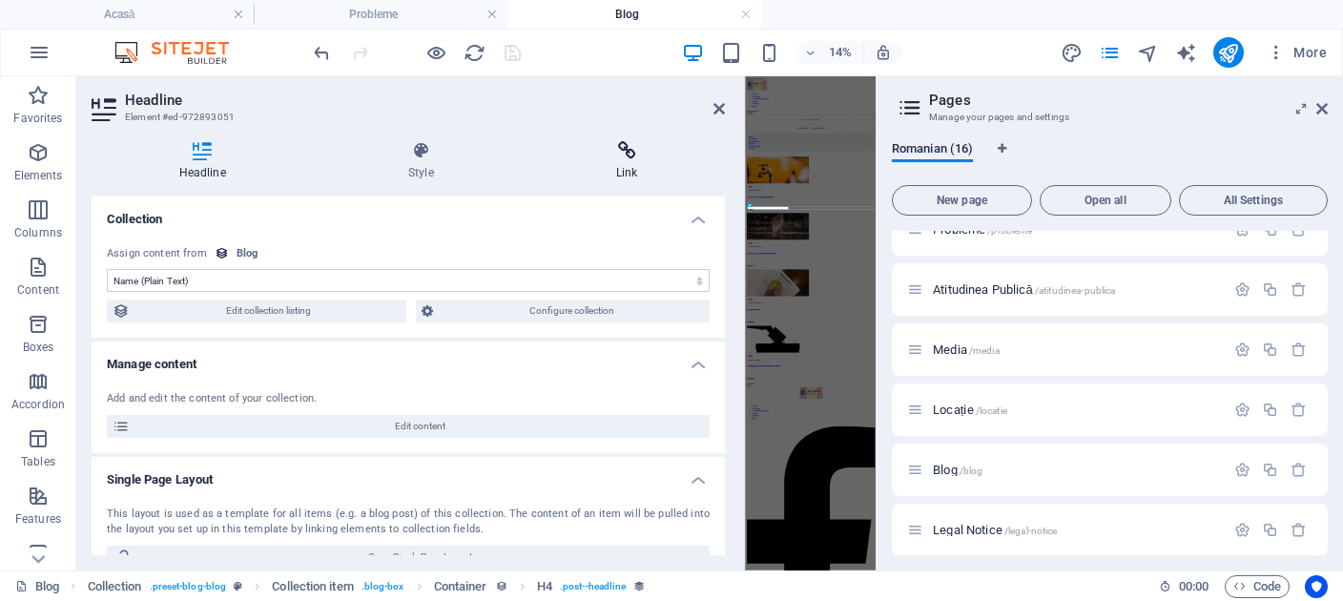
click at [627, 154] on icon at bounding box center [626, 150] width 197 height 19
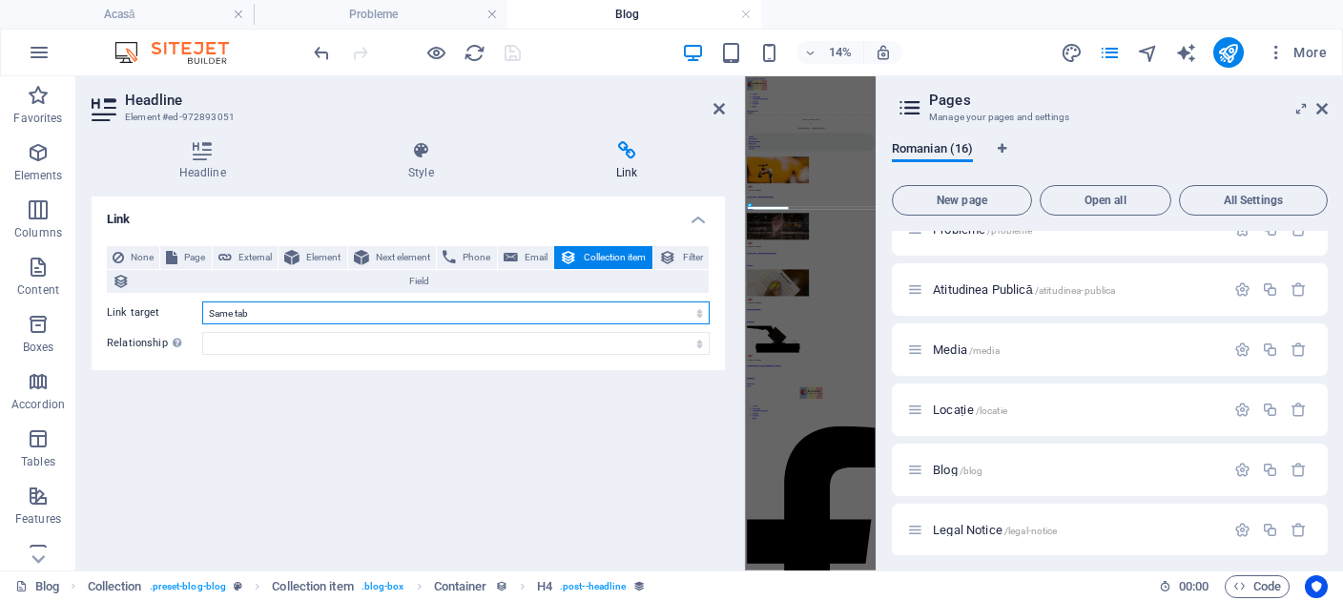
click option "Same tab" at bounding box center [0, 0] width 0 height 0
click at [202, 301] on select "New tab Same tab Overlay" at bounding box center [455, 312] width 507 height 23
select select "blank"
click option "New tab" at bounding box center [0, 0] width 0 height 0
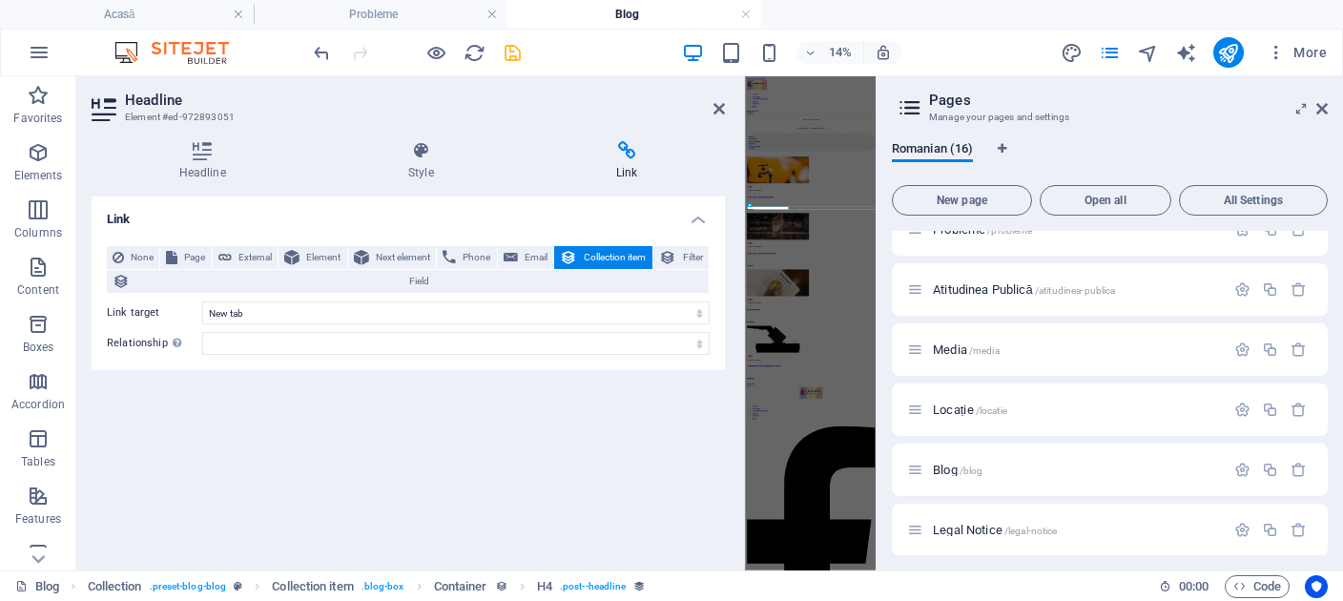
click at [522, 53] on icon "save" at bounding box center [513, 53] width 22 height 22
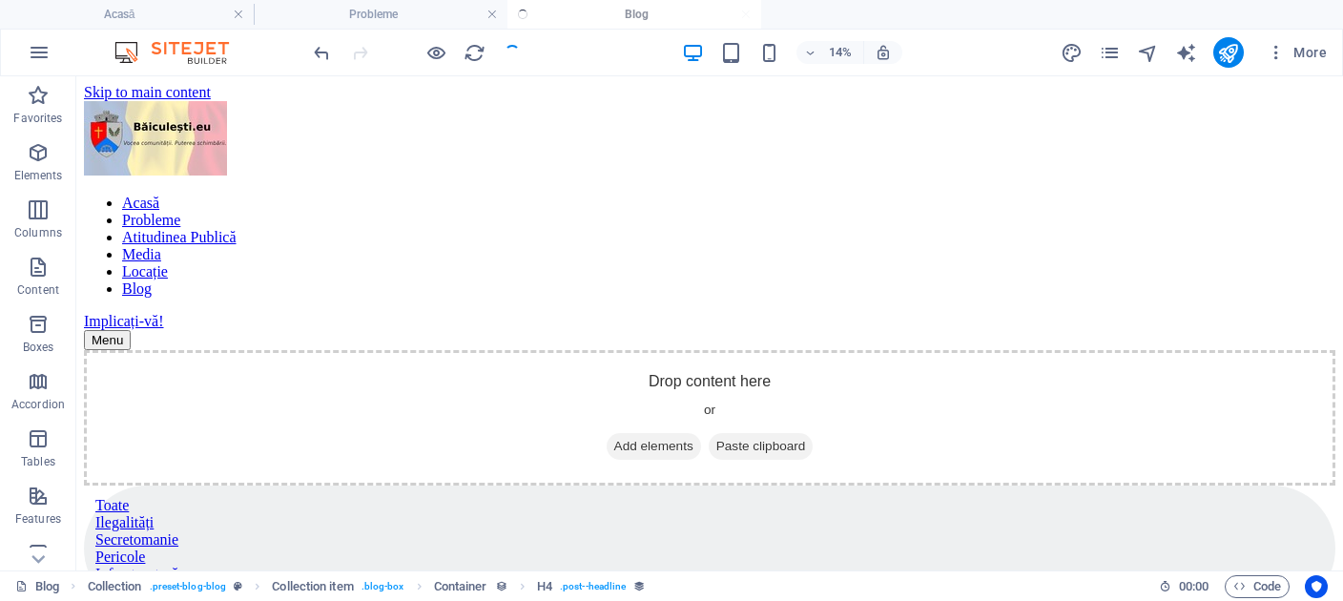
scroll to position [484, 0]
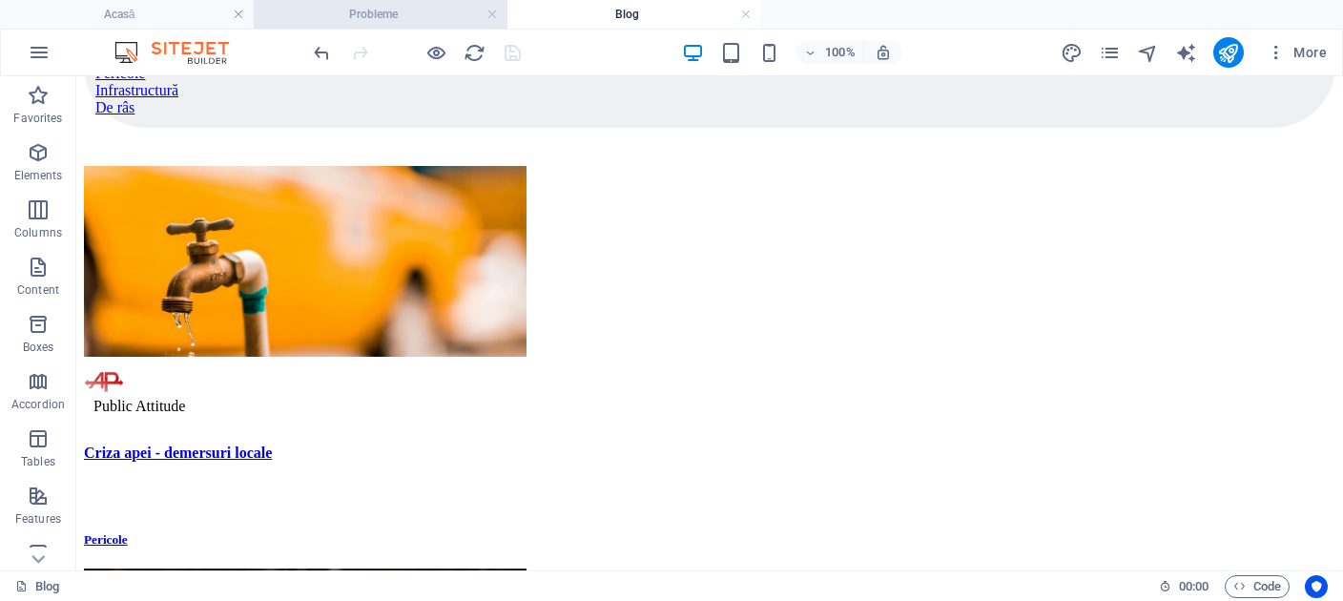
click at [429, 1] on li "Probleme" at bounding box center [381, 14] width 254 height 29
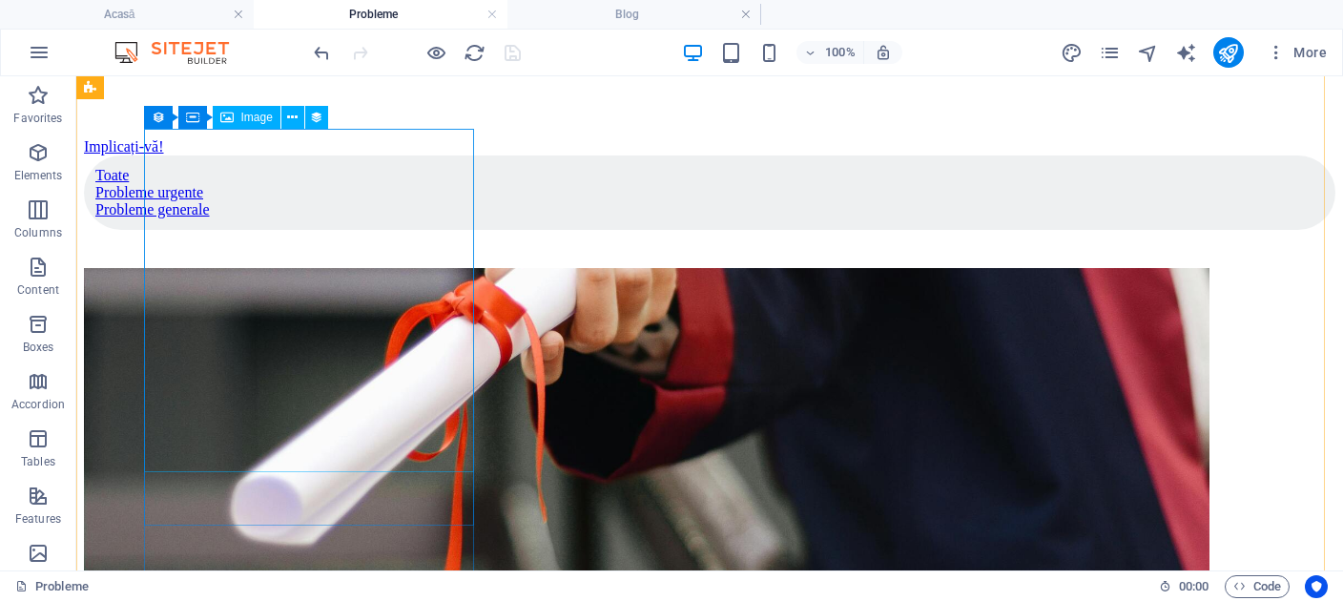
scroll to position [1875, 0]
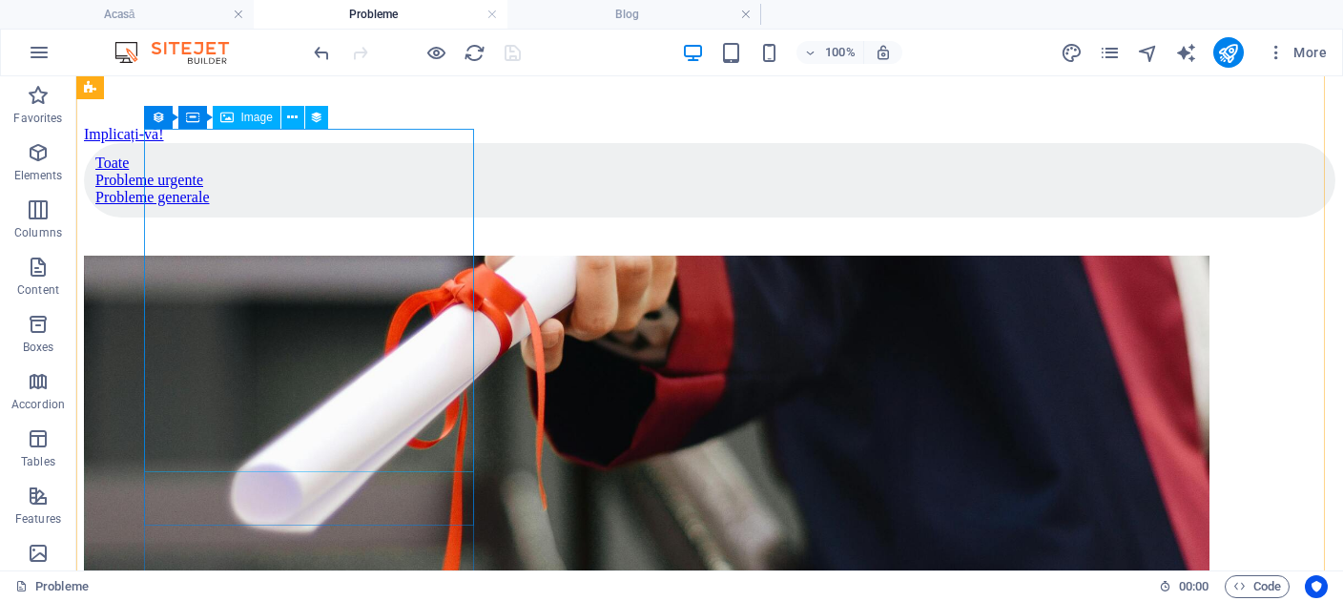
click at [331, 393] on figure at bounding box center [710, 429] width 1252 height 347
select select "image"
select select "px"
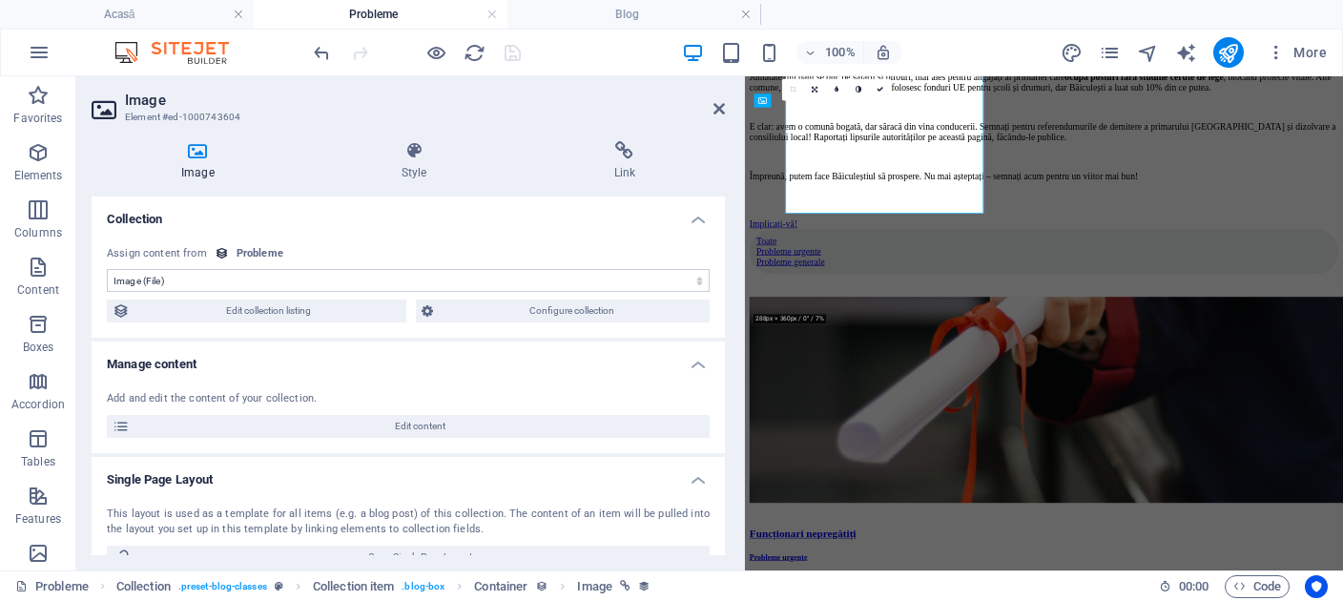
scroll to position [2042, 0]
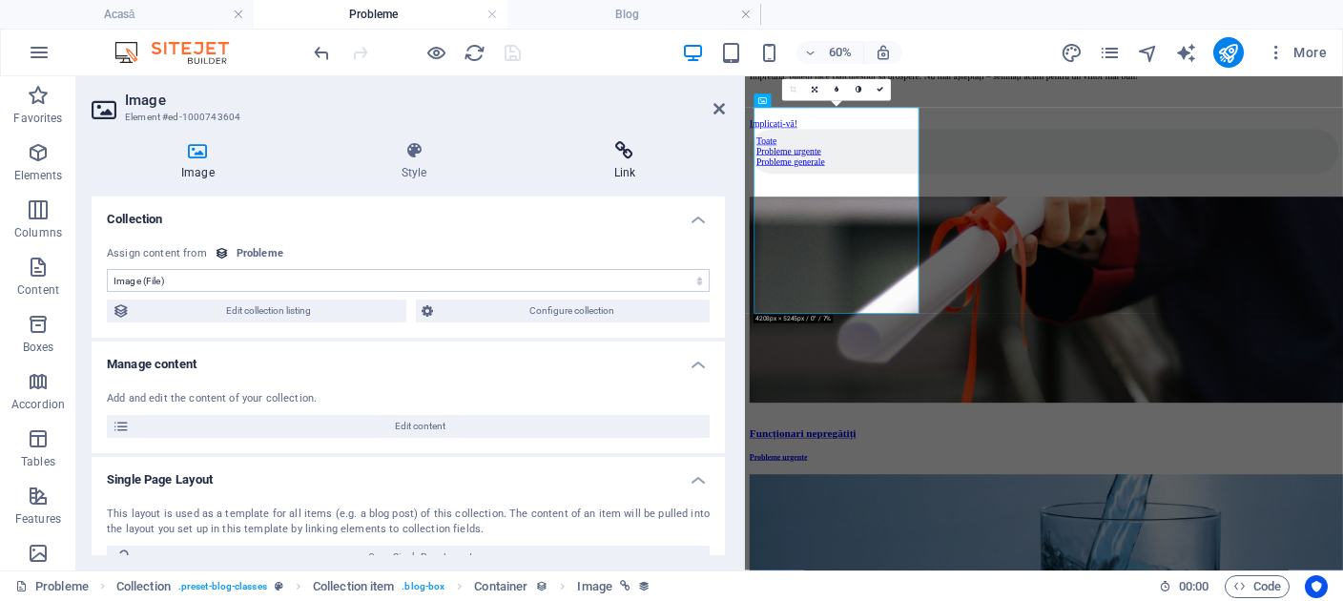
click at [611, 158] on icon at bounding box center [625, 150] width 201 height 19
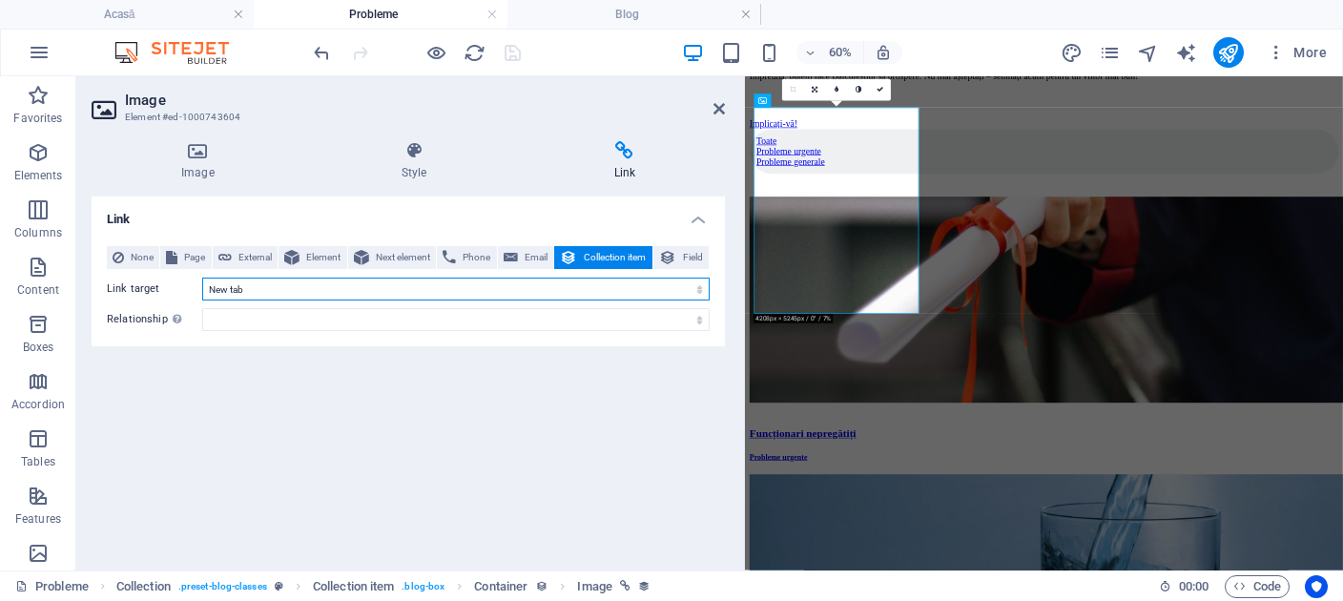
select select
click option "Same tab" at bounding box center [0, 0] width 0 height 0
click at [202, 278] on select "New tab Same tab Overlay" at bounding box center [455, 289] width 507 height 23
click option "Same tab" at bounding box center [0, 0] width 0 height 0
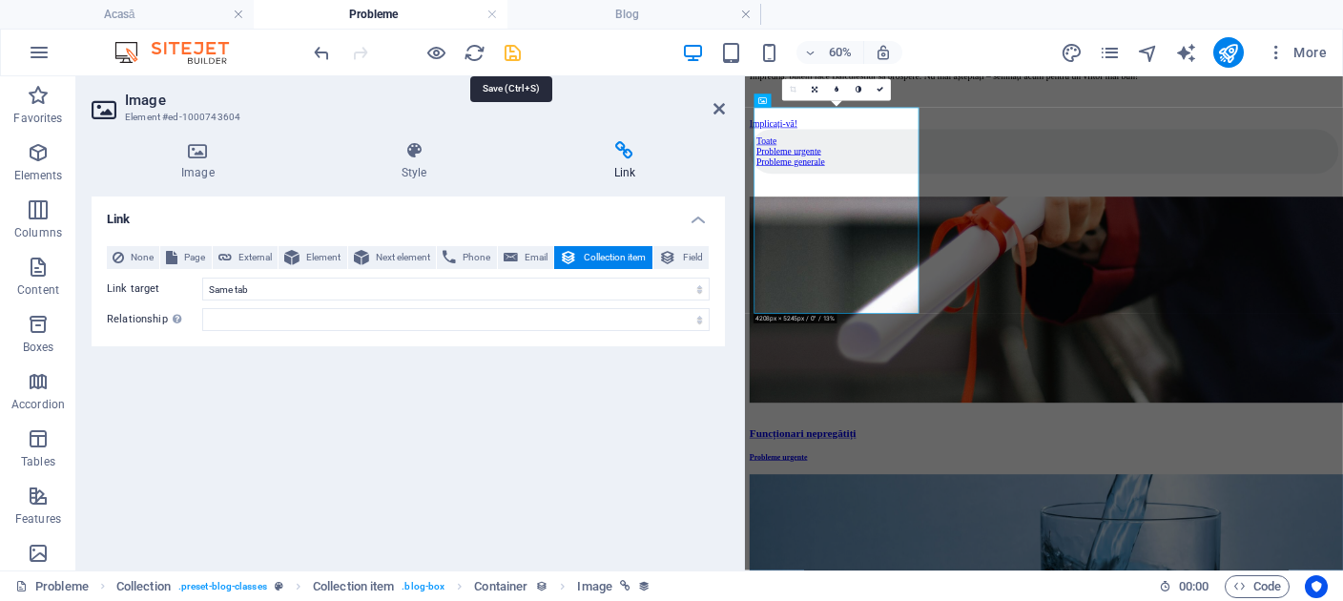
click at [510, 48] on icon "save" at bounding box center [513, 53] width 22 height 22
checkbox input "false"
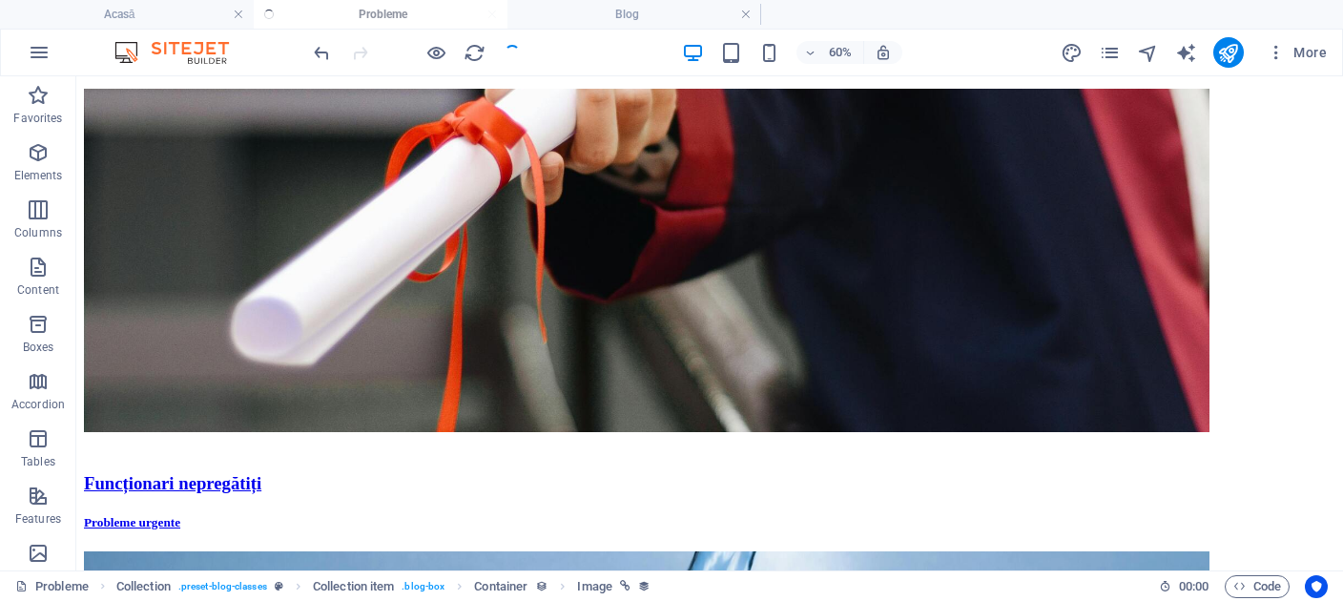
scroll to position [1875, 0]
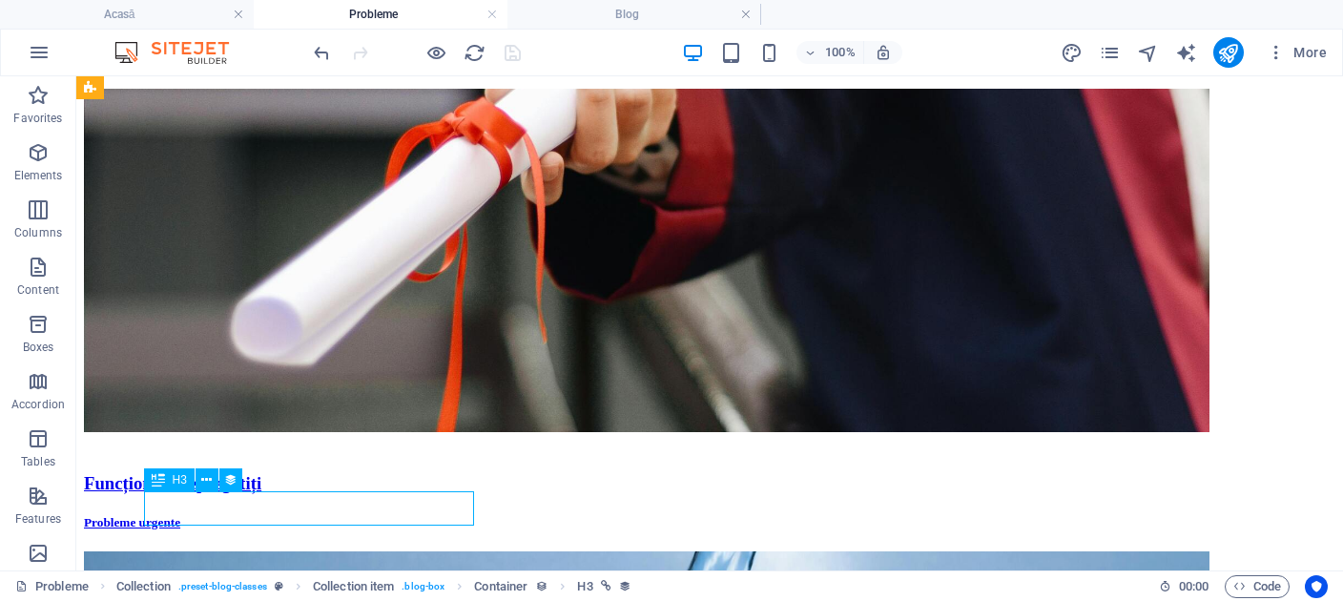
select select "name"
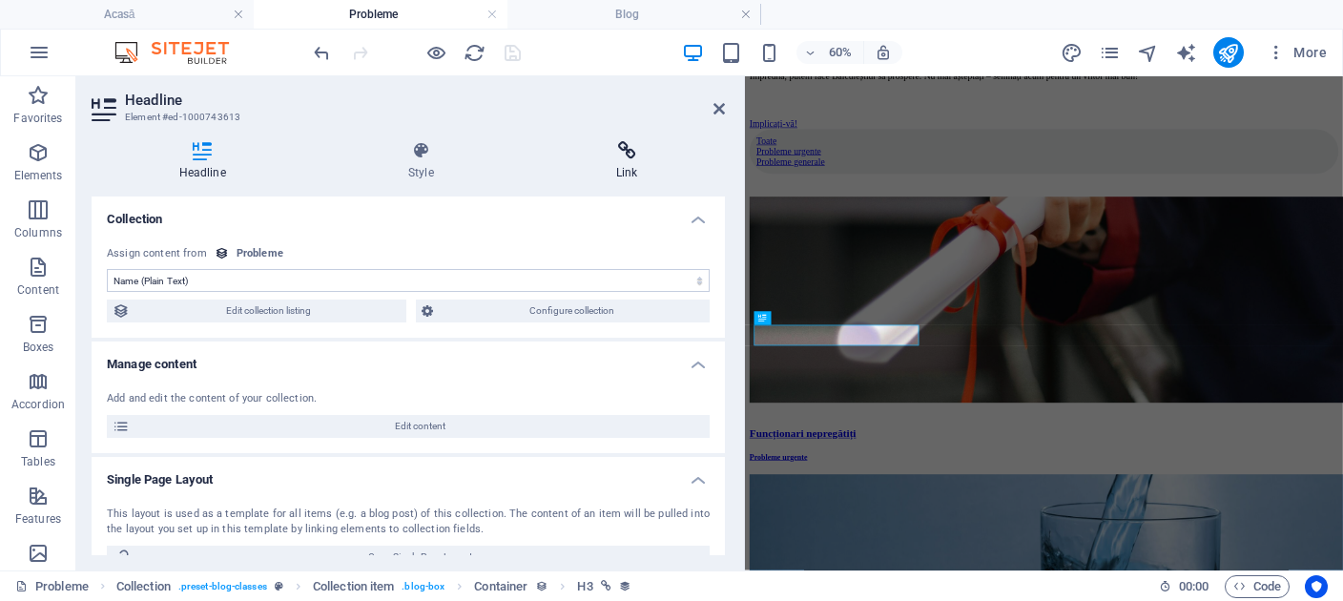
click at [637, 175] on h4 "Link" at bounding box center [626, 161] width 197 height 40
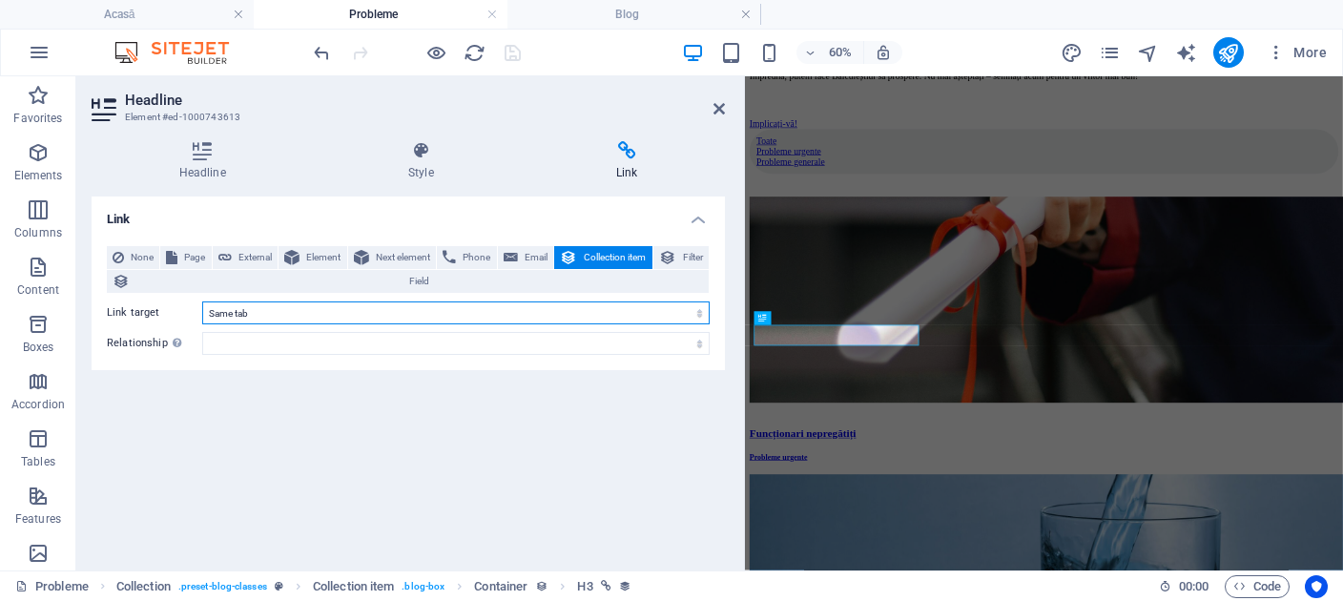
click at [202, 301] on select "New tab Same tab Overlay" at bounding box center [455, 312] width 507 height 23
select select "blank"
click option "New tab" at bounding box center [0, 0] width 0 height 0
click at [202, 301] on select "New tab Same tab Overlay" at bounding box center [455, 312] width 507 height 23
select select
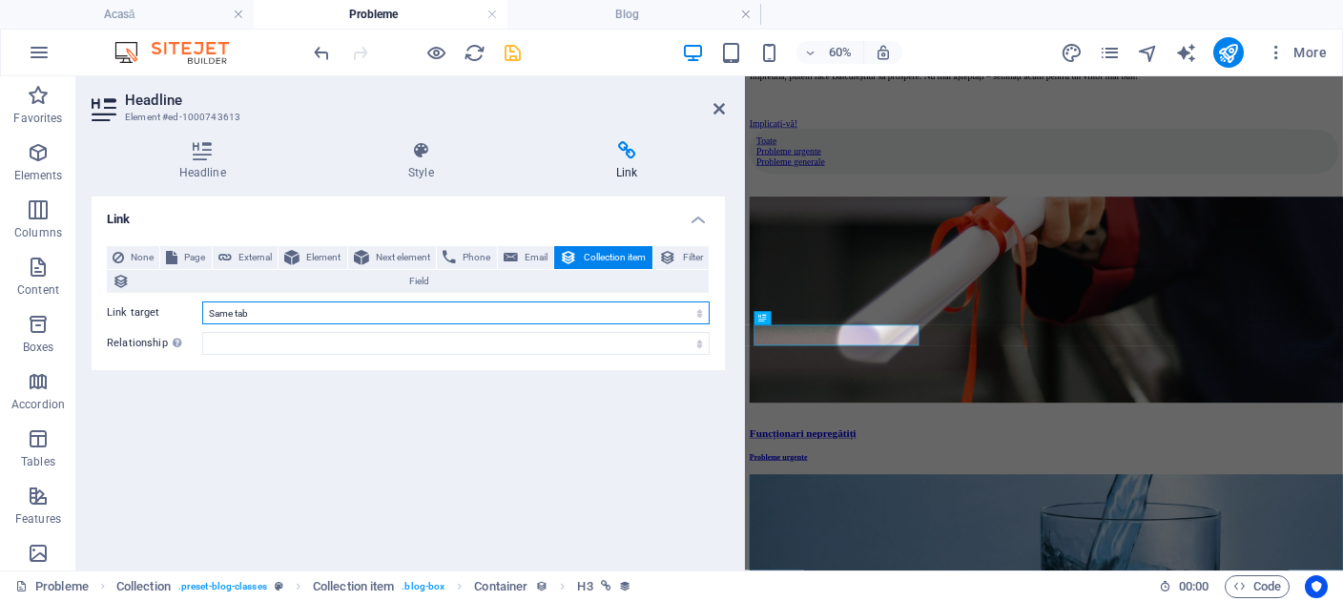
click option "Same tab" at bounding box center [0, 0] width 0 height 0
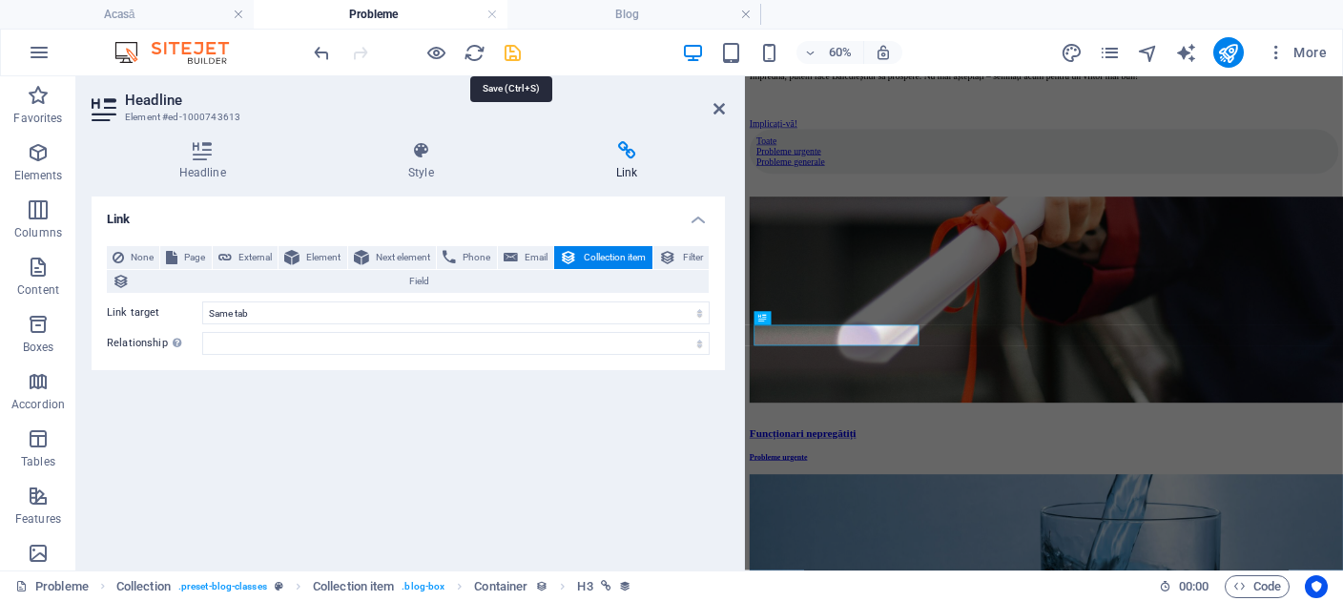
click at [519, 49] on icon "save" at bounding box center [513, 53] width 22 height 22
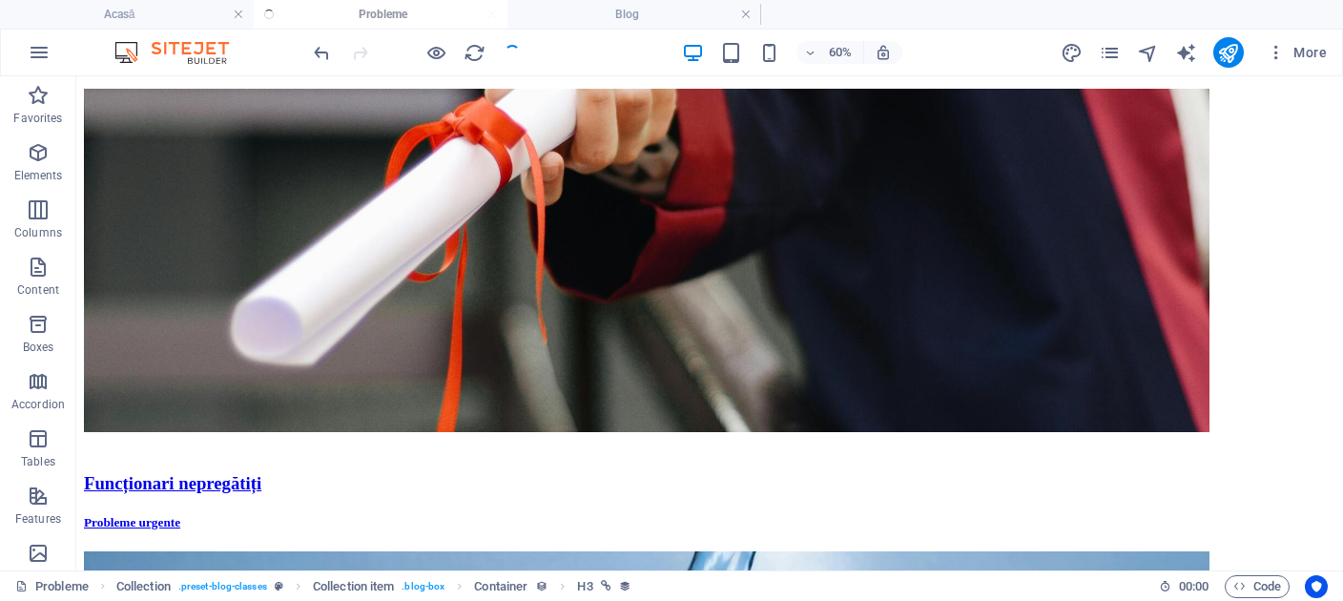
scroll to position [1875, 0]
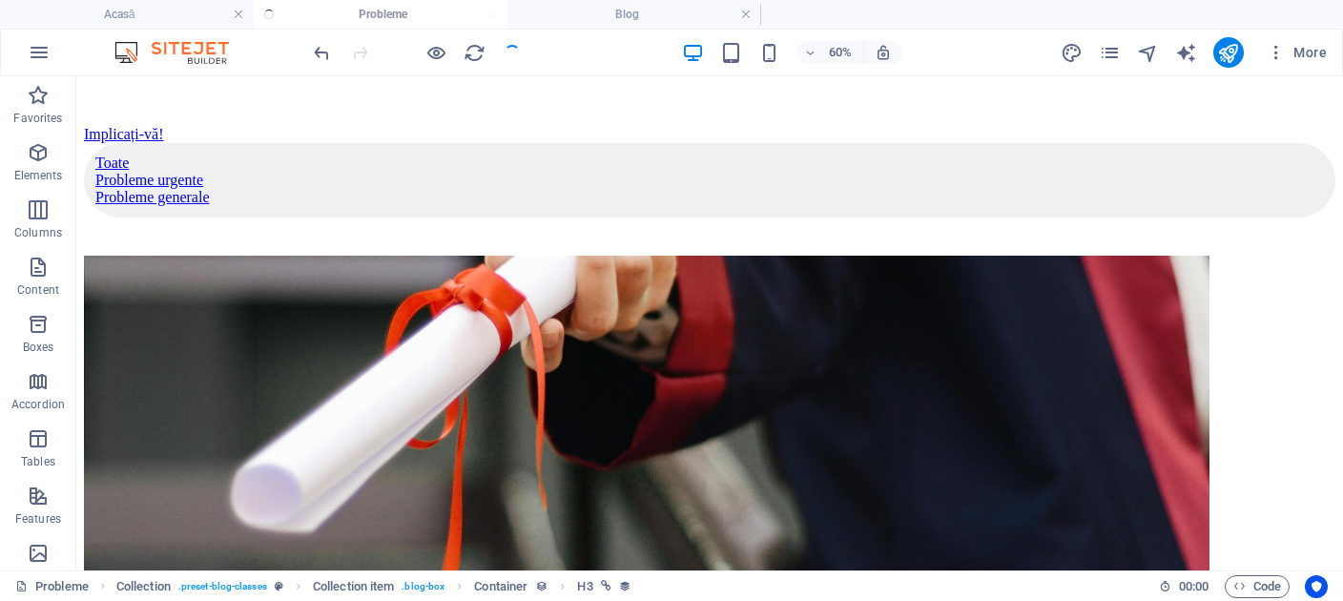
checkbox input "false"
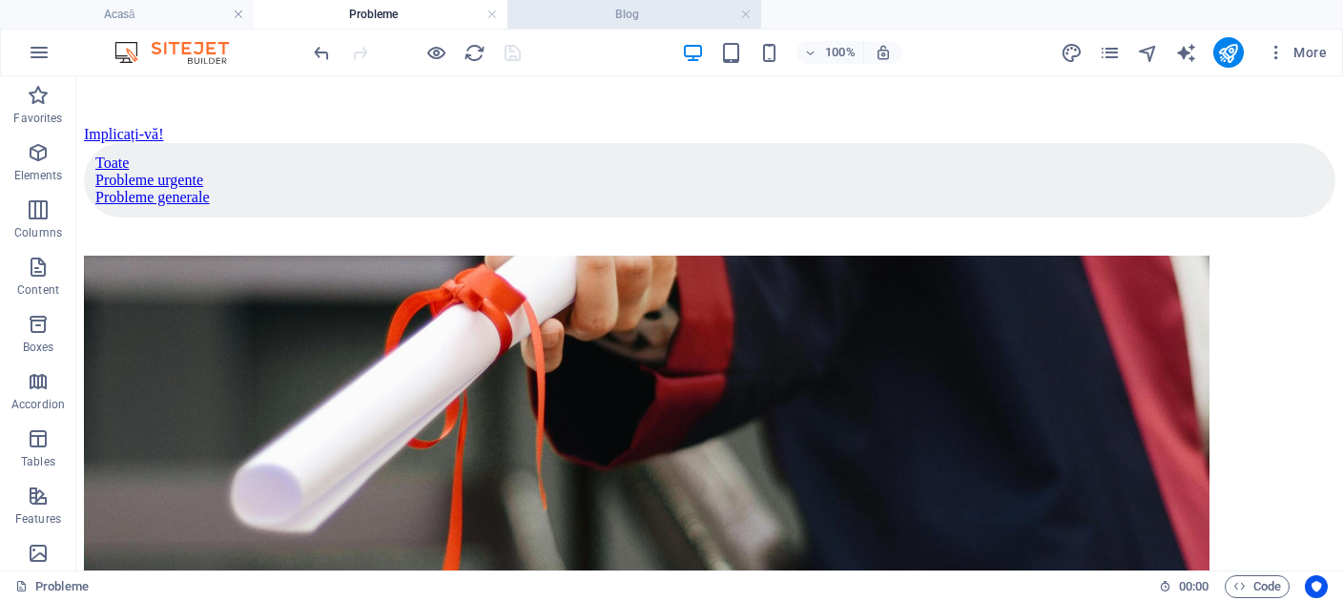
click at [578, 17] on h4 "Blog" at bounding box center [634, 14] width 254 height 21
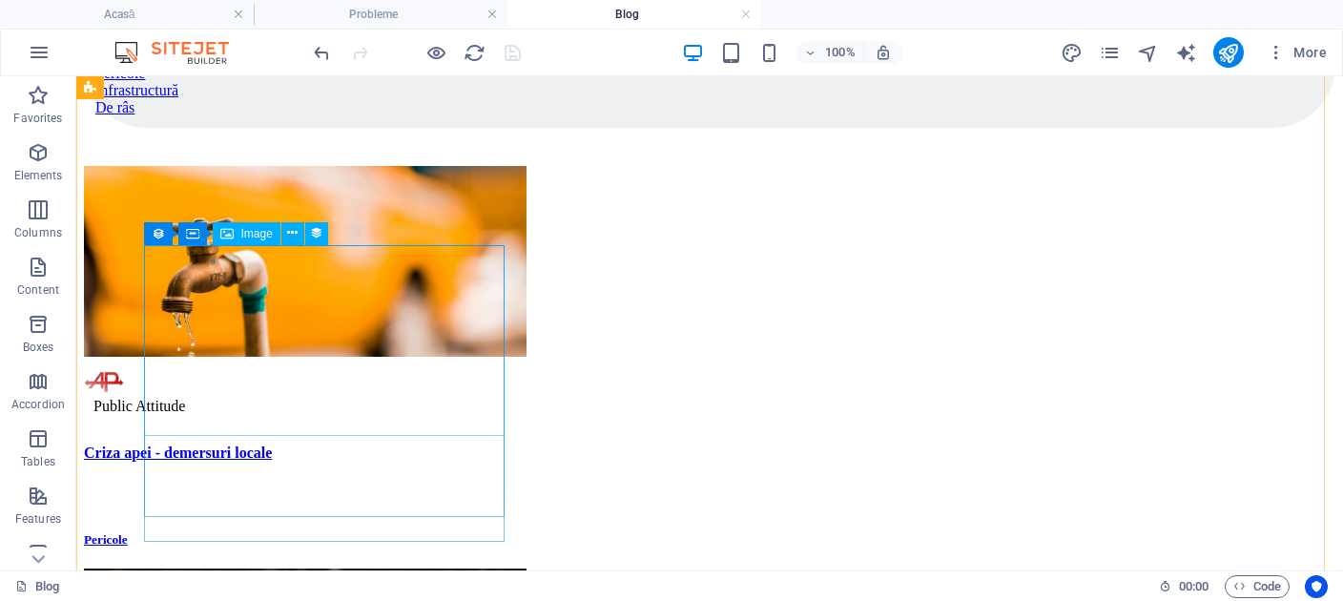
click at [298, 324] on figure at bounding box center [710, 263] width 1252 height 195
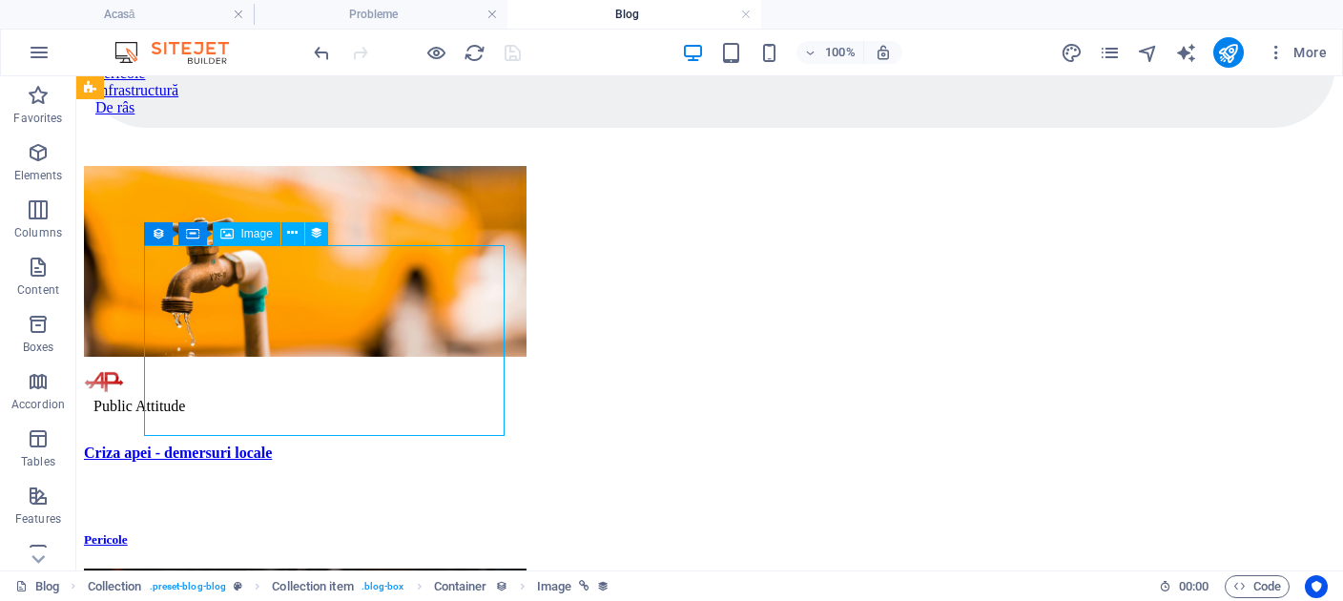
click at [298, 324] on figure at bounding box center [710, 263] width 1252 height 195
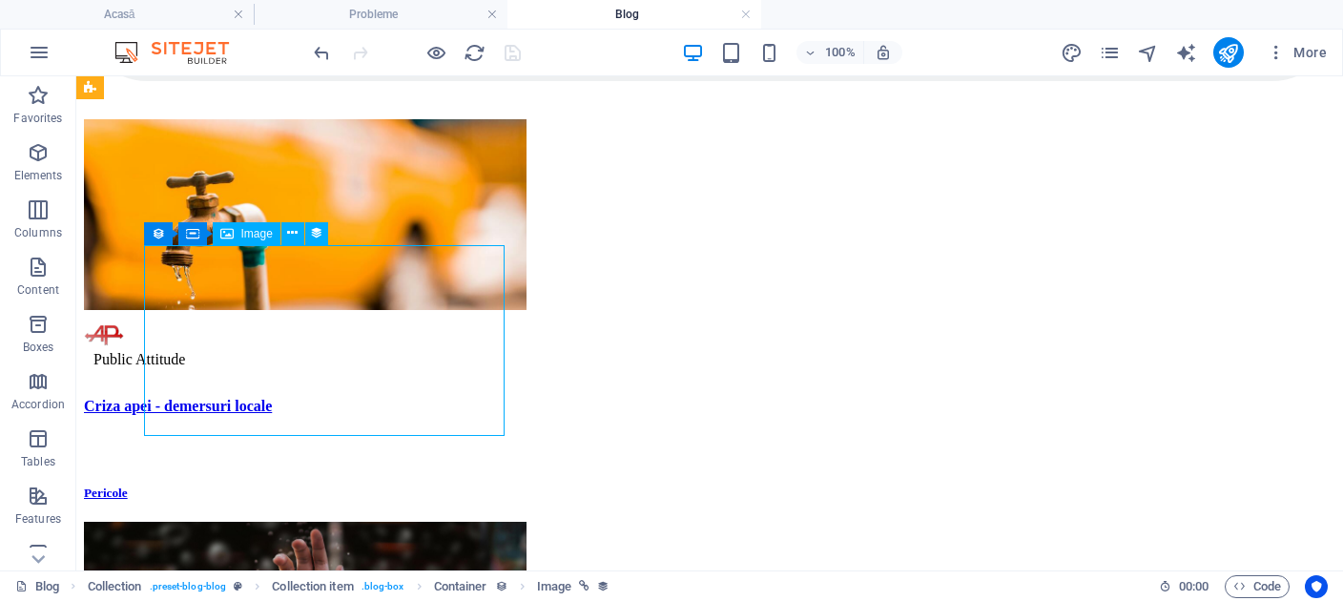
select select "image"
select select "px"
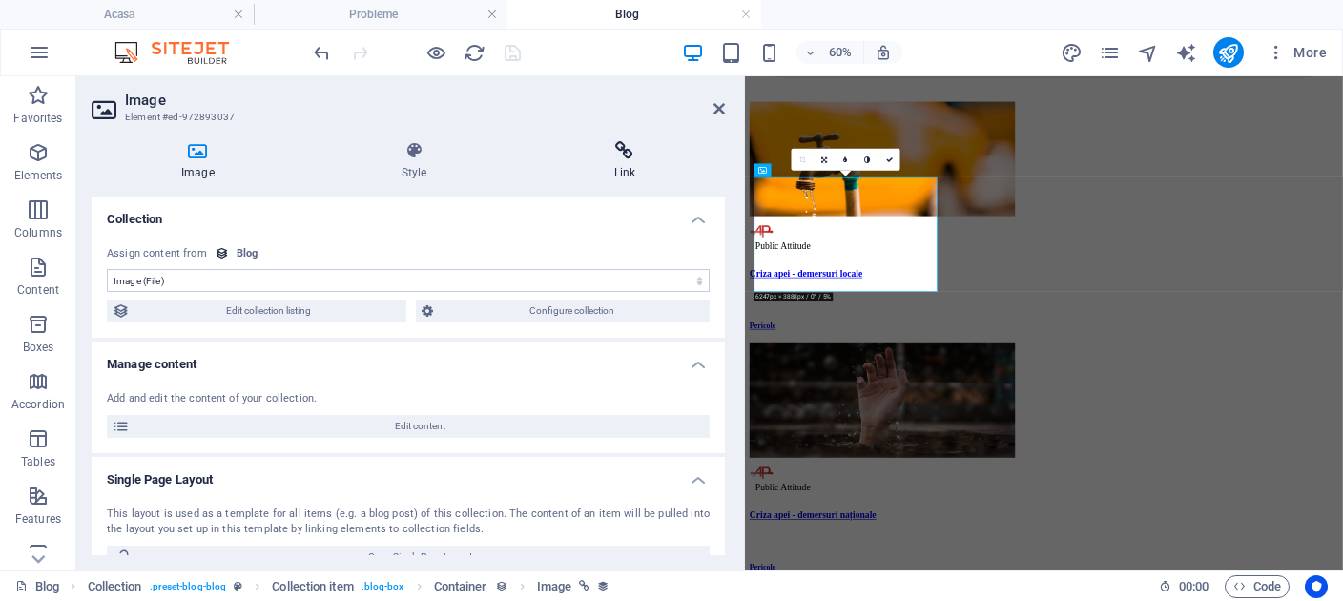
click at [632, 165] on h4 "Link" at bounding box center [625, 161] width 201 height 40
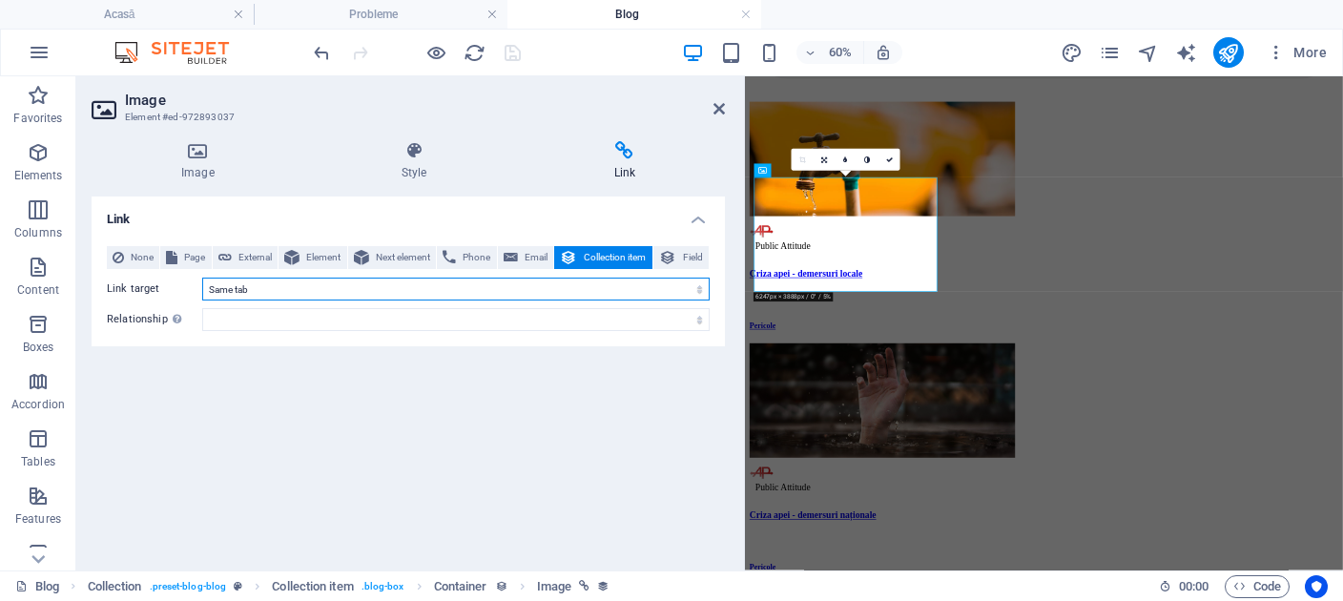
click at [202, 278] on select "New tab Same tab Overlay" at bounding box center [455, 289] width 507 height 23
select select "blank"
click option "New tab" at bounding box center [0, 0] width 0 height 0
click at [202, 278] on select "New tab Same tab Overlay" at bounding box center [455, 289] width 507 height 23
select select
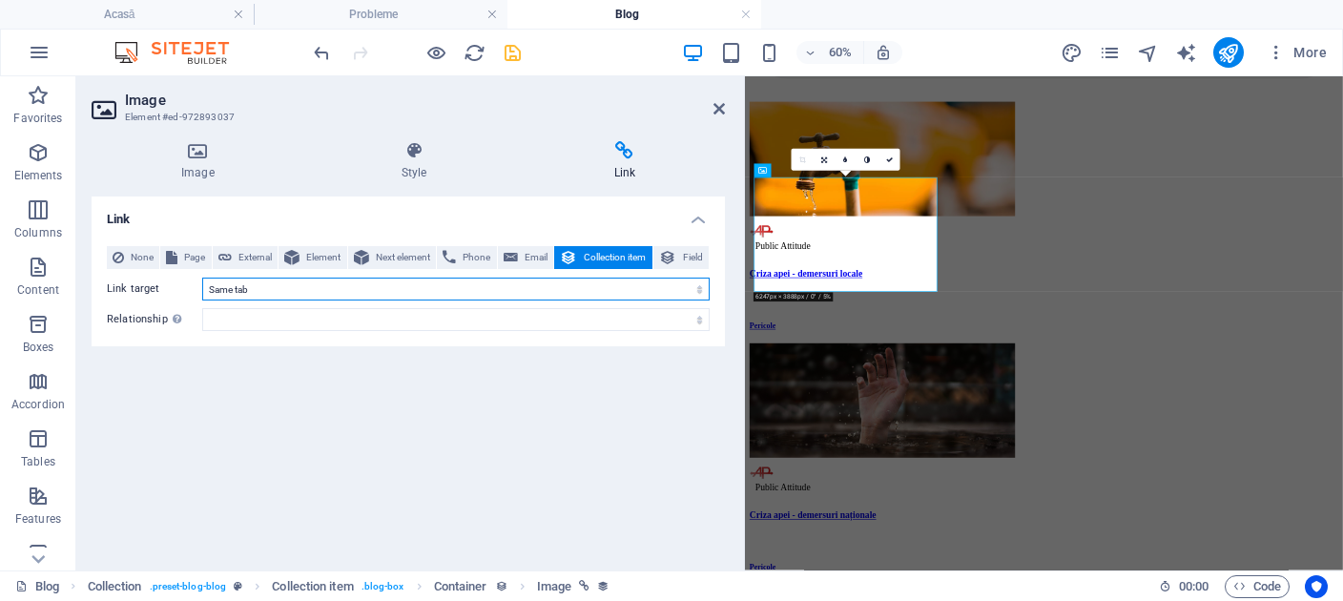
click option "Same tab" at bounding box center [0, 0] width 0 height 0
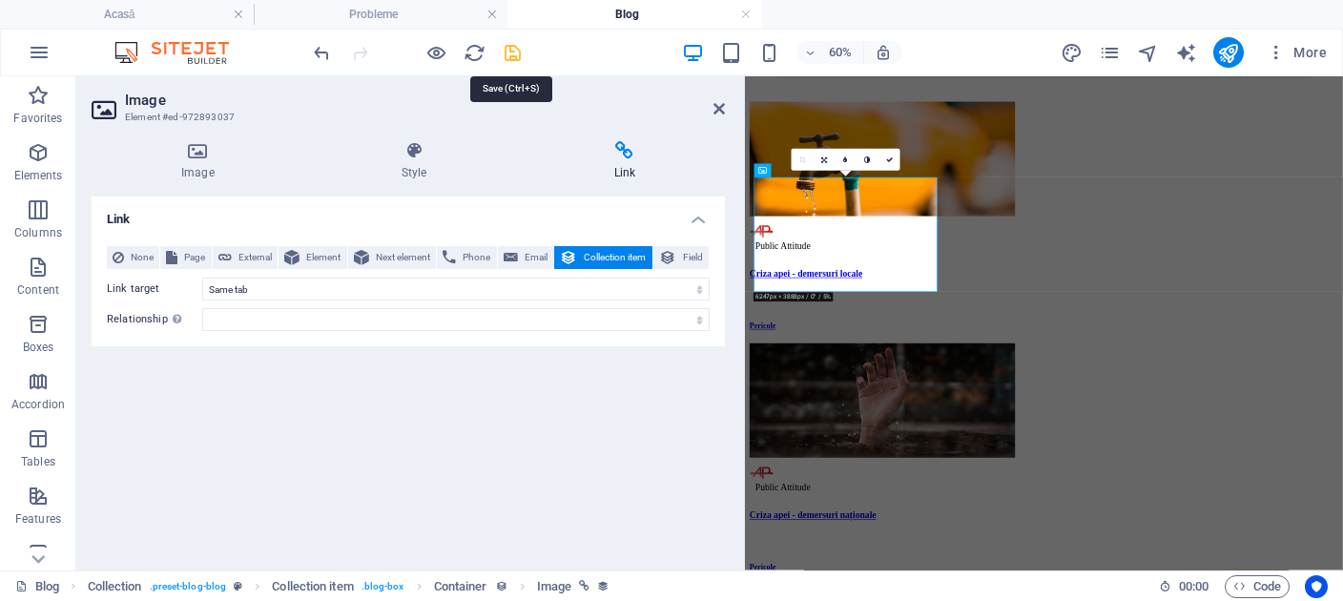
click at [511, 52] on icon "save" at bounding box center [513, 53] width 22 height 22
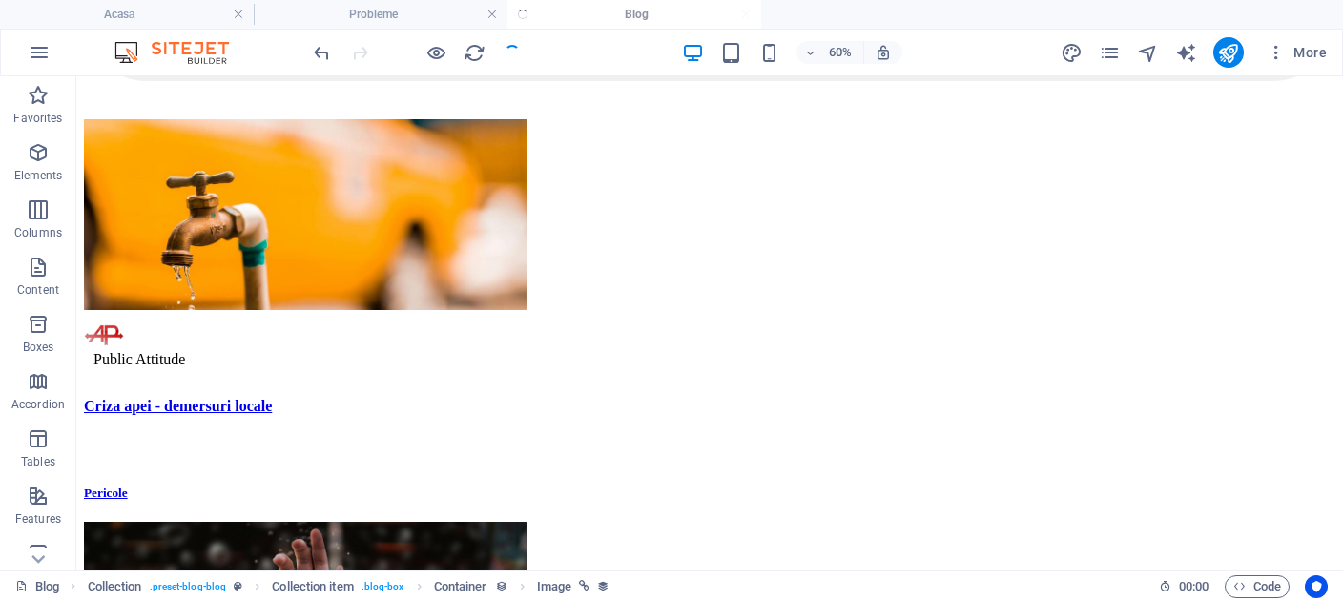
scroll to position [484, 0]
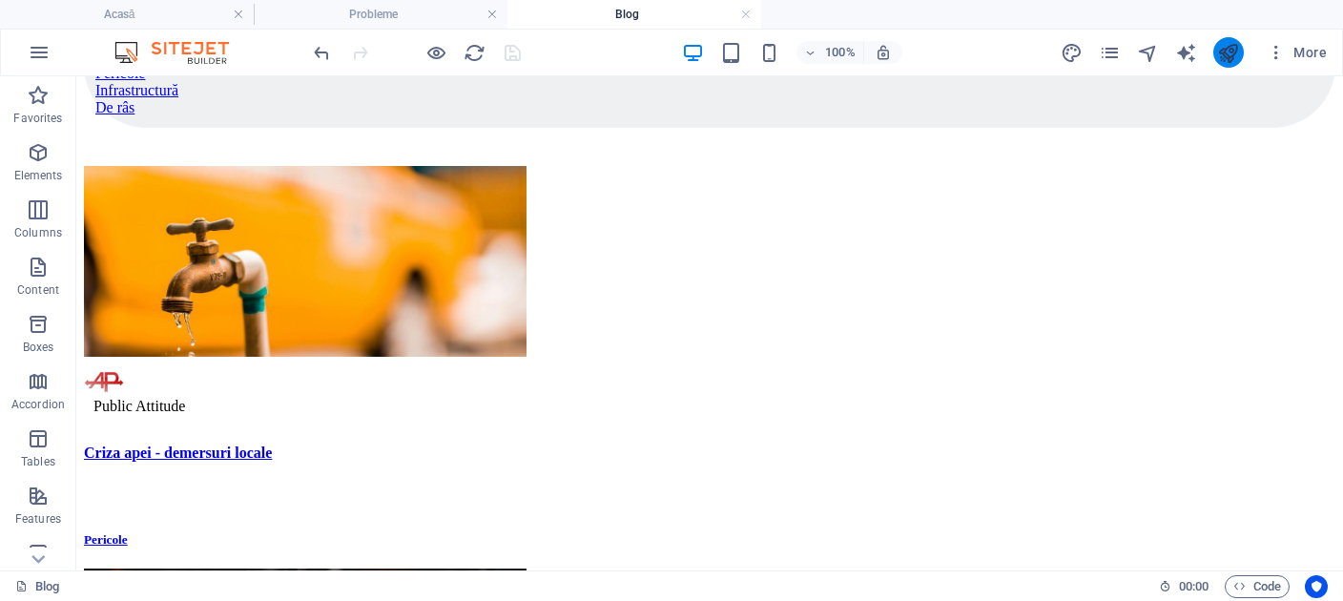
click at [1239, 45] on icon "publish" at bounding box center [1228, 53] width 22 height 22
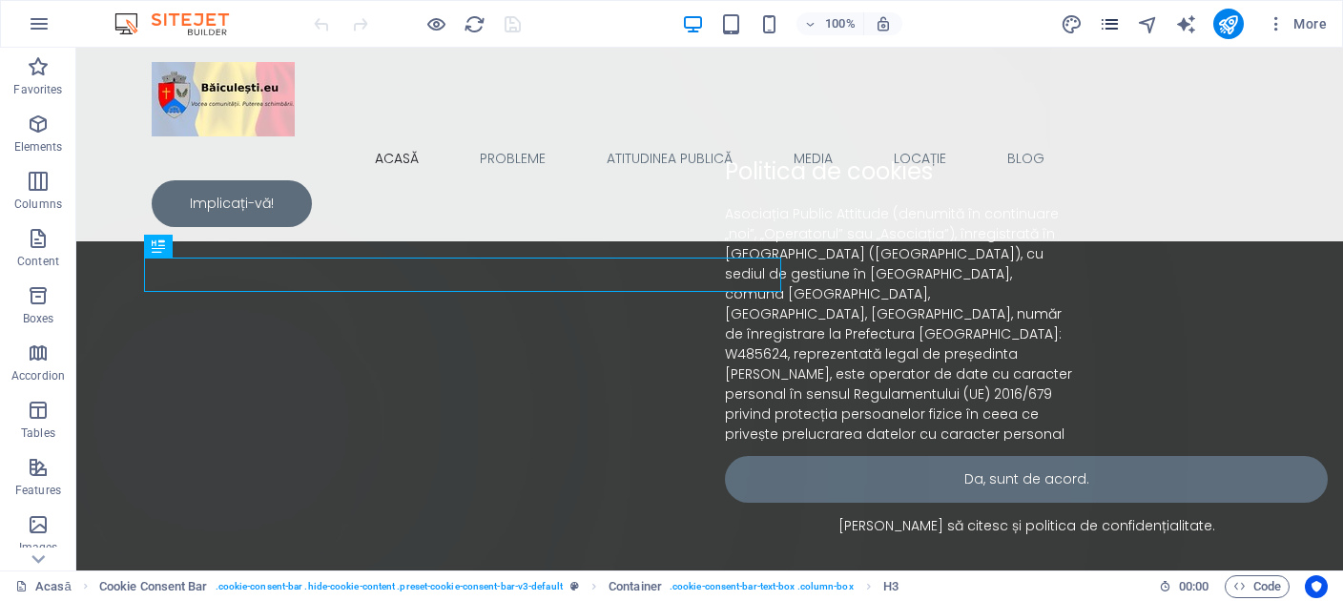
click at [1117, 17] on icon "pages" at bounding box center [1110, 24] width 22 height 22
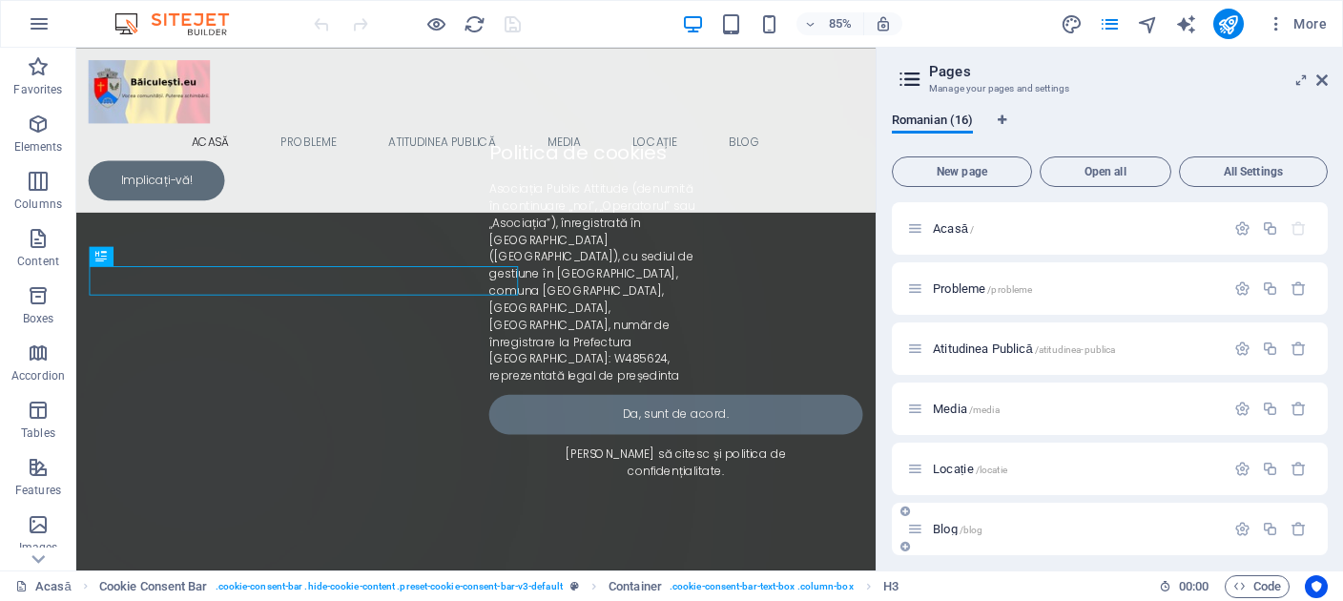
click at [942, 537] on div "Blog /blog" at bounding box center [1066, 529] width 318 height 22
click at [942, 529] on span "Blog /blog" at bounding box center [958, 529] width 50 height 14
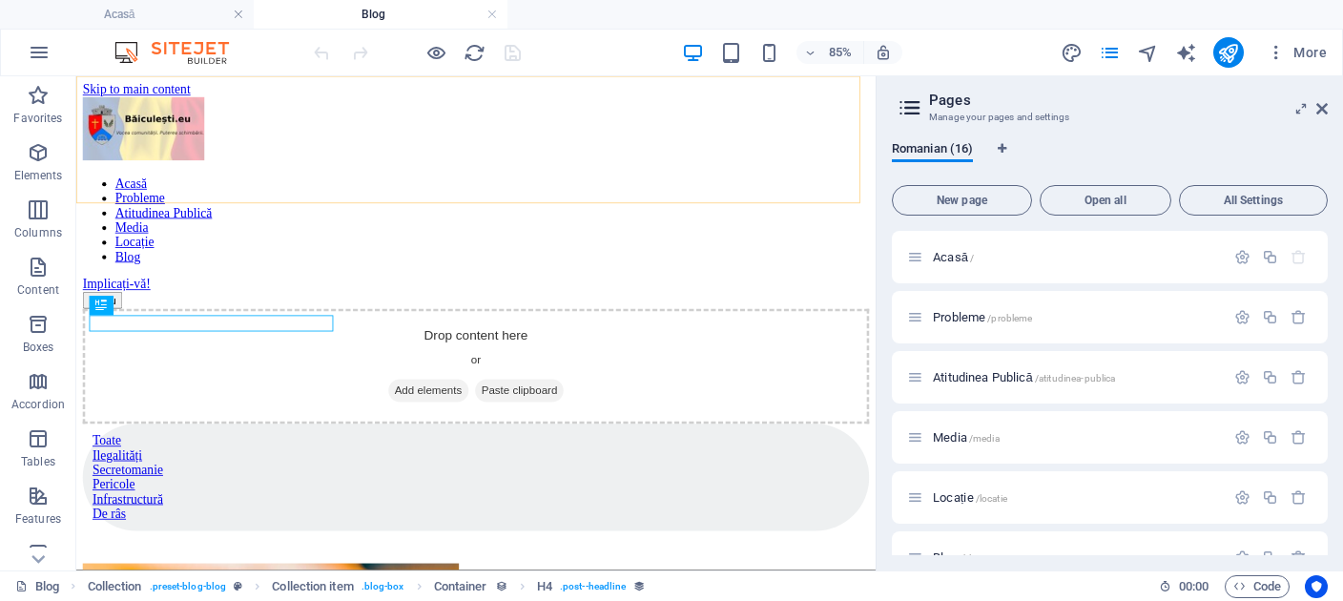
scroll to position [651, 0]
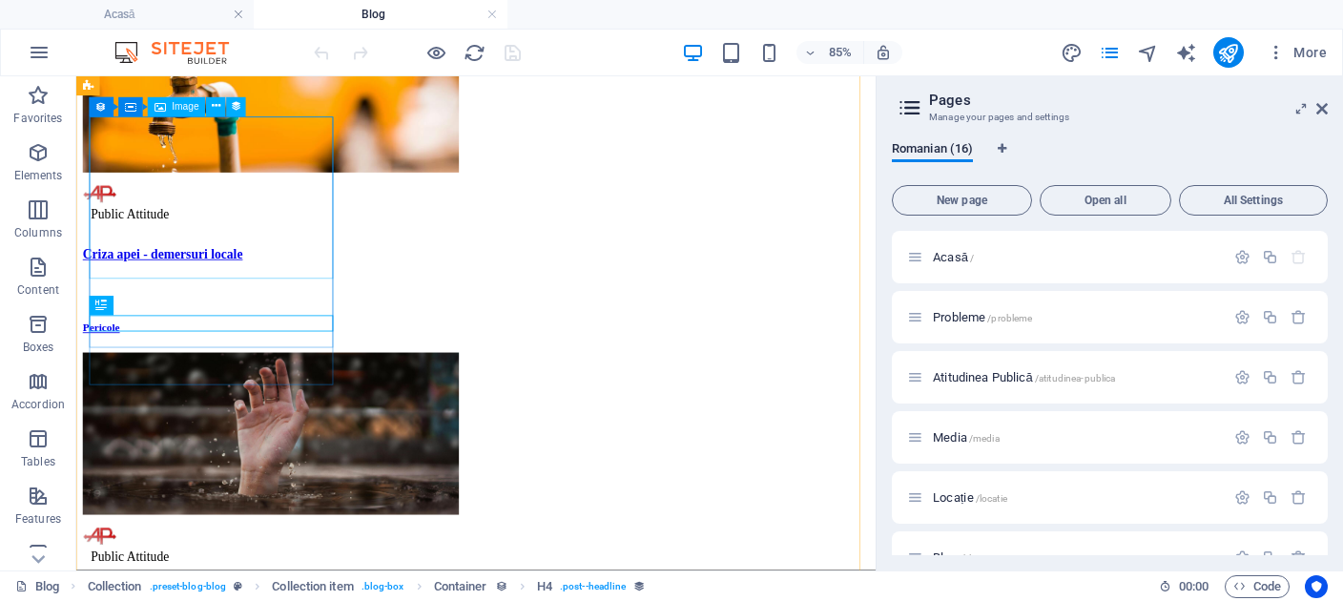
click at [229, 194] on figure at bounding box center [546, 96] width 925 height 195
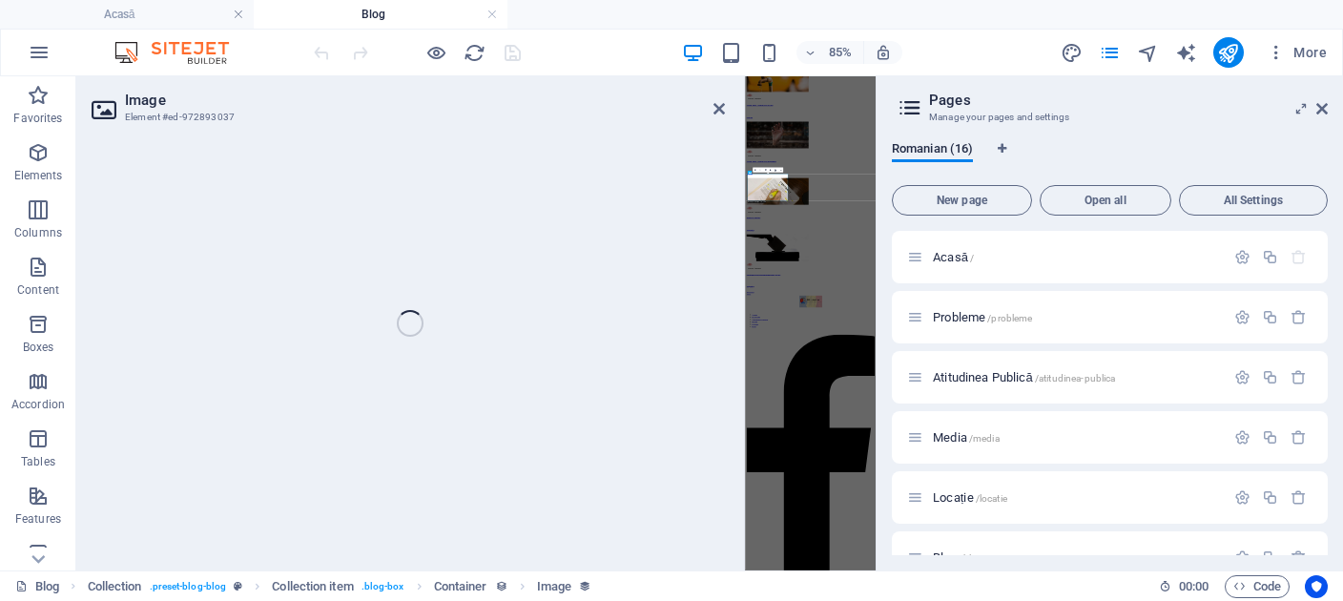
scroll to position [0, 0]
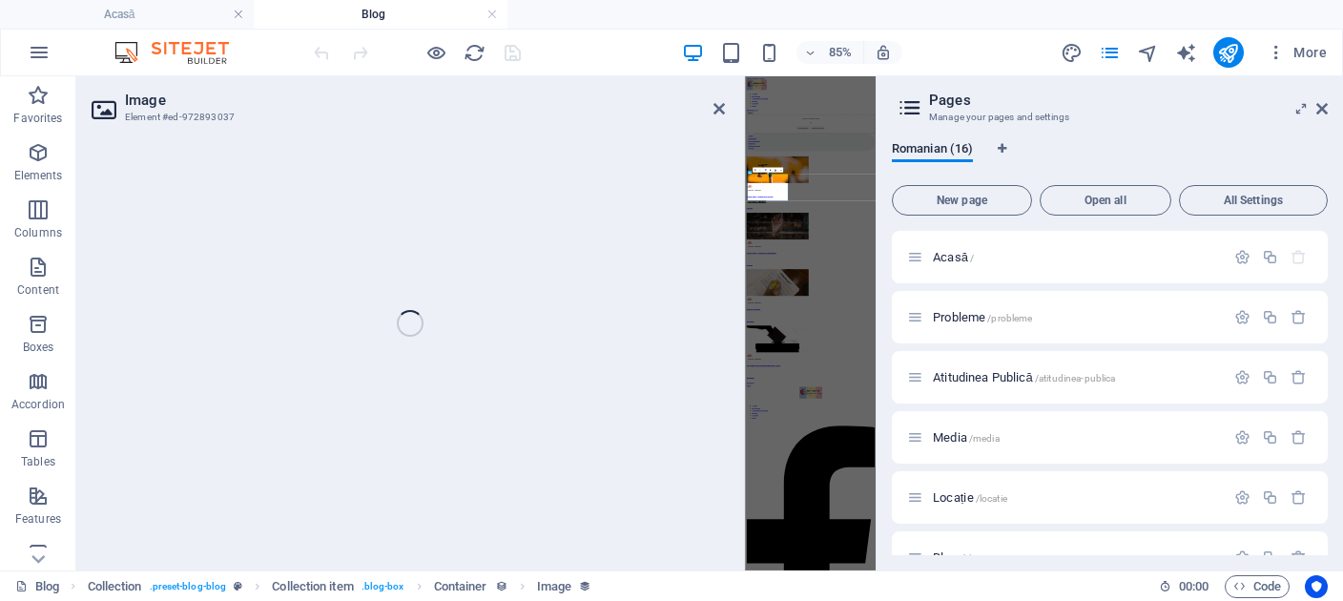
select select "image"
select select "px"
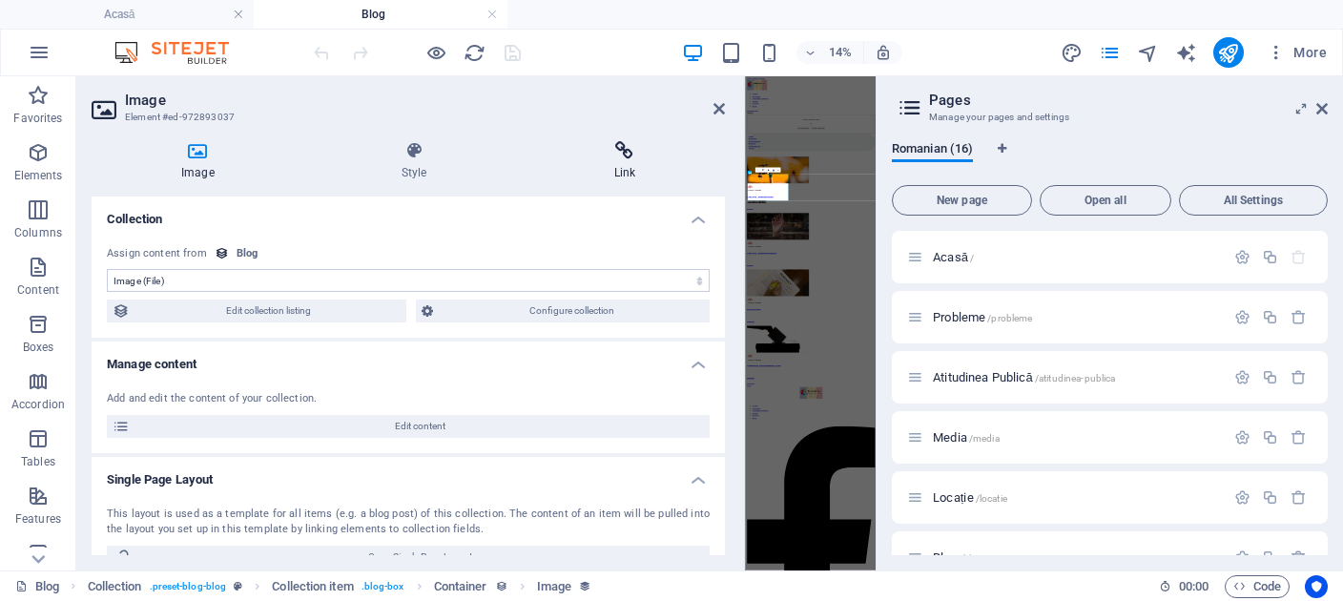
click at [618, 173] on h4 "Link" at bounding box center [625, 161] width 201 height 40
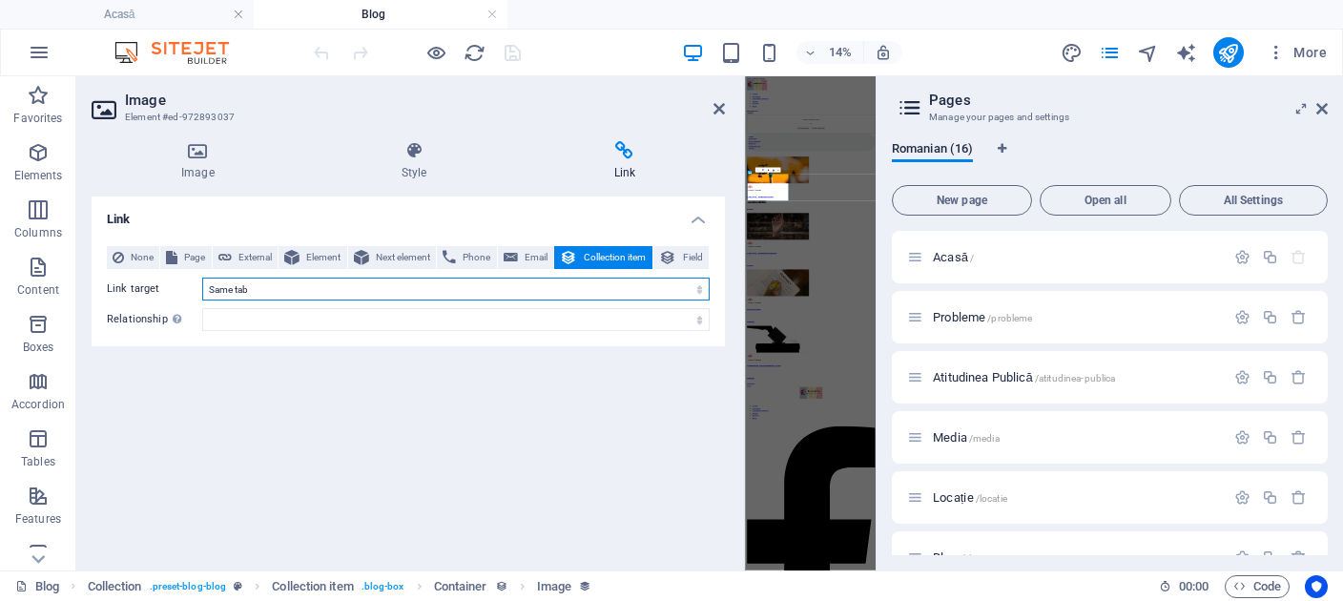
click at [202, 278] on select "New tab Same tab Overlay" at bounding box center [455, 289] width 507 height 23
click at [573, 447] on div "Link None Page External Element Next element Phone Email Collection item Field …" at bounding box center [408, 376] width 633 height 359
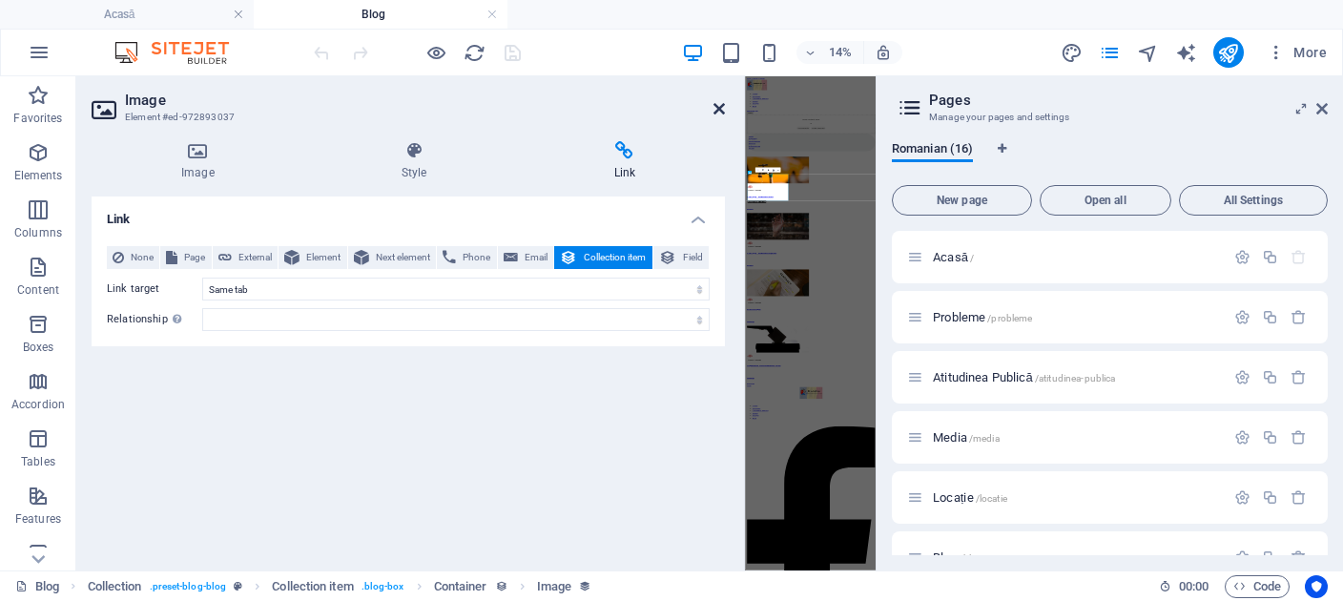
click at [725, 107] on icon at bounding box center [719, 108] width 11 height 15
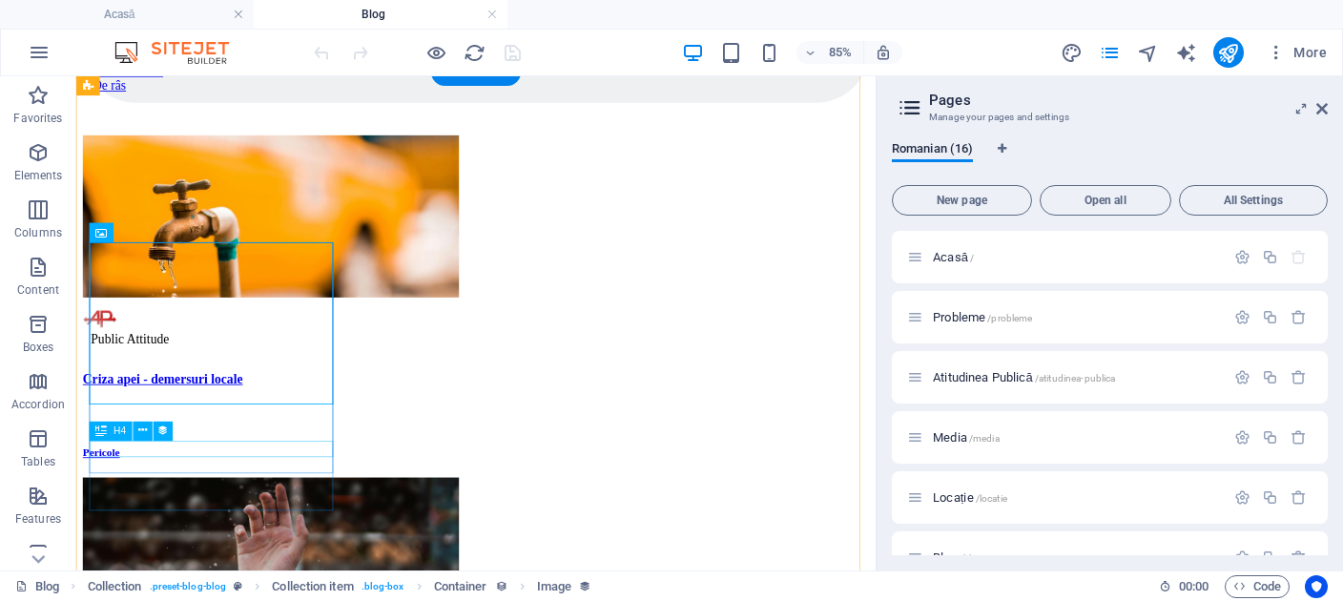
click at [217, 442] on div "Criza apei - demersuri locale" at bounding box center [546, 432] width 925 height 17
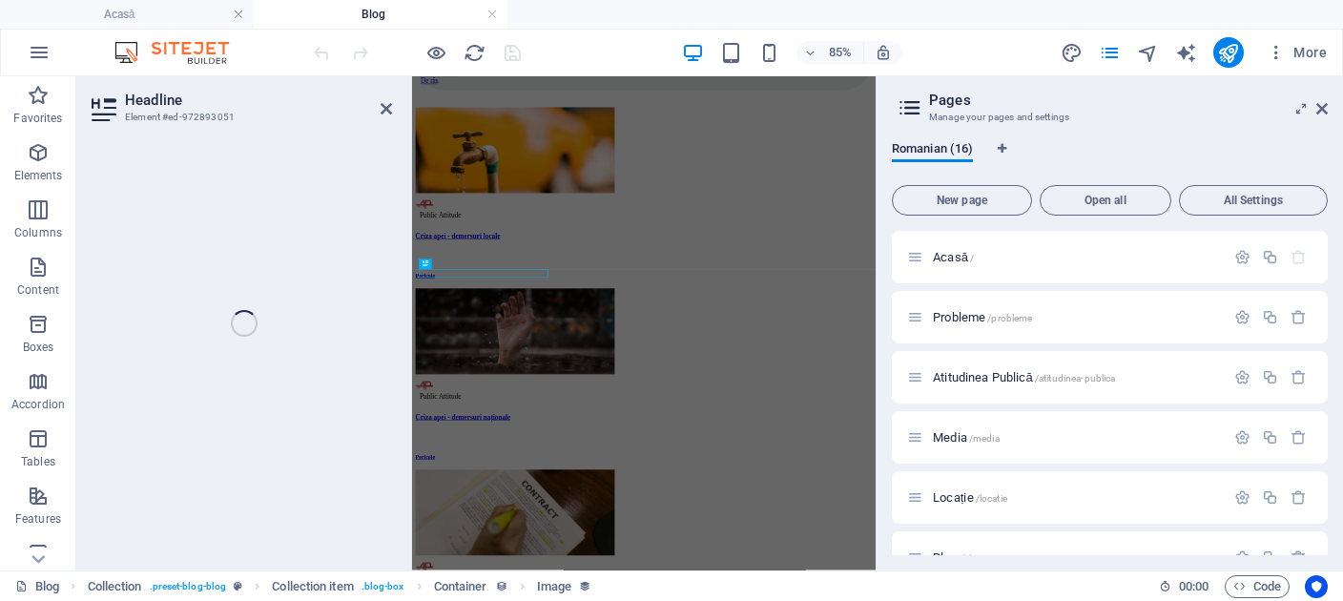
select select "name"
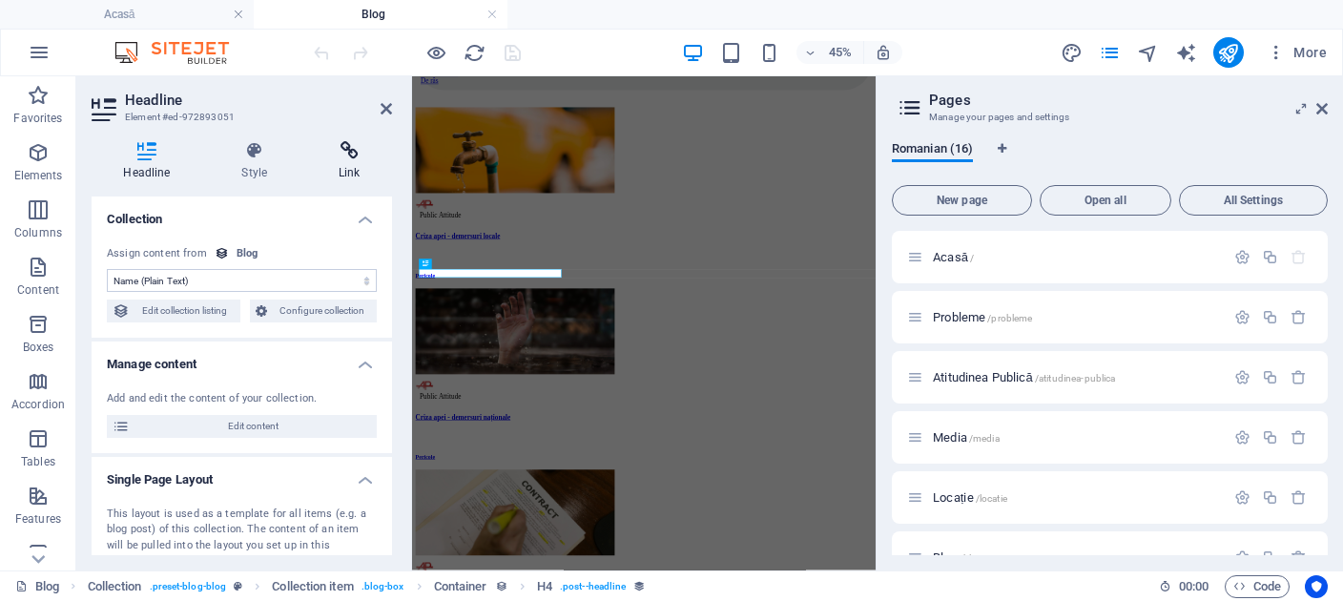
click at [353, 170] on h4 "Link" at bounding box center [349, 161] width 85 height 40
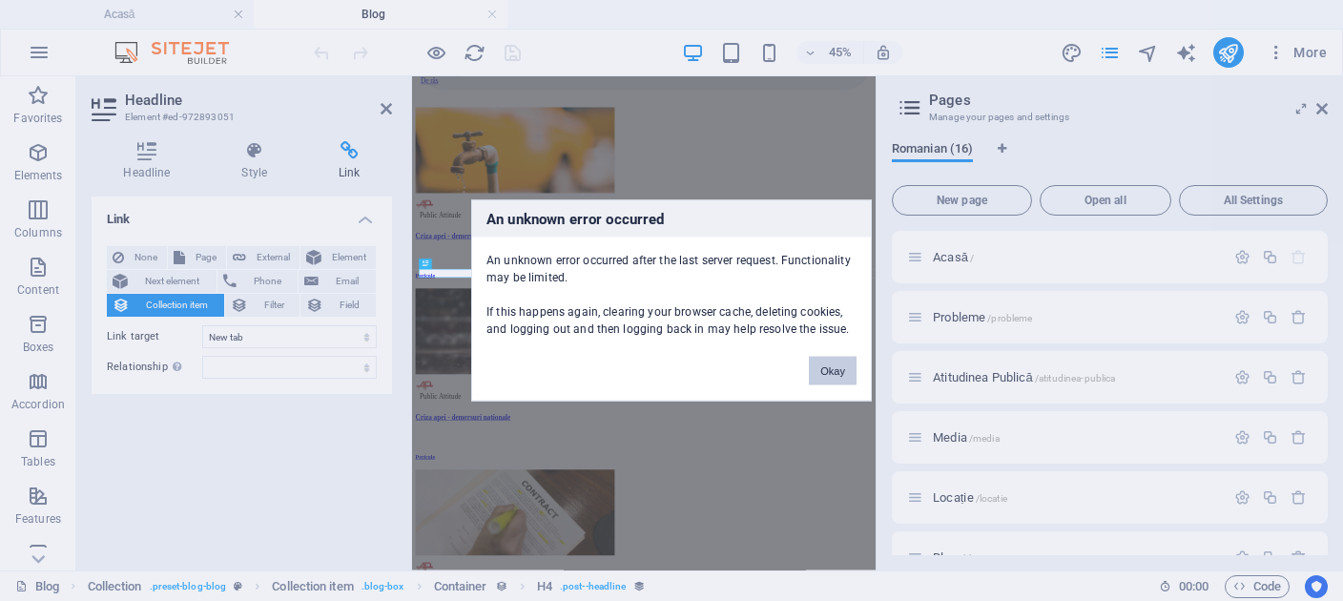
click at [836, 366] on button "Okay" at bounding box center [833, 371] width 48 height 29
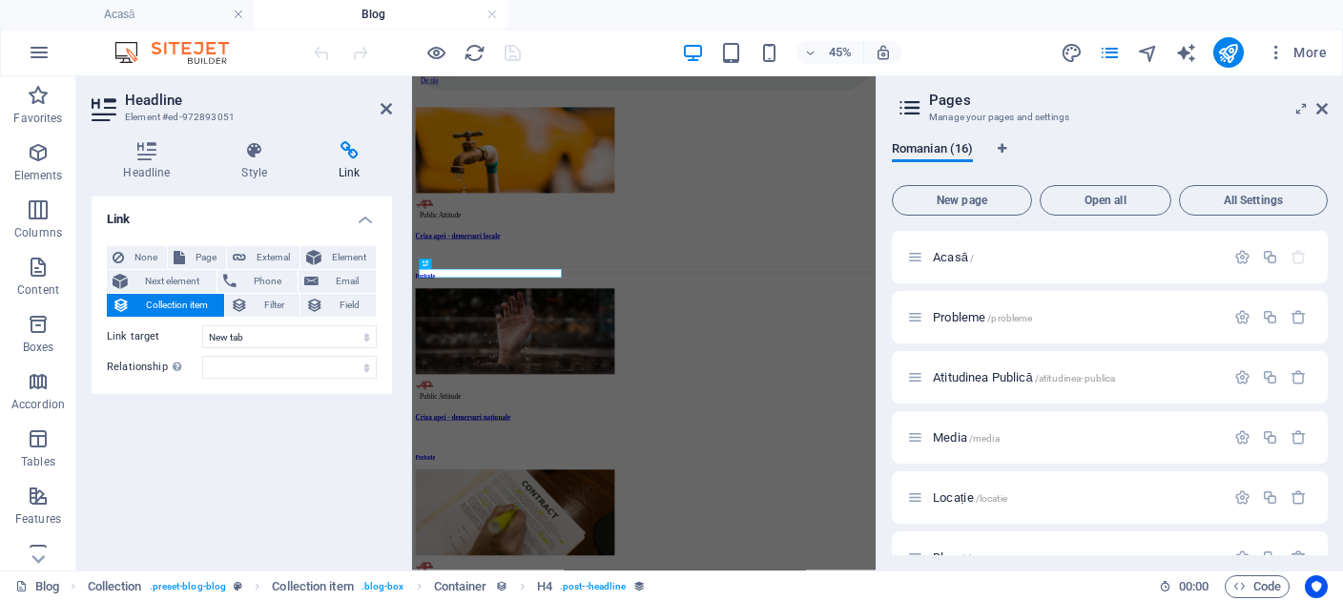
click at [486, 17] on h4 "Blog" at bounding box center [381, 14] width 254 height 21
click at [386, 111] on icon at bounding box center [386, 108] width 11 height 15
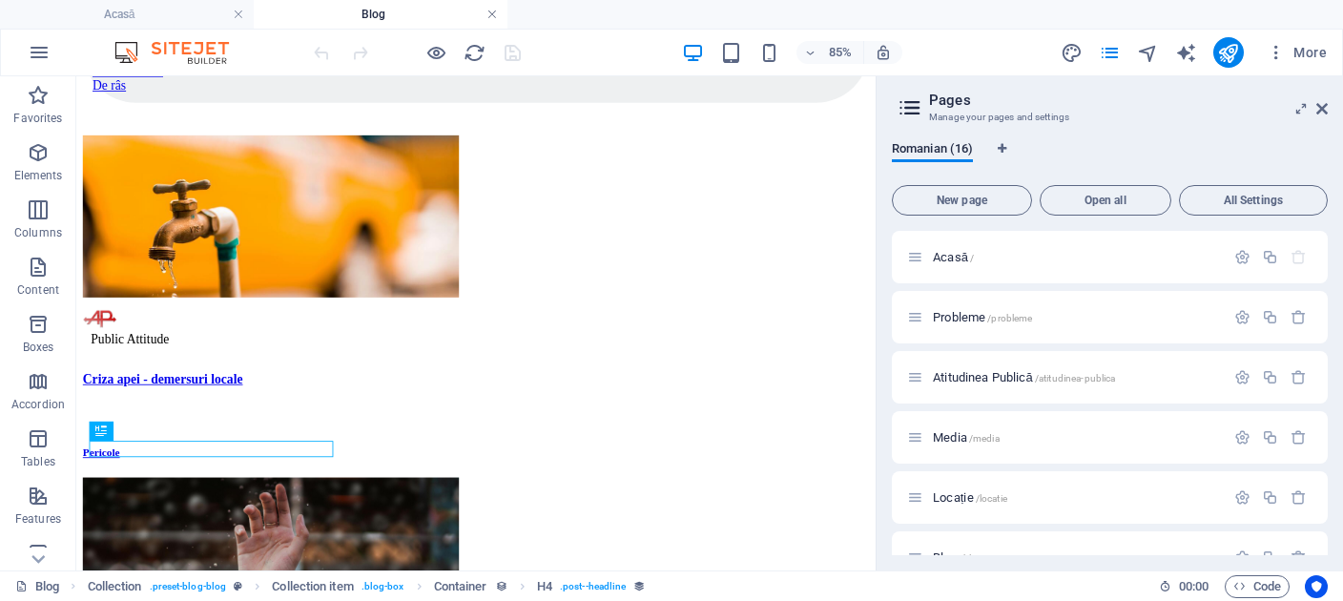
click at [492, 11] on link at bounding box center [491, 15] width 11 height 18
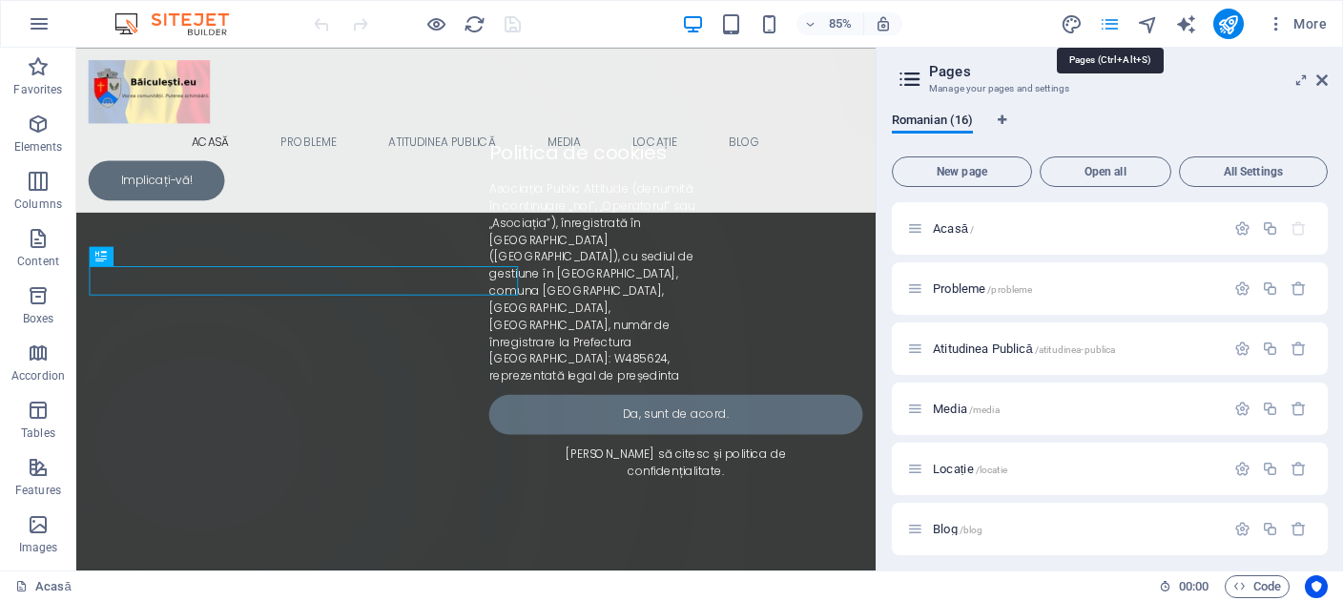
click at [1121, 22] on icon "pages" at bounding box center [1110, 24] width 22 height 22
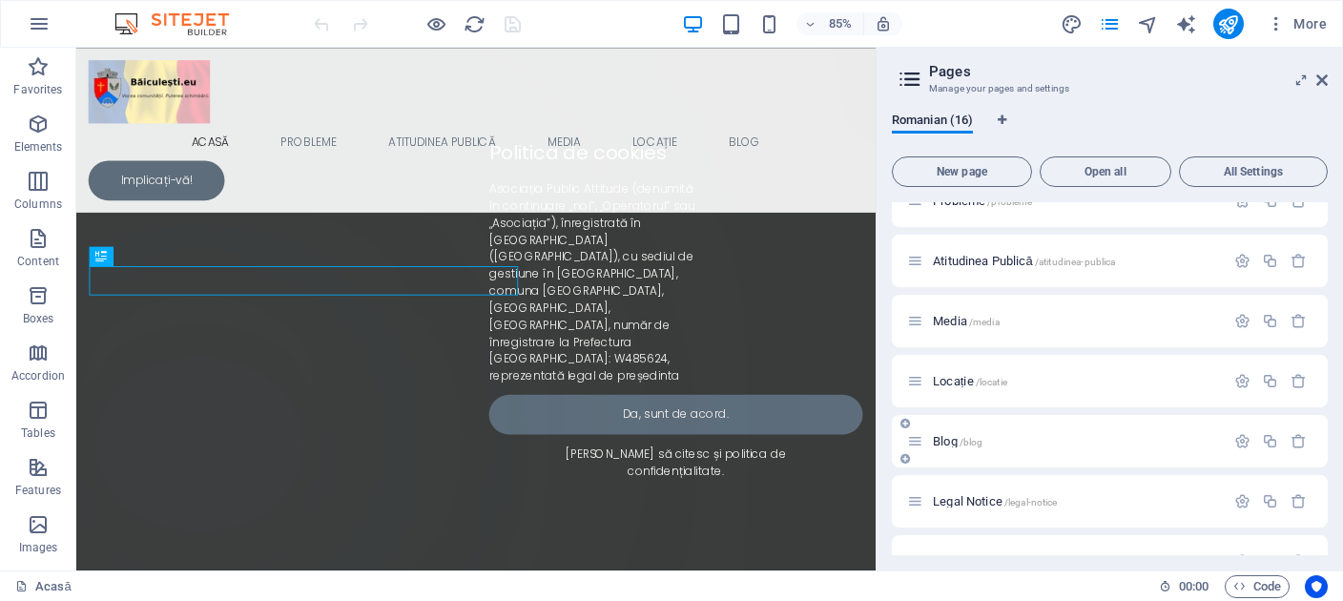
click at [951, 437] on span "Blog /blog" at bounding box center [958, 441] width 50 height 14
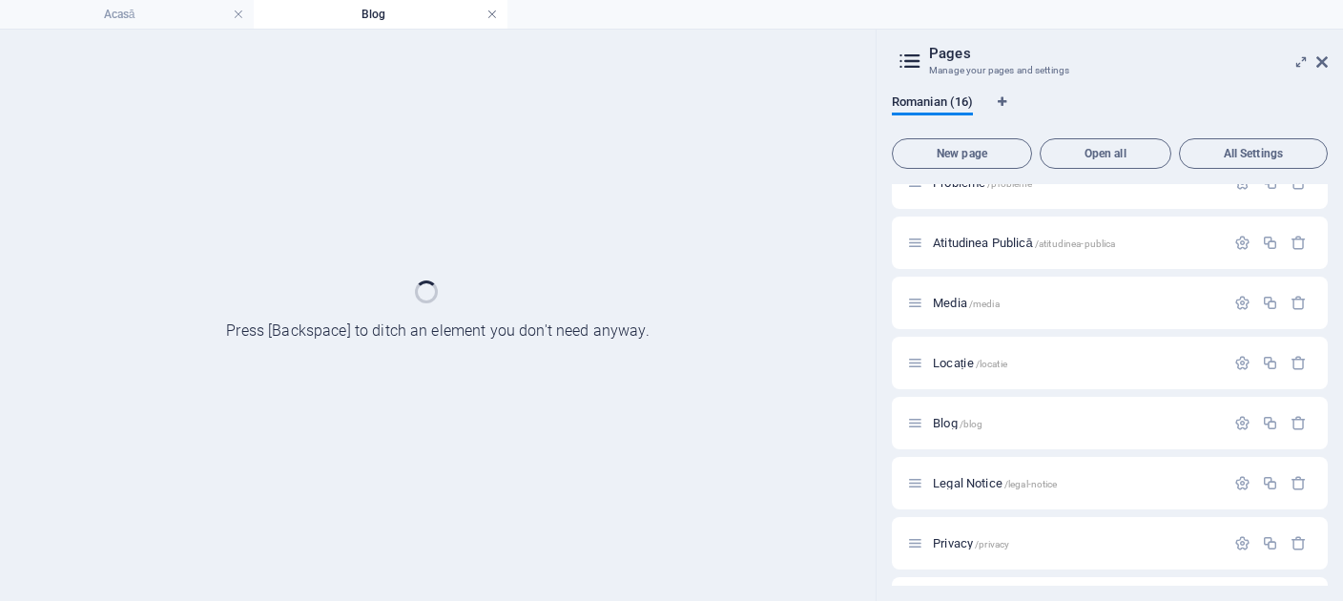
click at [493, 10] on link at bounding box center [491, 15] width 11 height 18
